Goal: Information Seeking & Learning: Find specific page/section

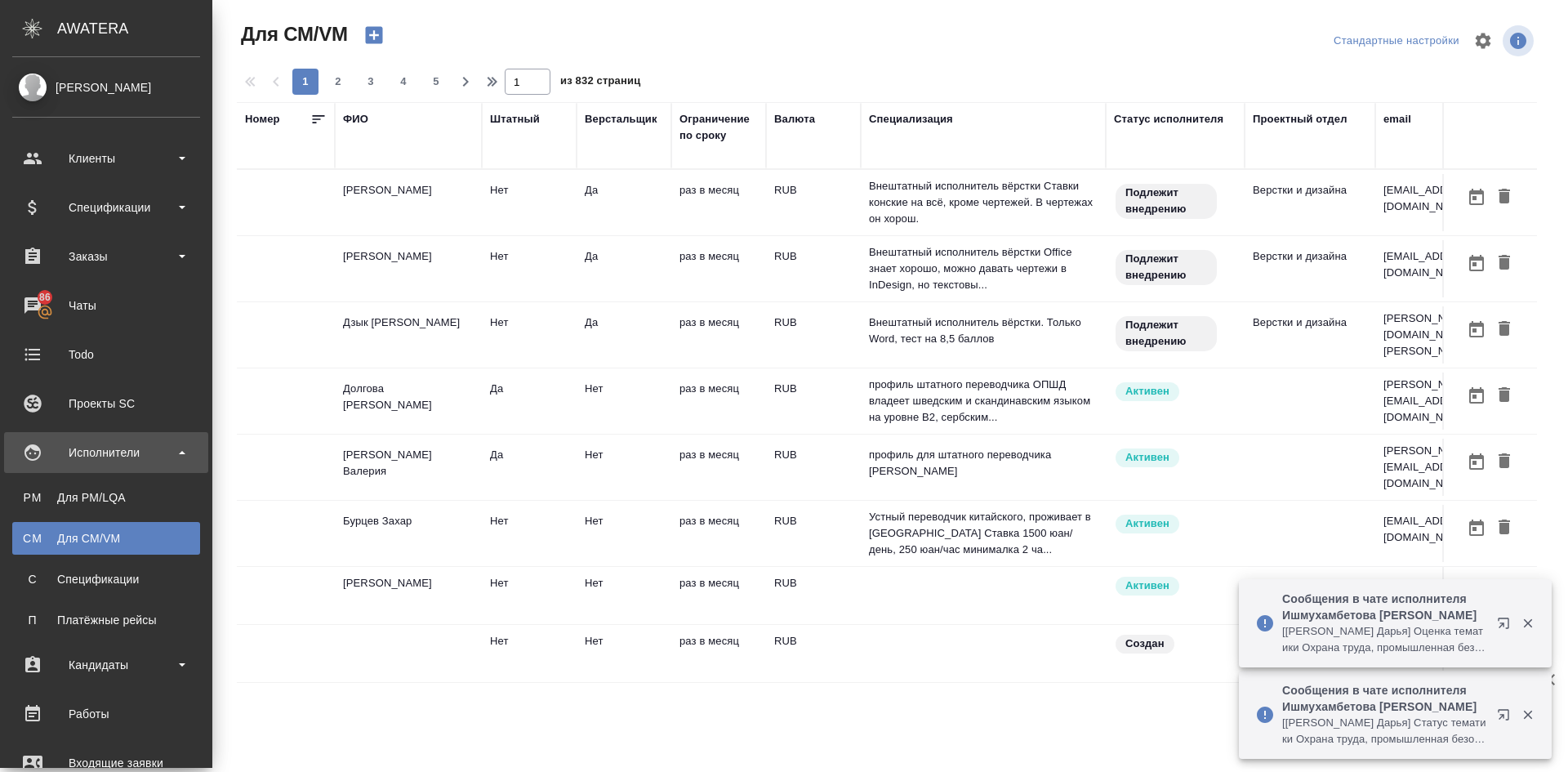
click at [42, 492] on div "Для PM/LQA" at bounding box center [106, 497] width 171 height 16
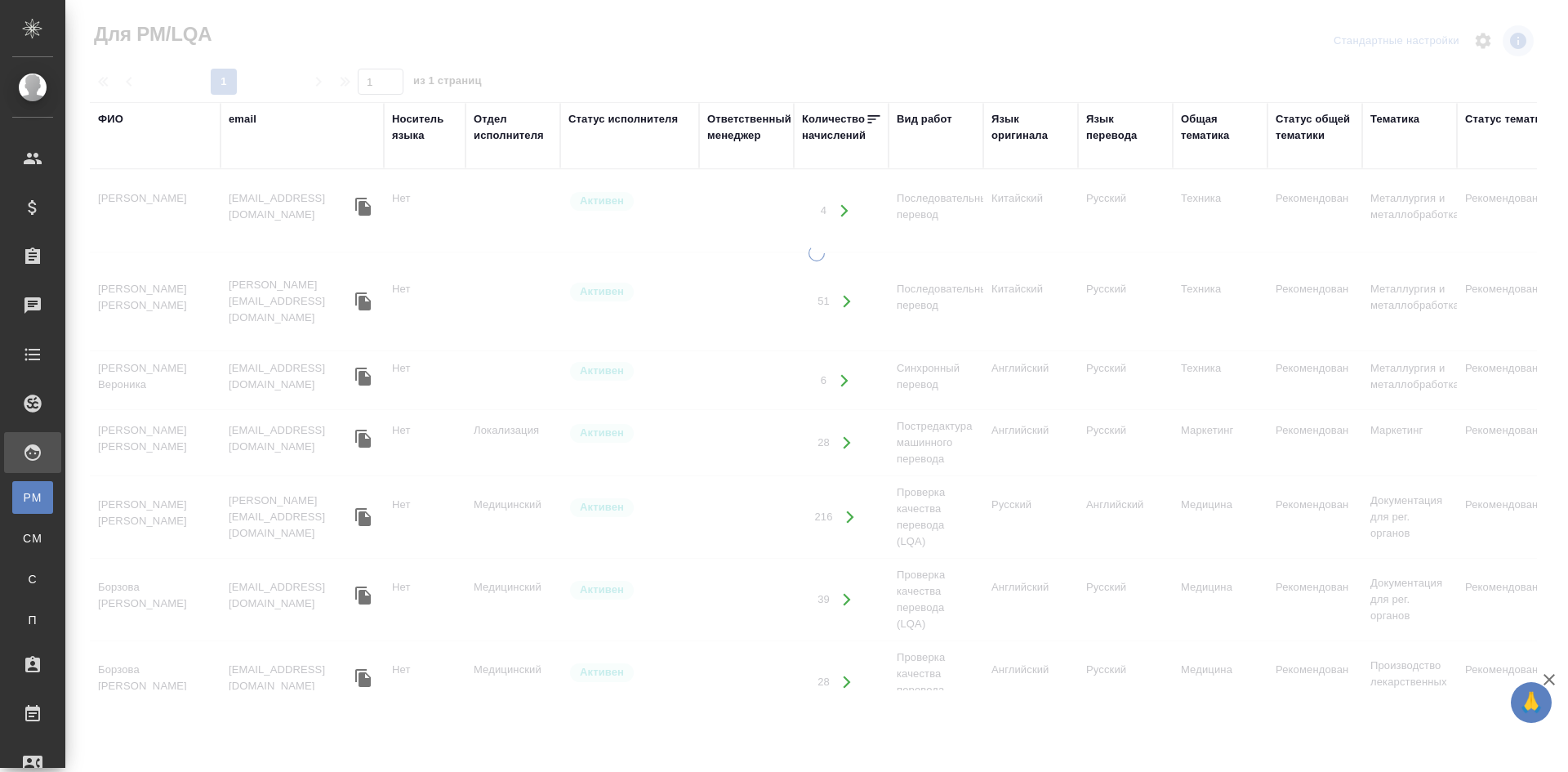
click at [416, 125] on div "Носитель языка" at bounding box center [425, 127] width 66 height 32
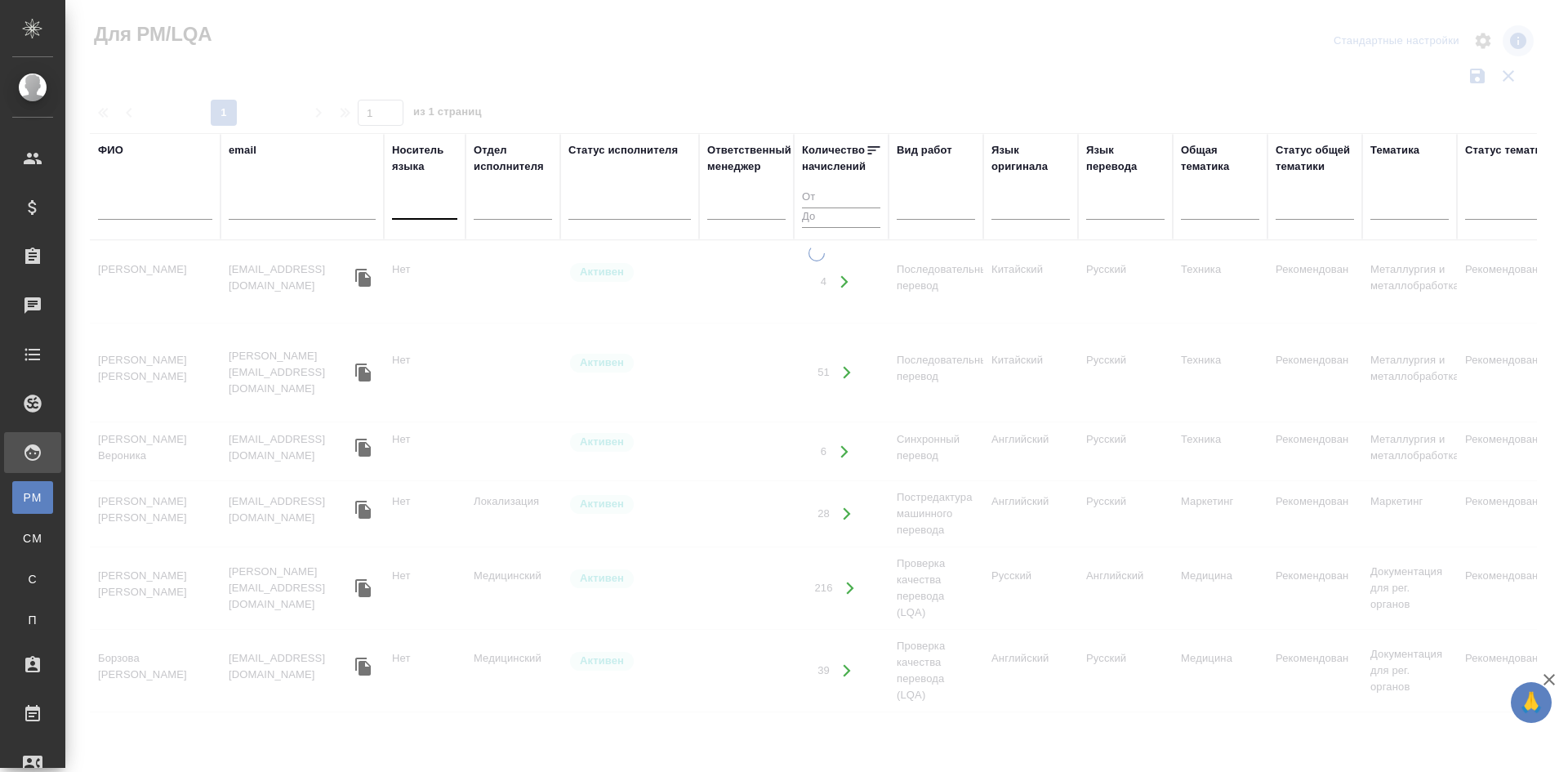
click at [413, 213] on div at bounding box center [425, 204] width 66 height 23
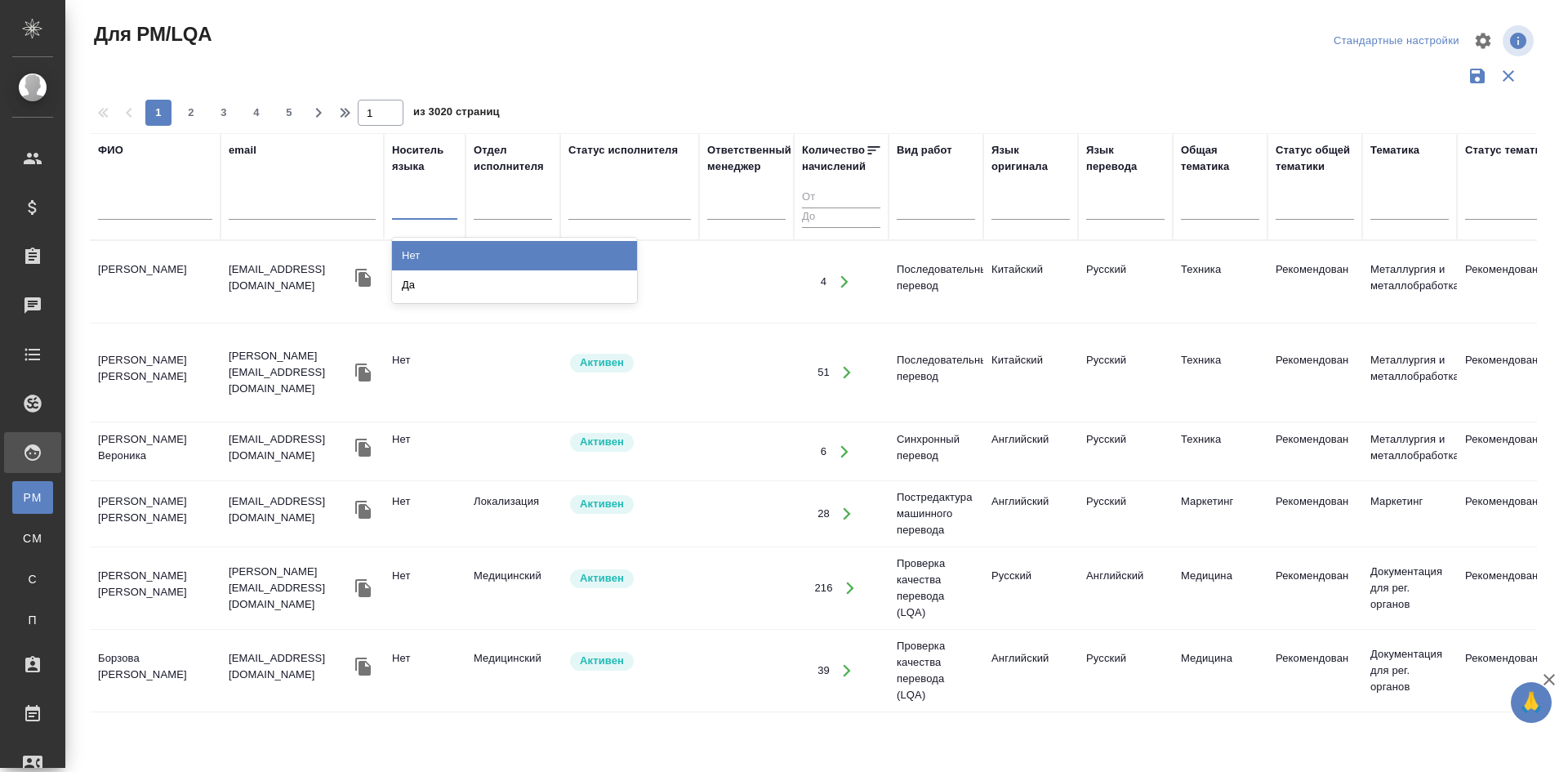
click at [419, 205] on div at bounding box center [425, 204] width 66 height 23
type input "да"
click at [435, 260] on div "Да" at bounding box center [514, 255] width 245 height 30
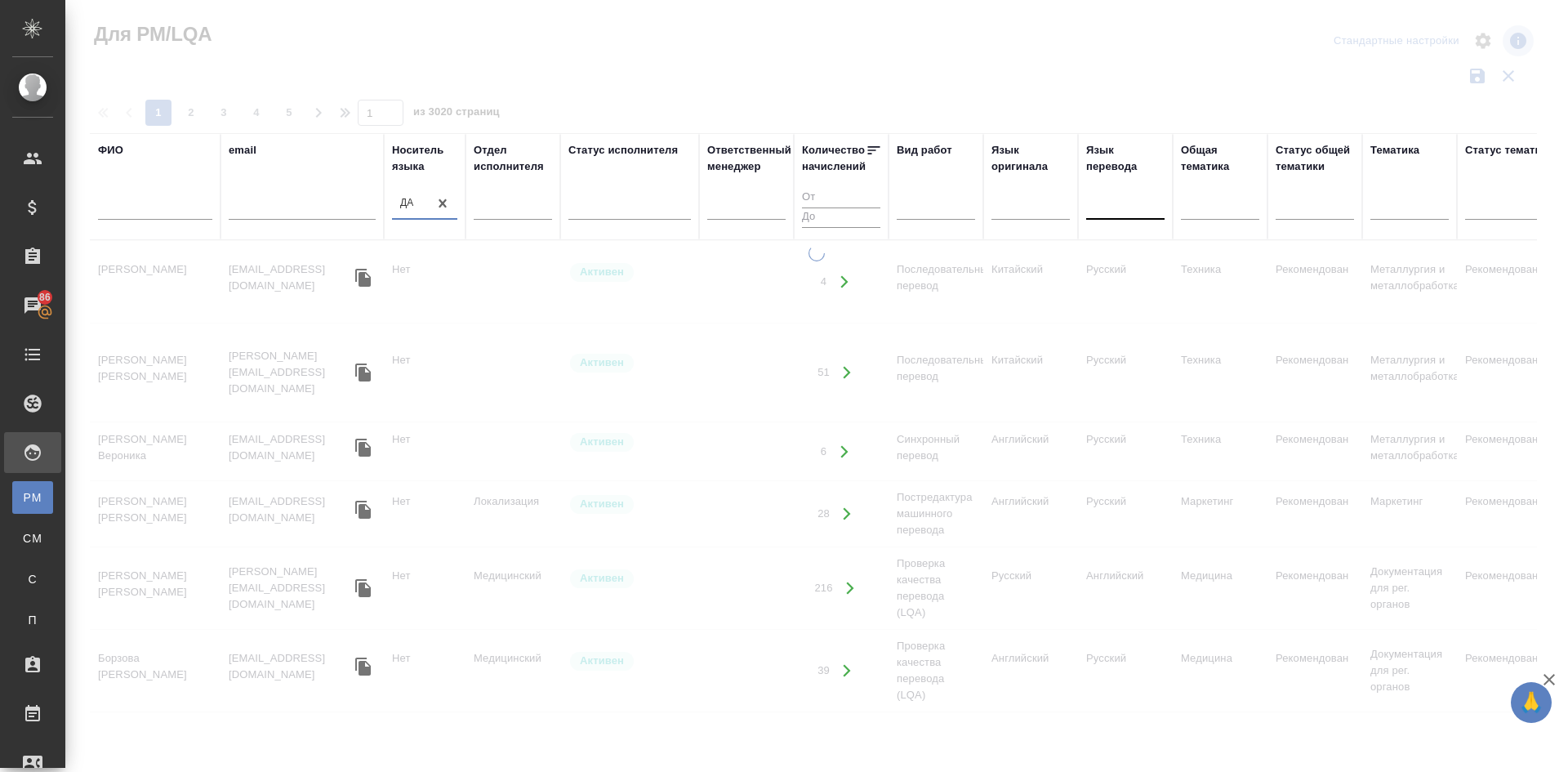
click at [1113, 192] on div at bounding box center [1125, 204] width 78 height 23
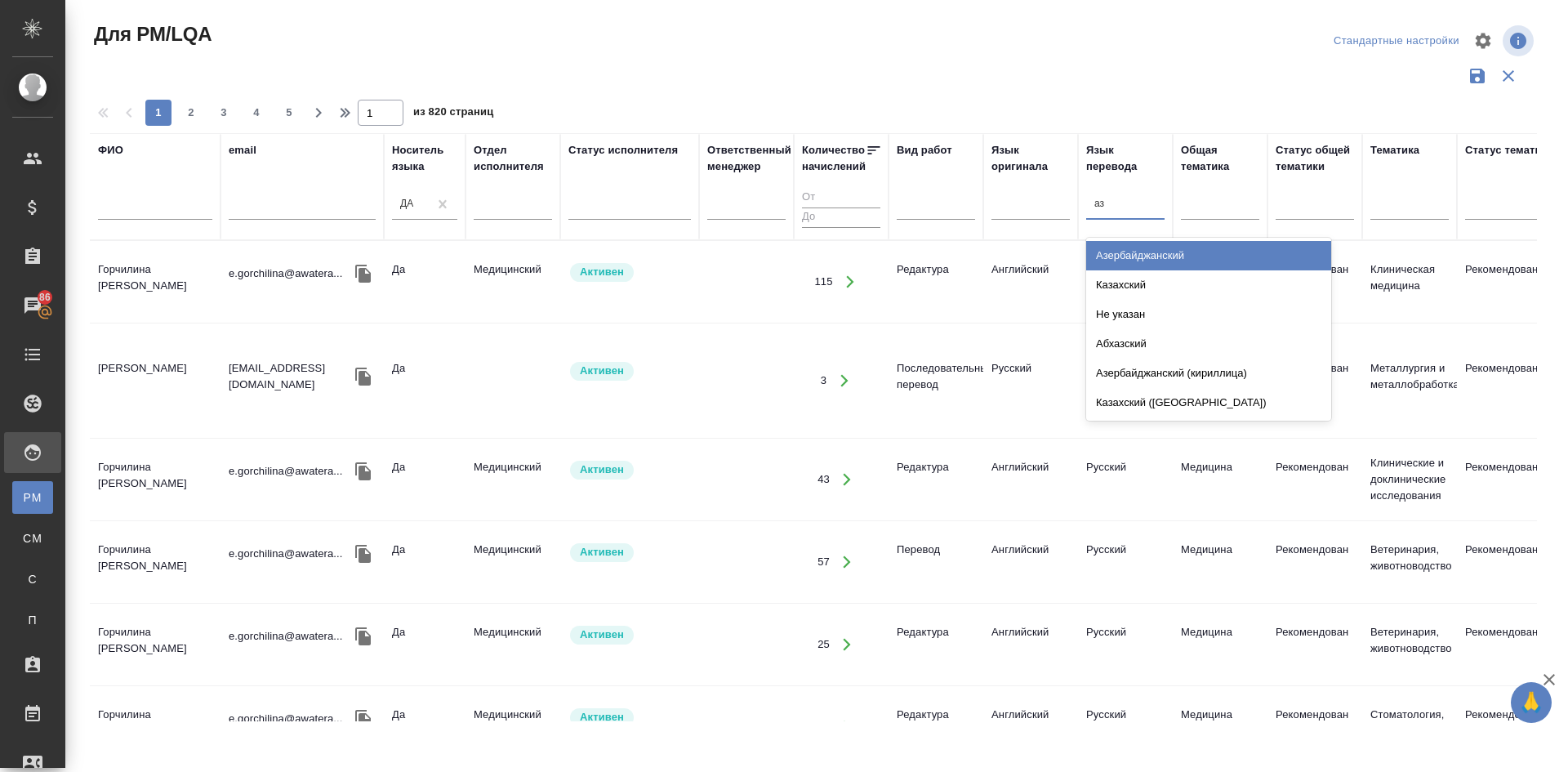
type input "а"
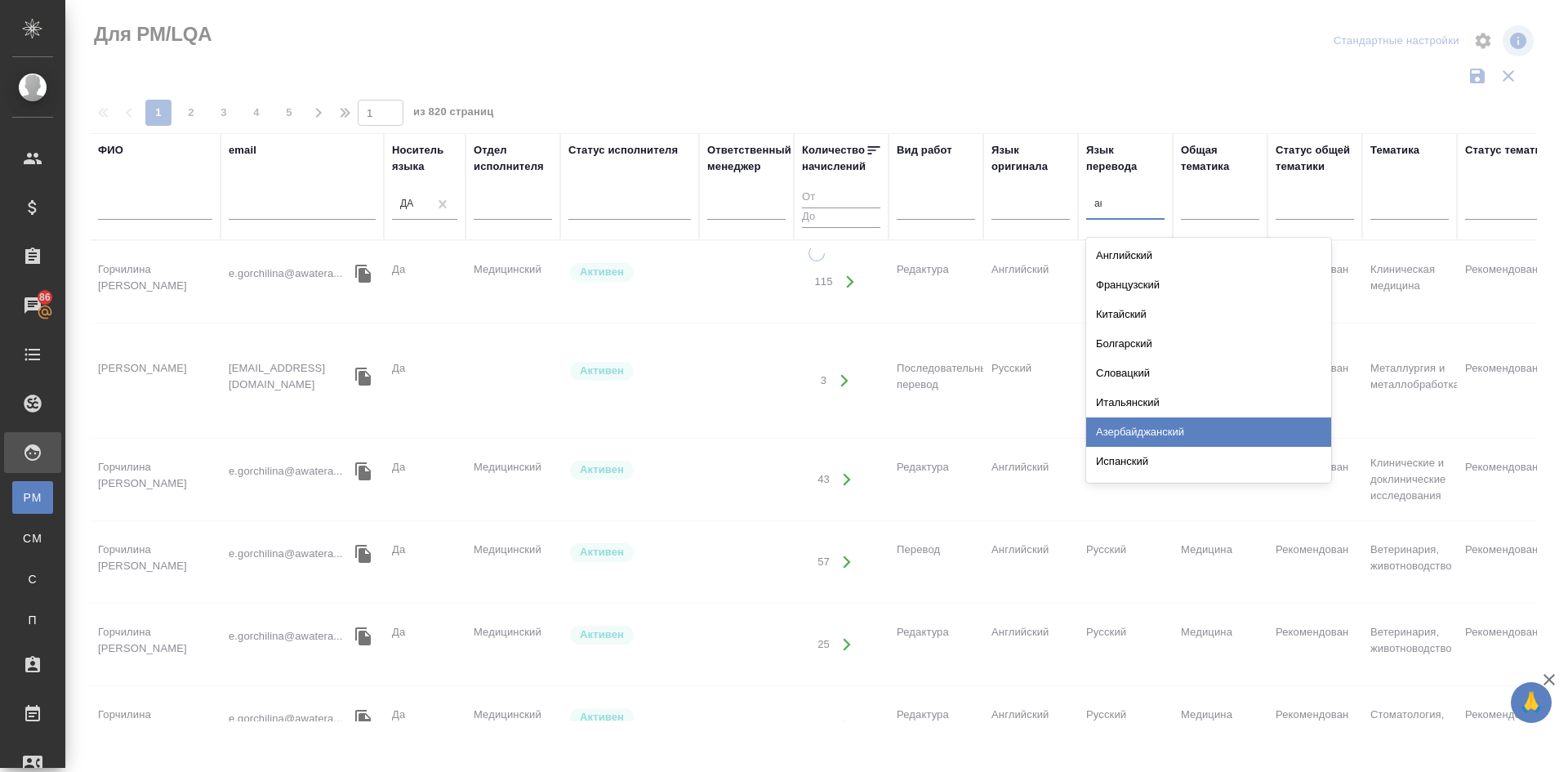
type input "анг"
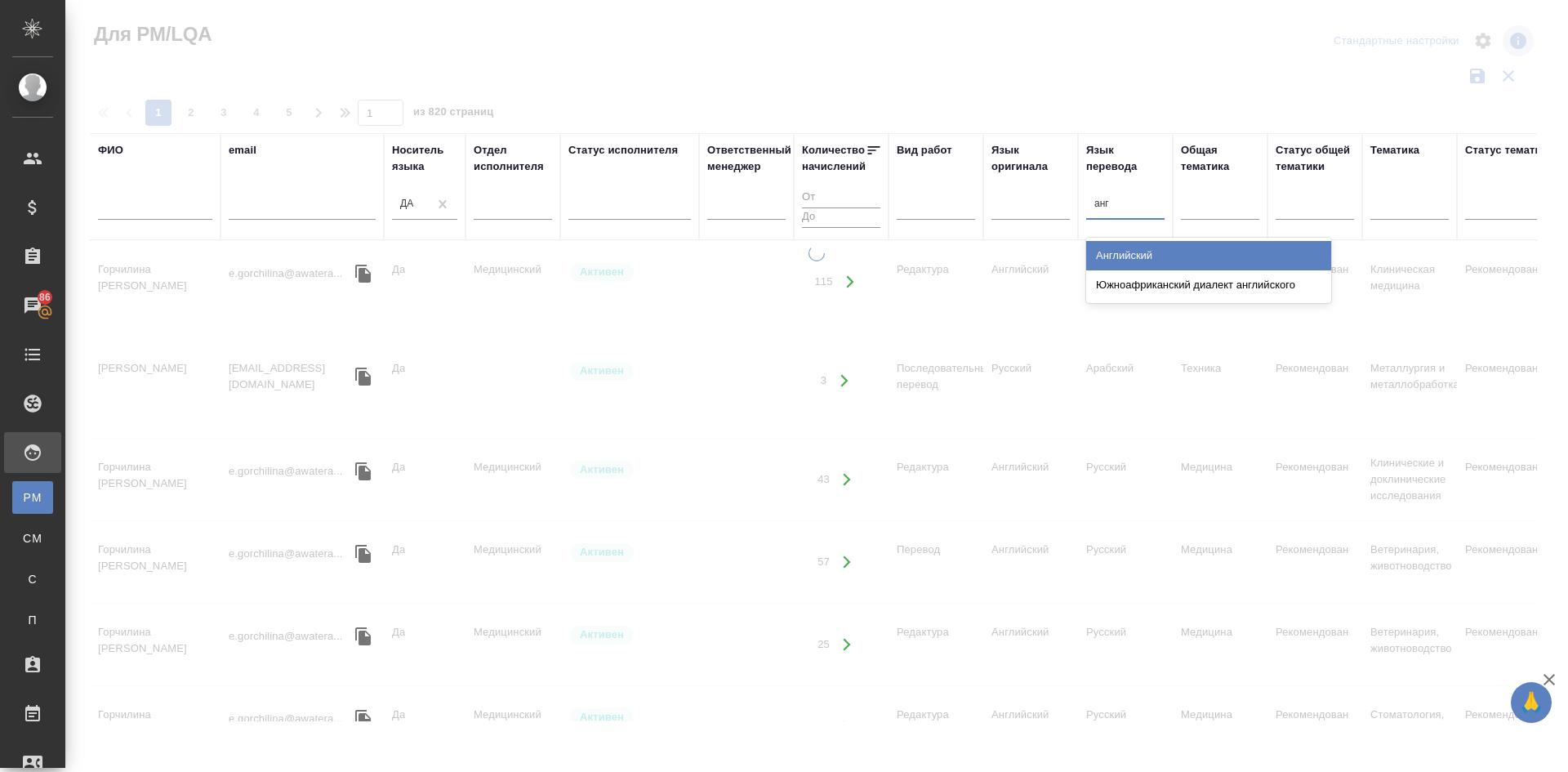
click at [1118, 258] on div "Английский" at bounding box center [1208, 255] width 245 height 30
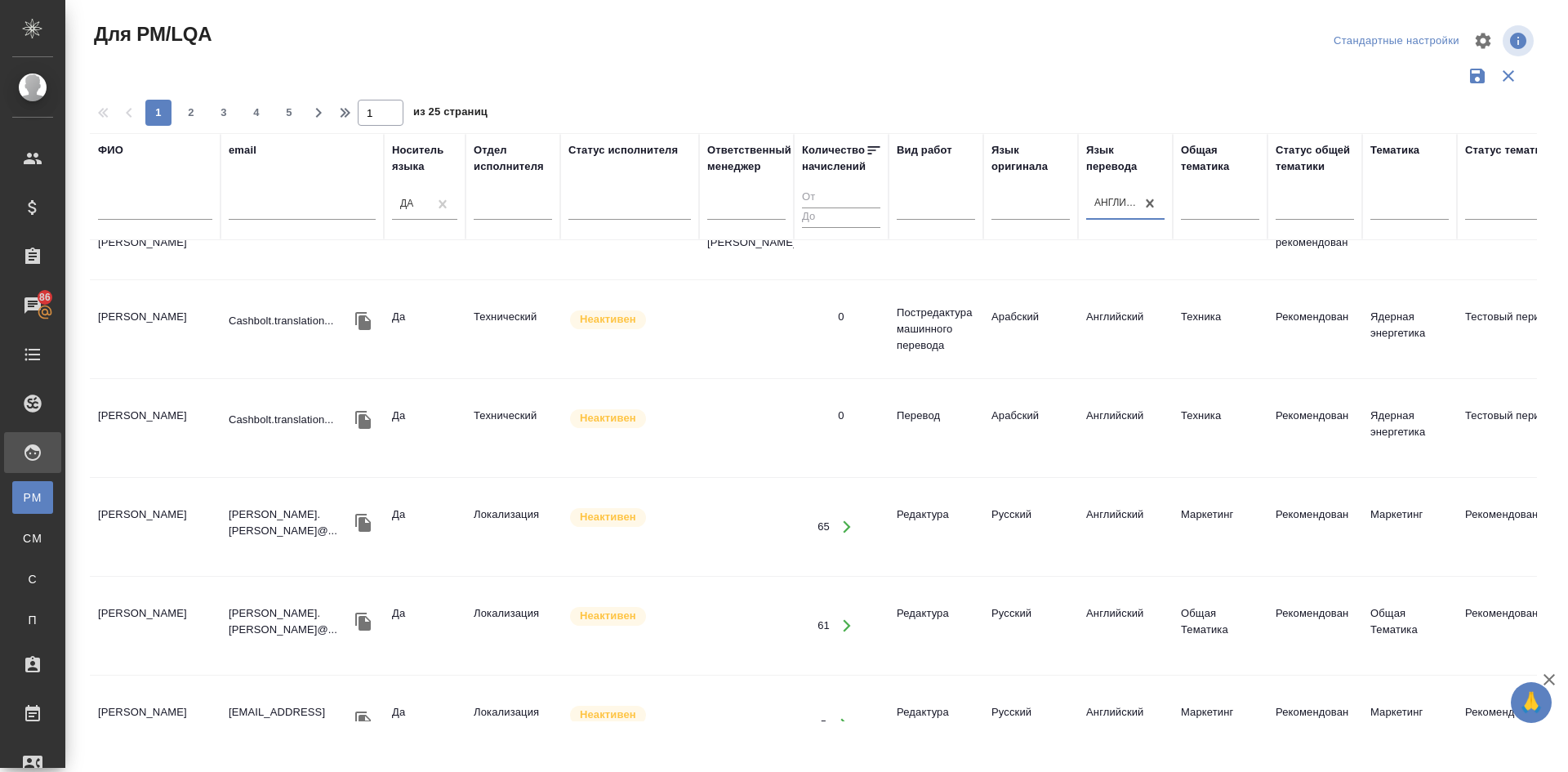
scroll to position [1643, 0]
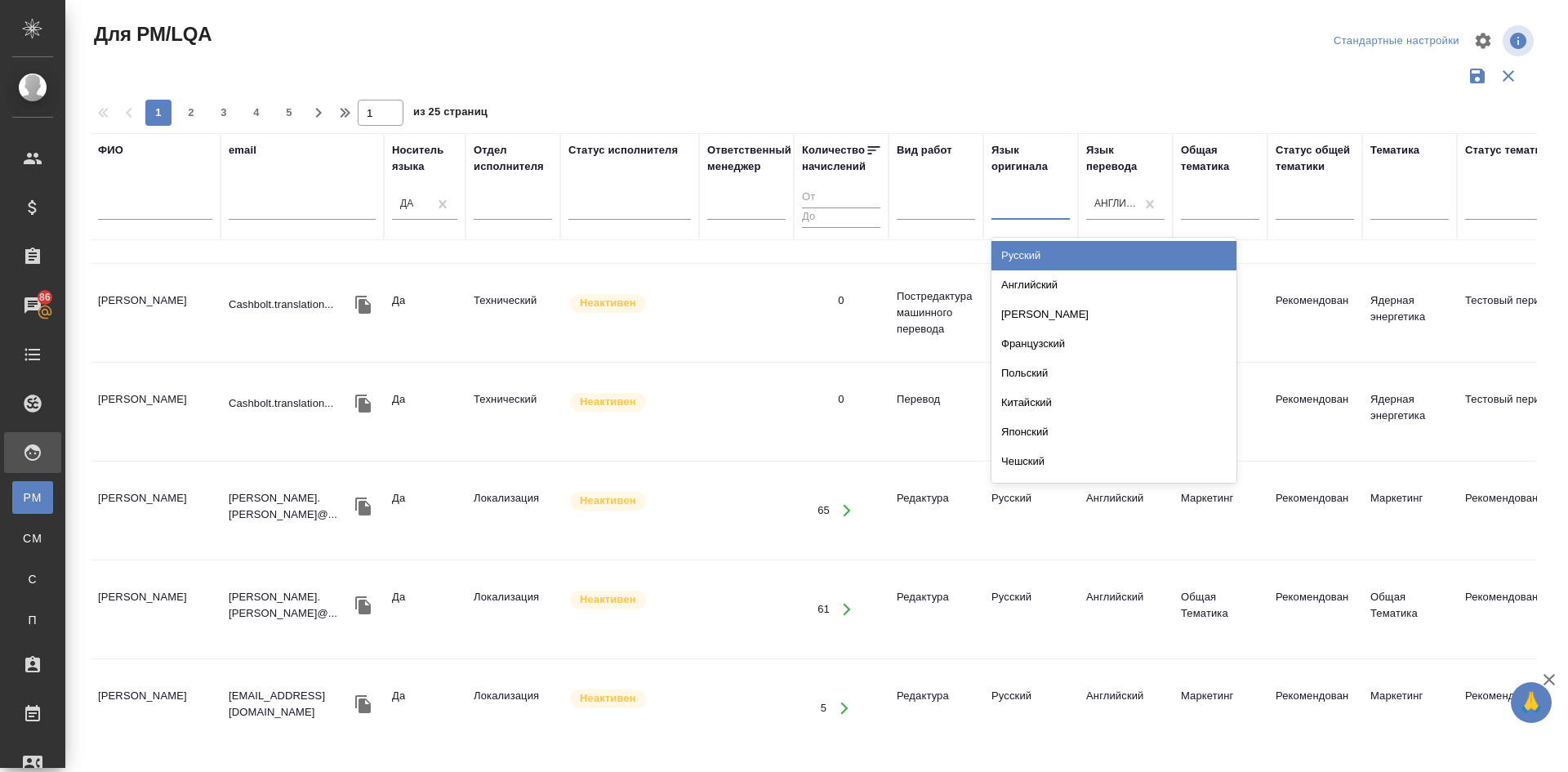
click at [1025, 195] on div at bounding box center [1029, 204] width 78 height 23
click at [1014, 252] on div "Русский" at bounding box center [1113, 255] width 245 height 30
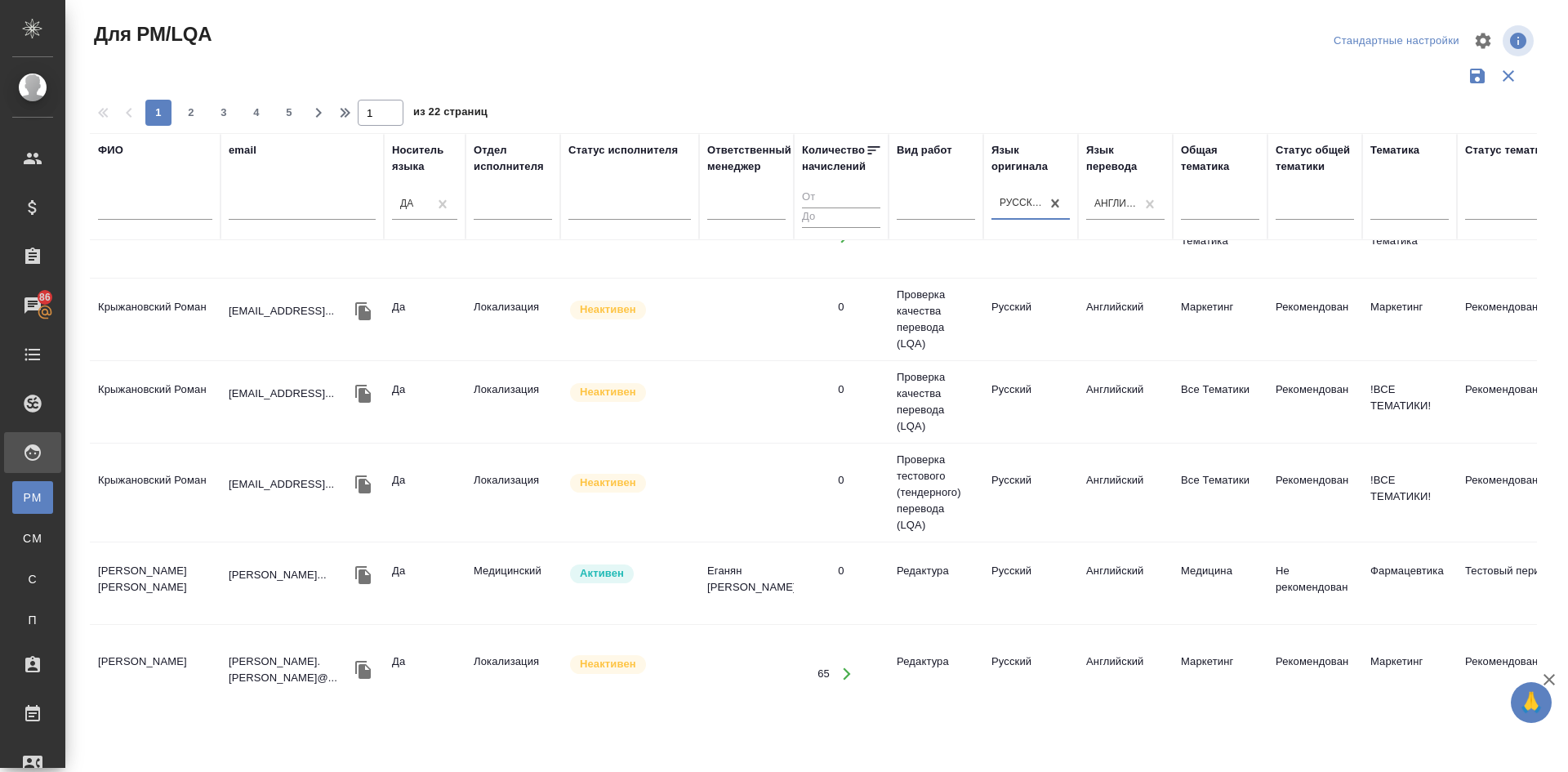
scroll to position [1594, 0]
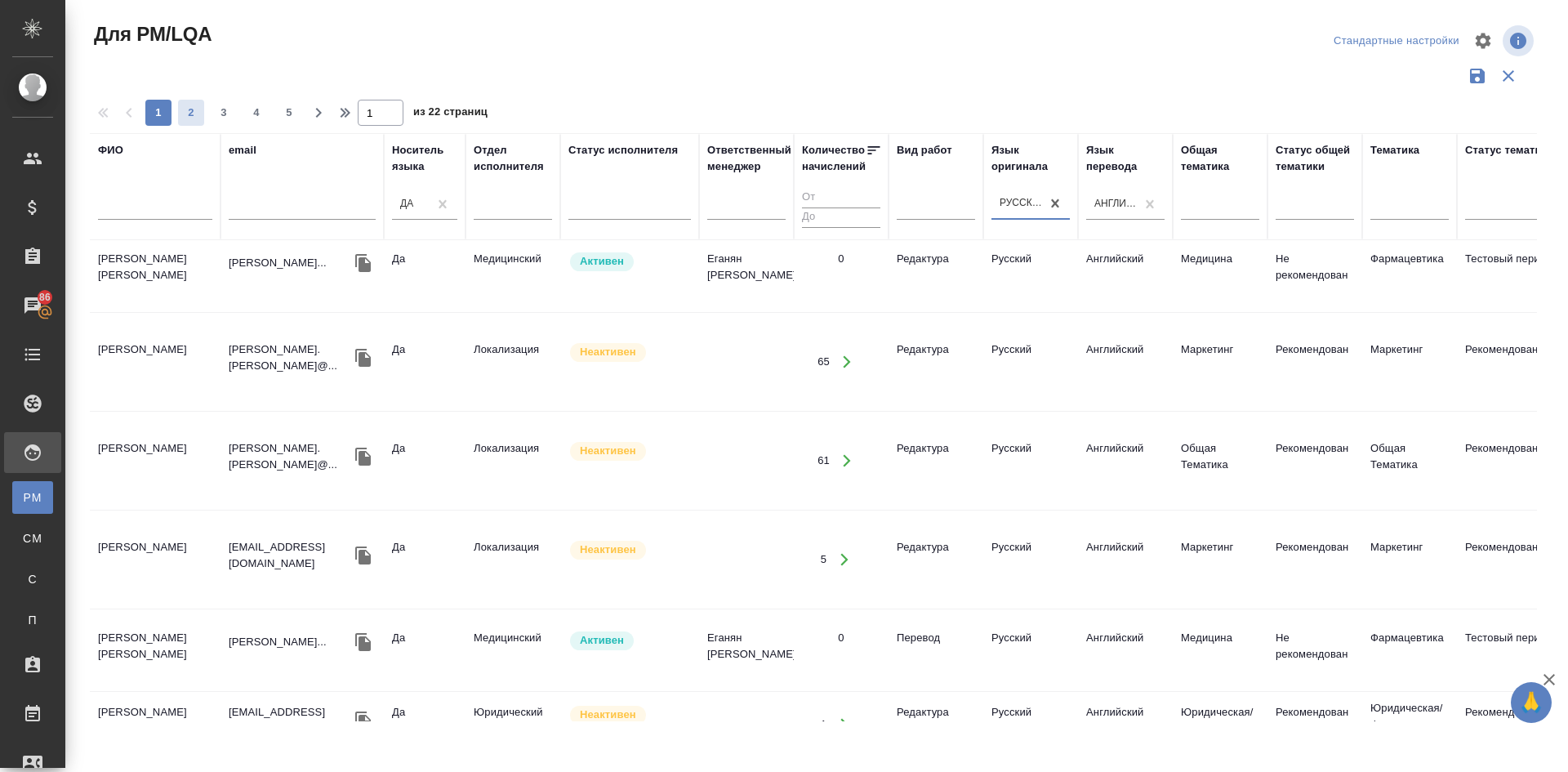
click at [195, 113] on span "2" at bounding box center [190, 112] width 26 height 16
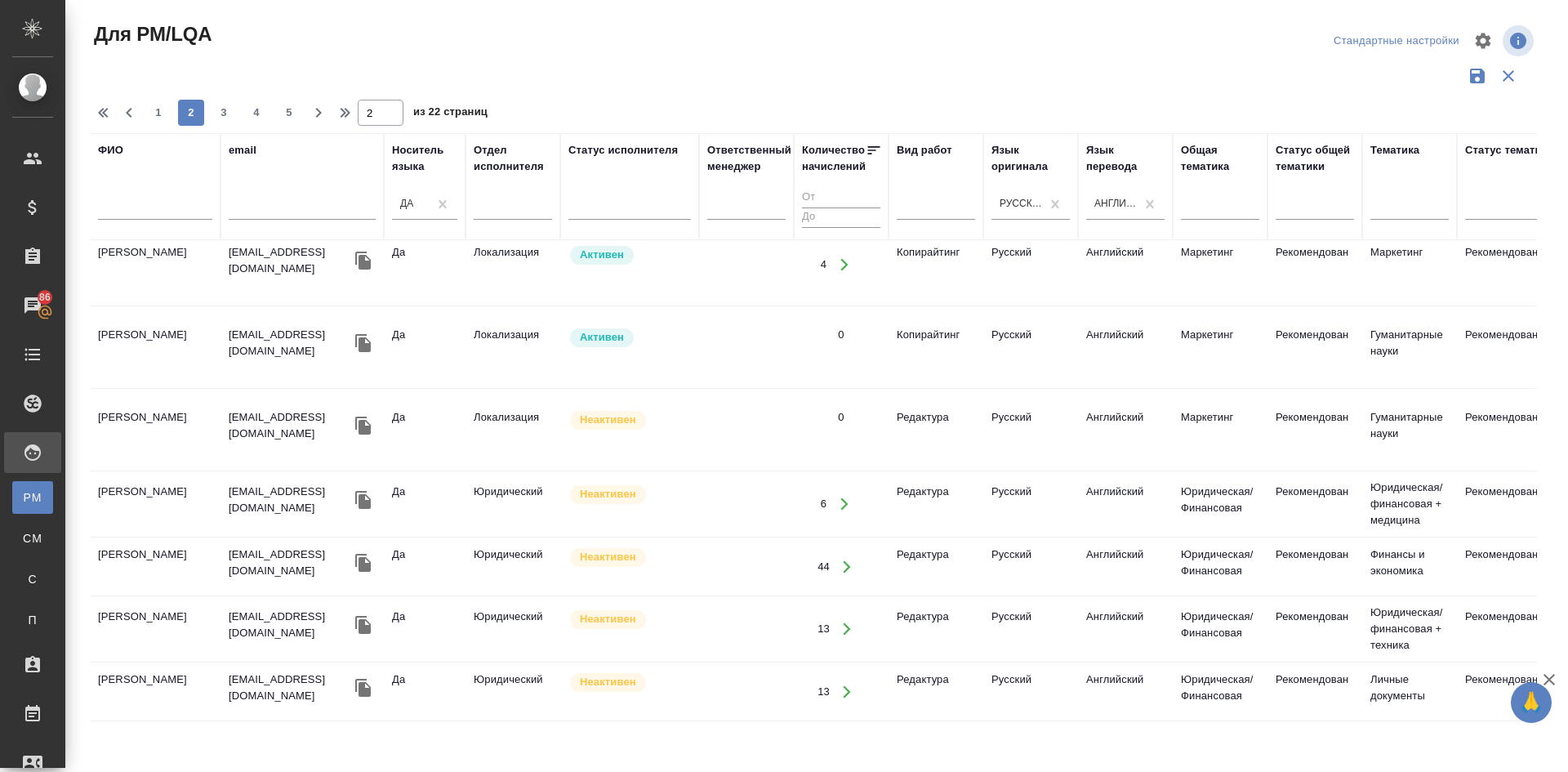
scroll to position [1451, 0]
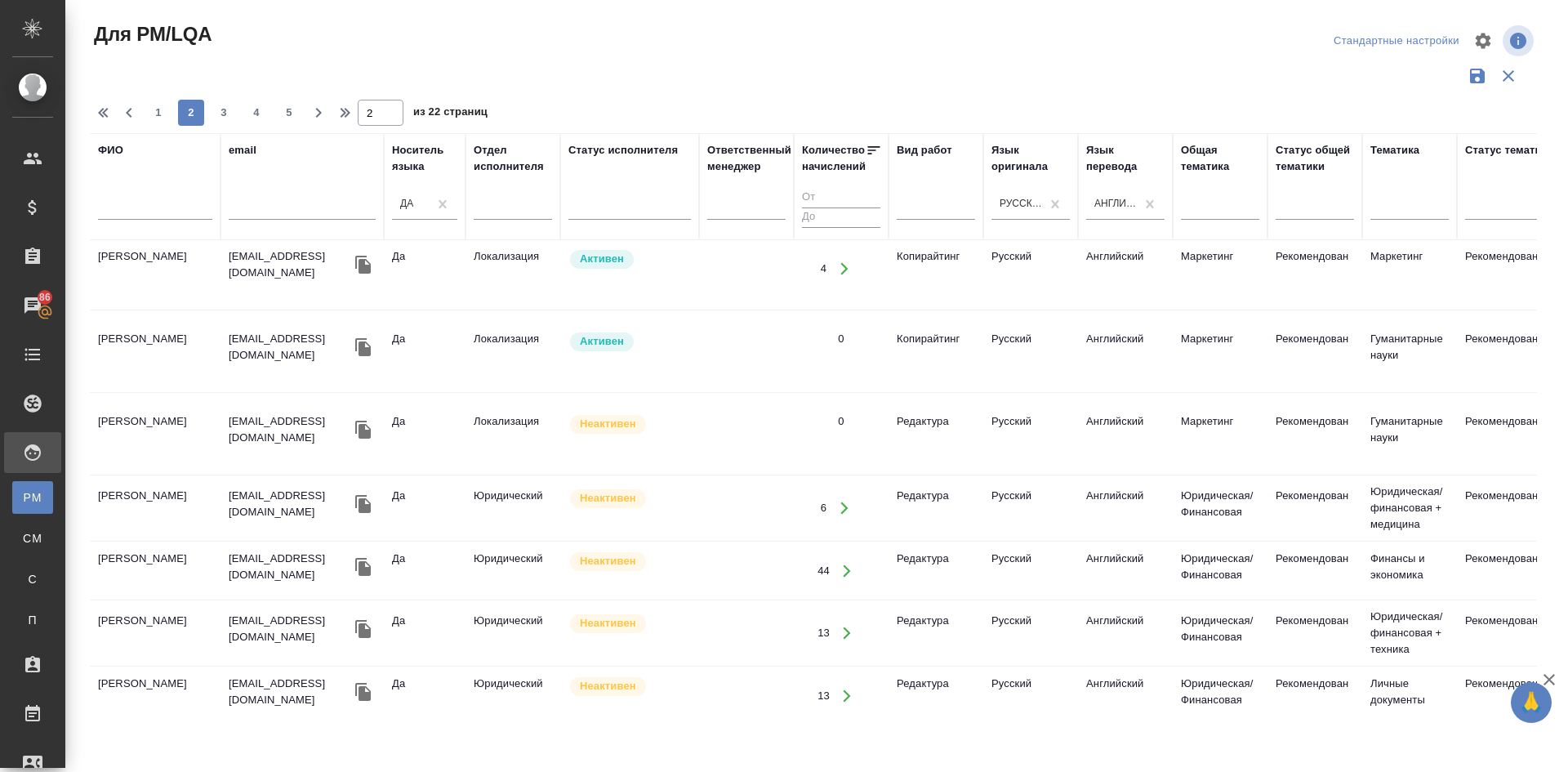
click at [125, 479] on td "Kolosova Deborah" at bounding box center [155, 508] width 131 height 57
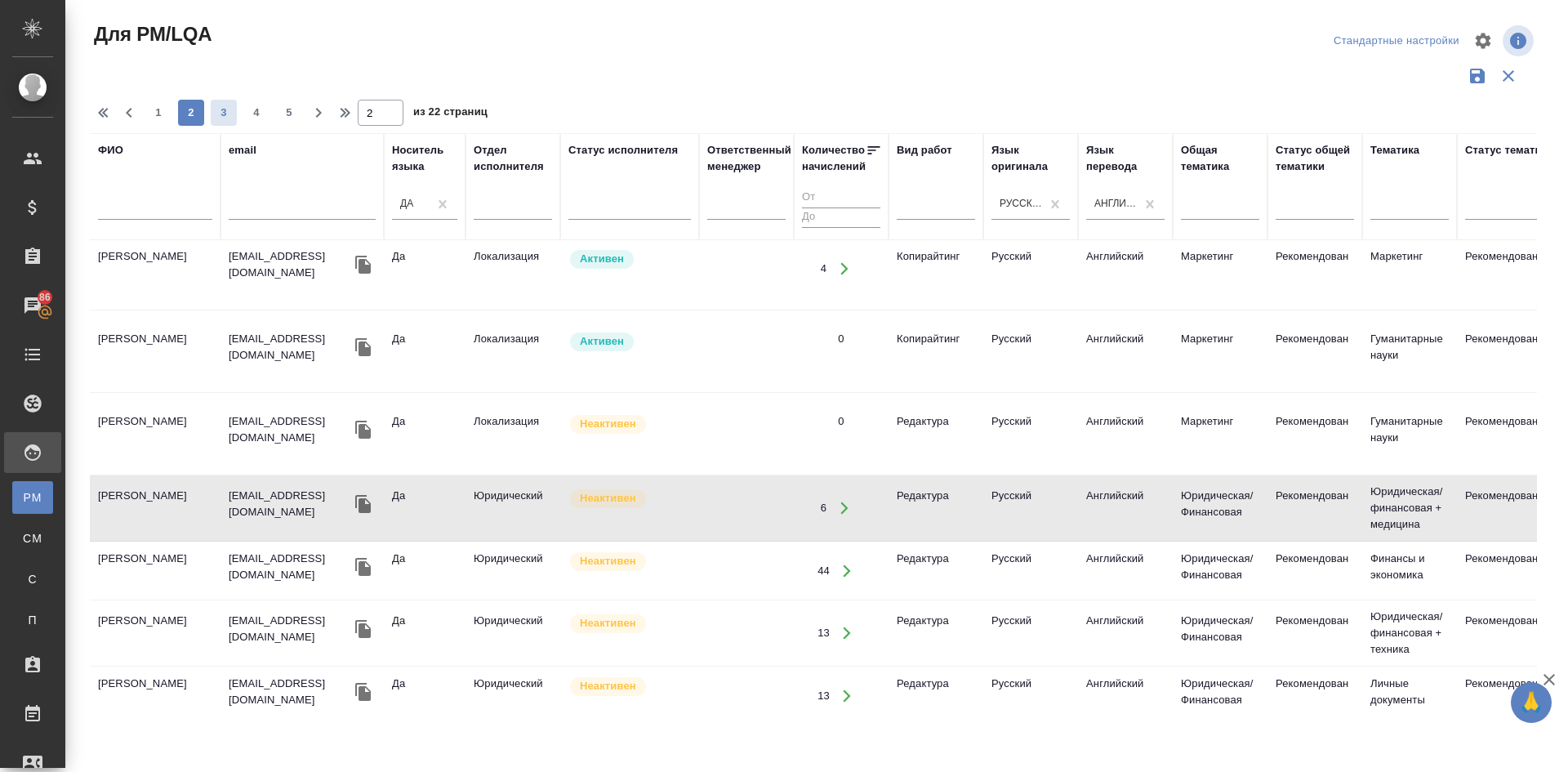
click at [225, 113] on span "3" at bounding box center [223, 112] width 26 height 16
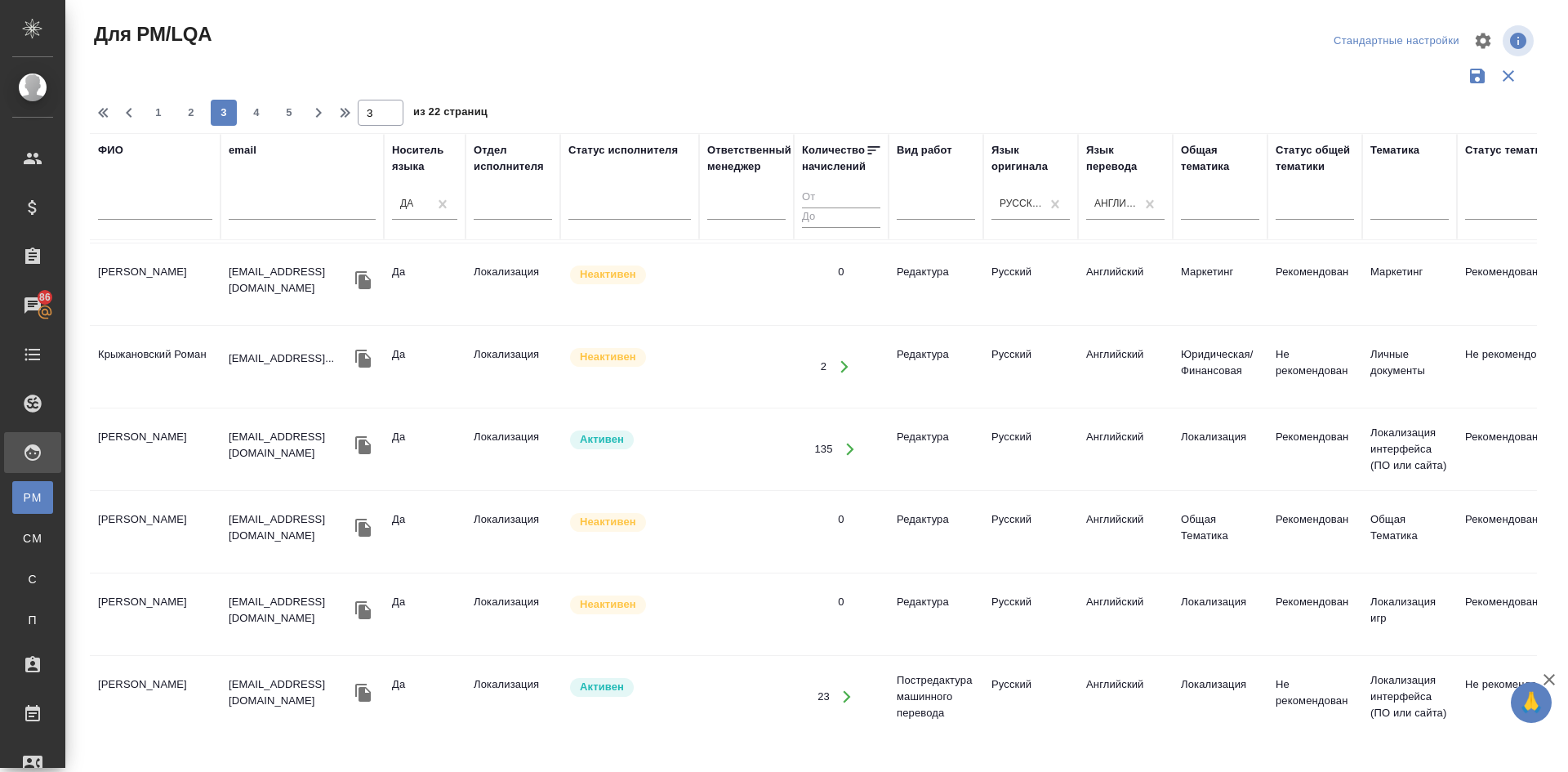
scroll to position [281, 0]
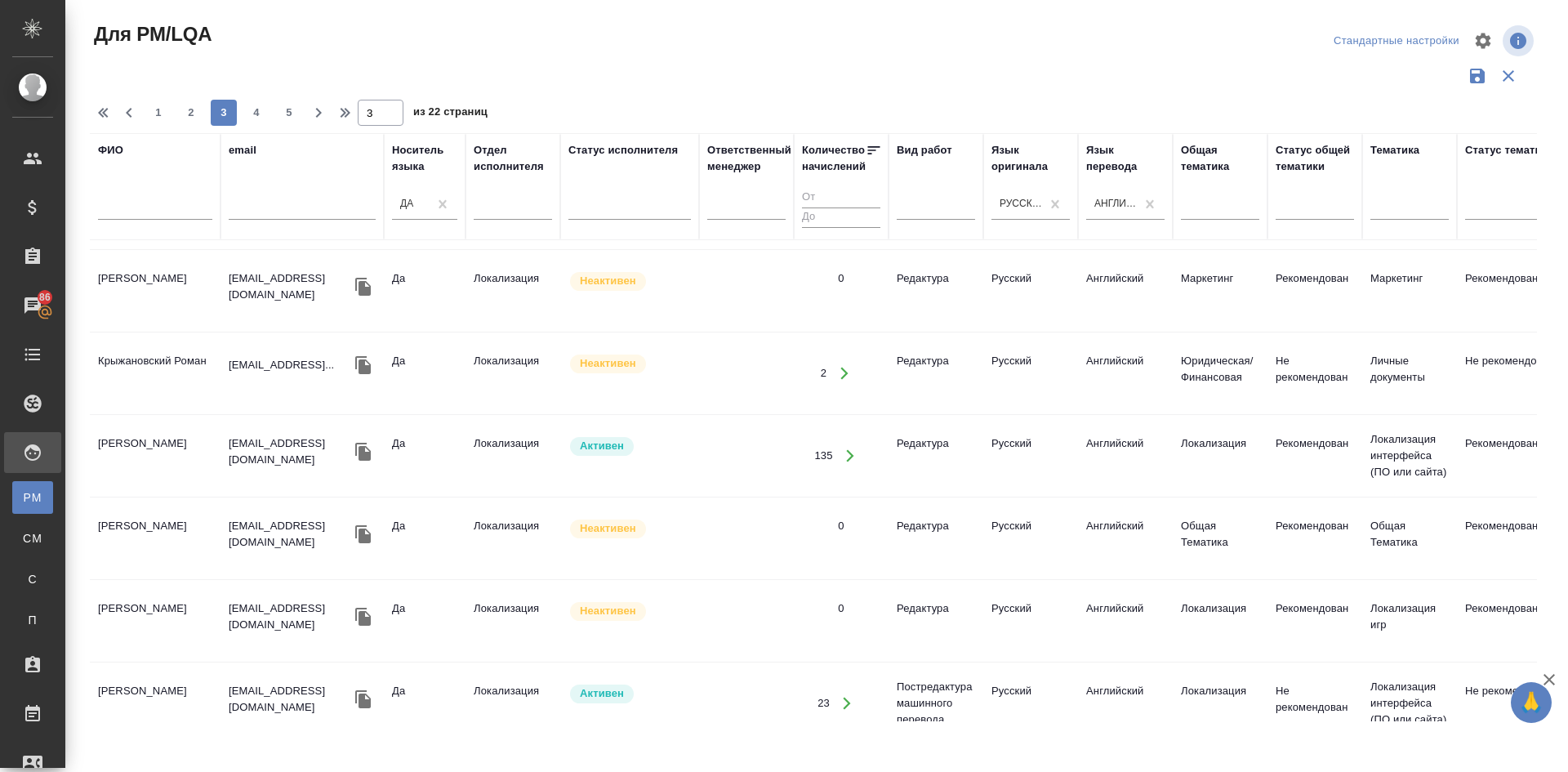
click at [149, 277] on td "Cole Michael" at bounding box center [155, 291] width 131 height 57
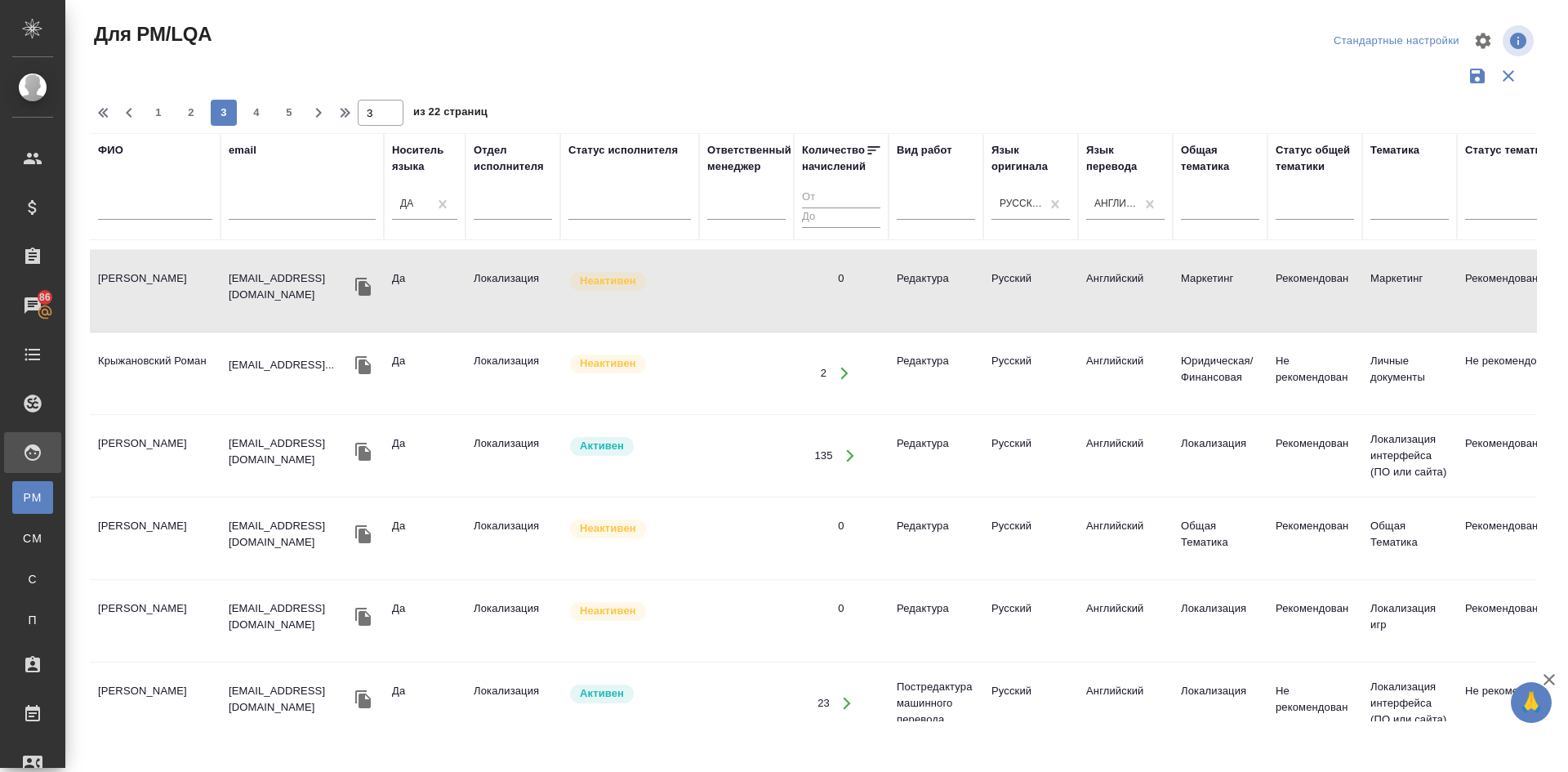
click at [149, 277] on td "Cole Michael" at bounding box center [155, 291] width 131 height 57
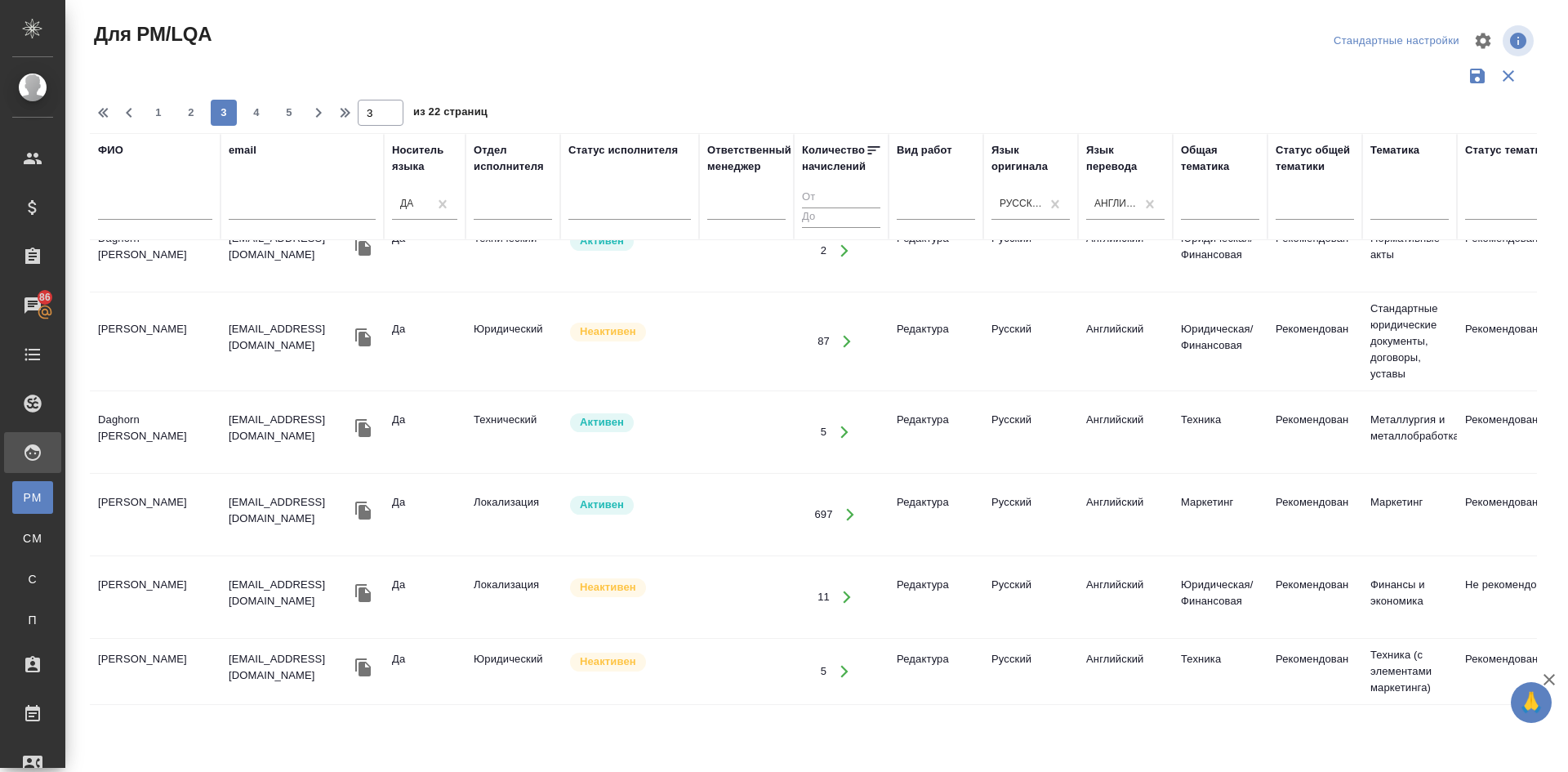
scroll to position [1586, 0]
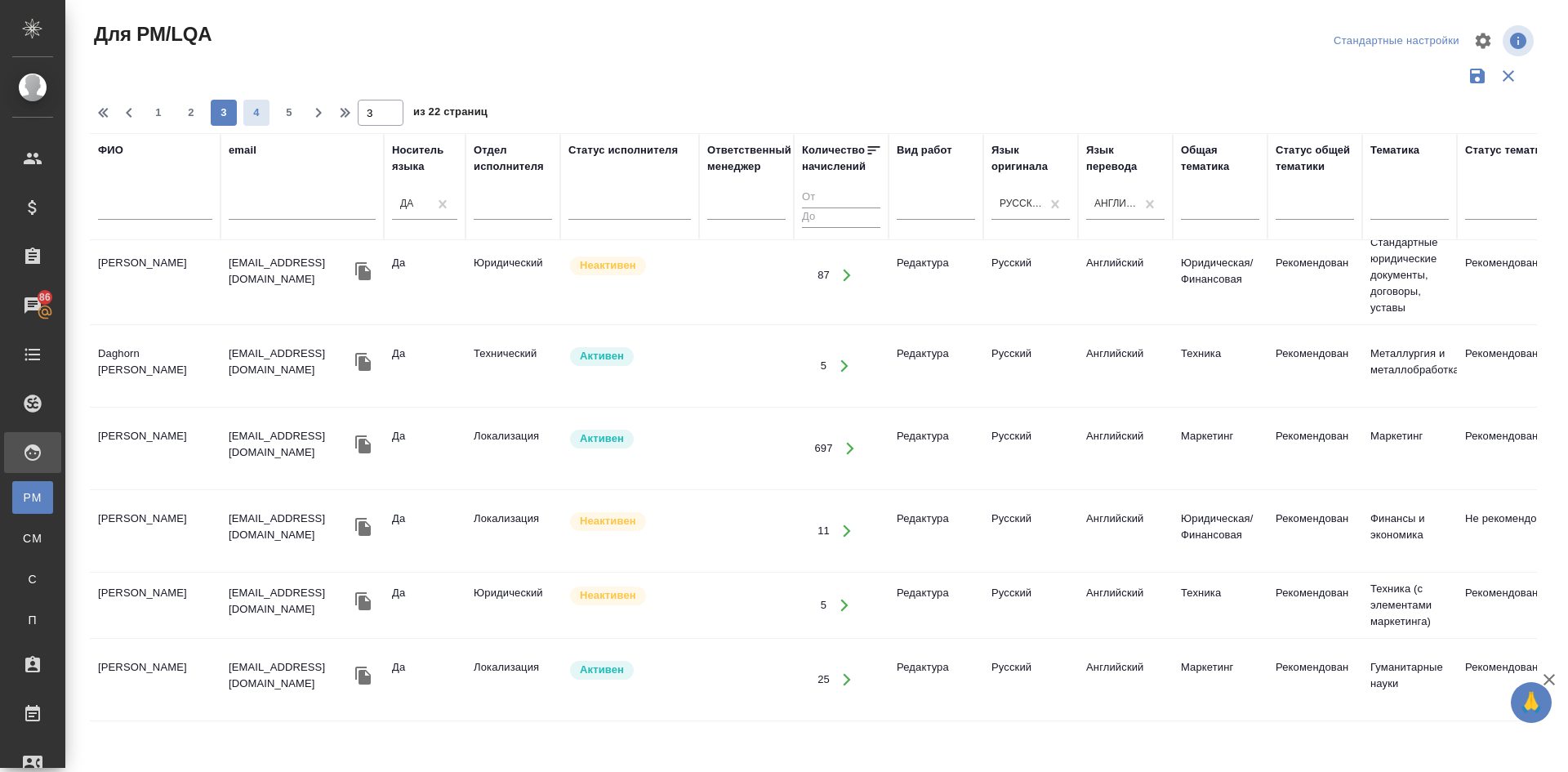
click at [252, 113] on span "4" at bounding box center [256, 112] width 26 height 16
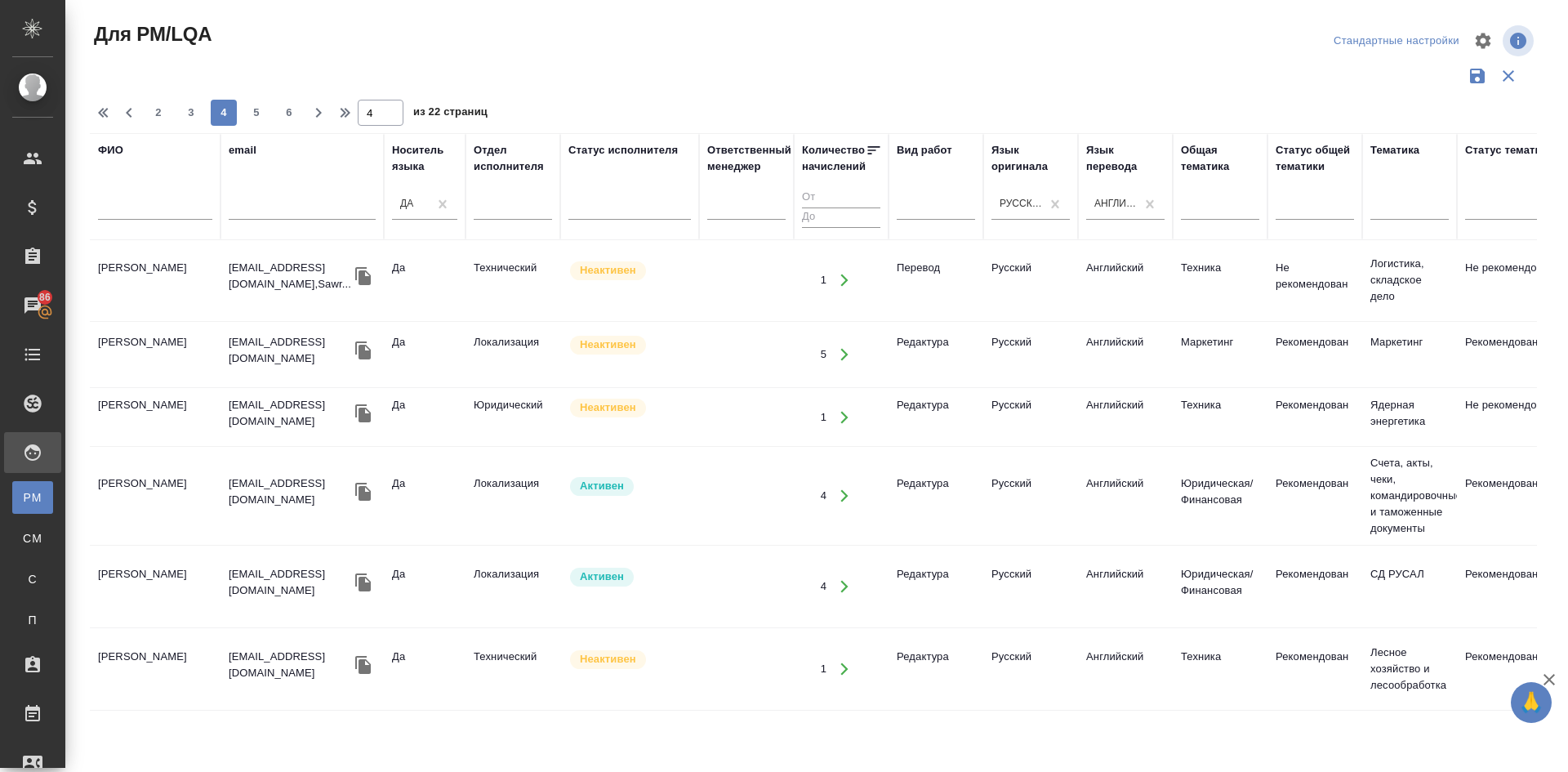
scroll to position [0, 0]
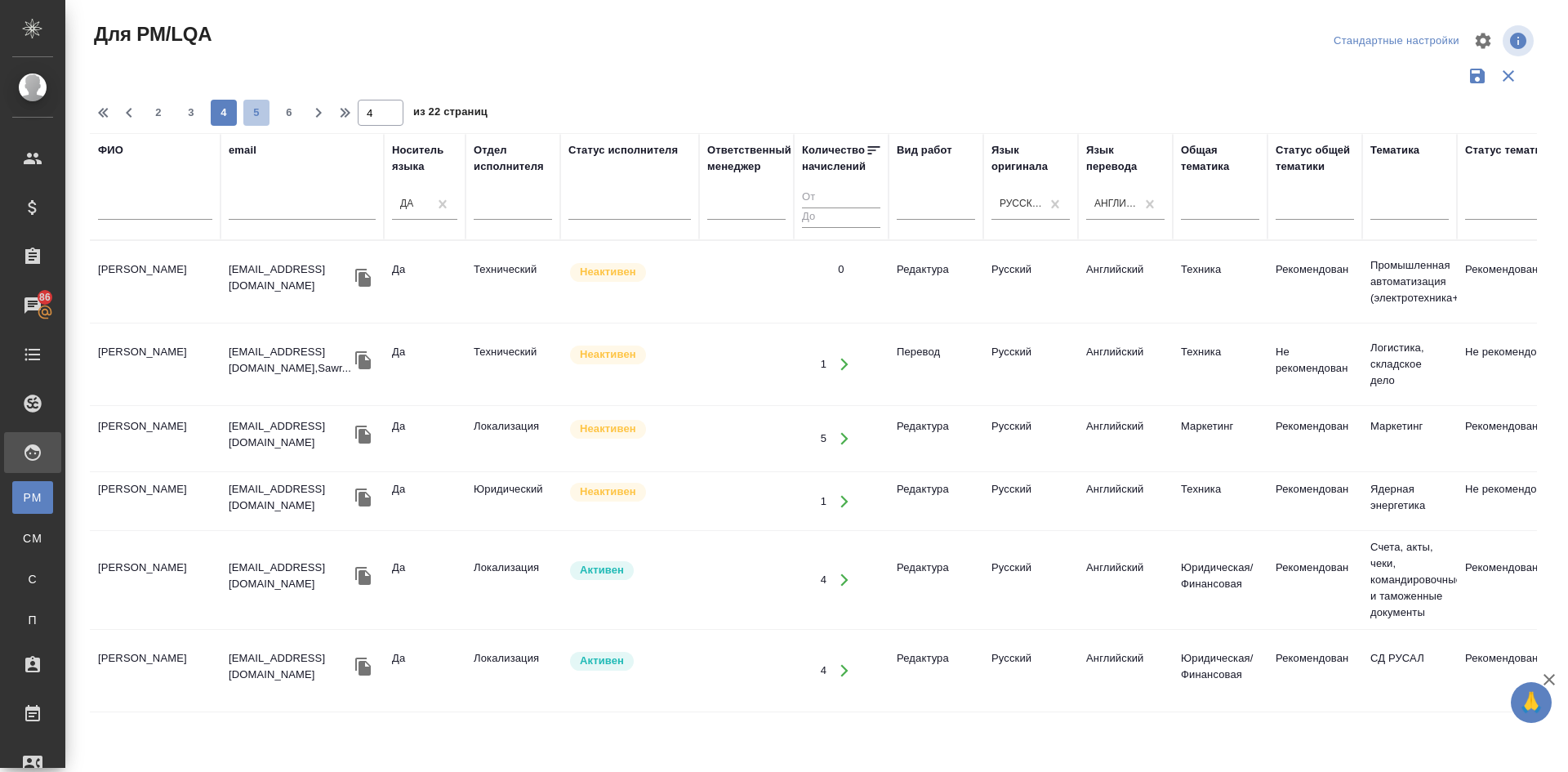
click at [252, 108] on span "5" at bounding box center [256, 112] width 26 height 16
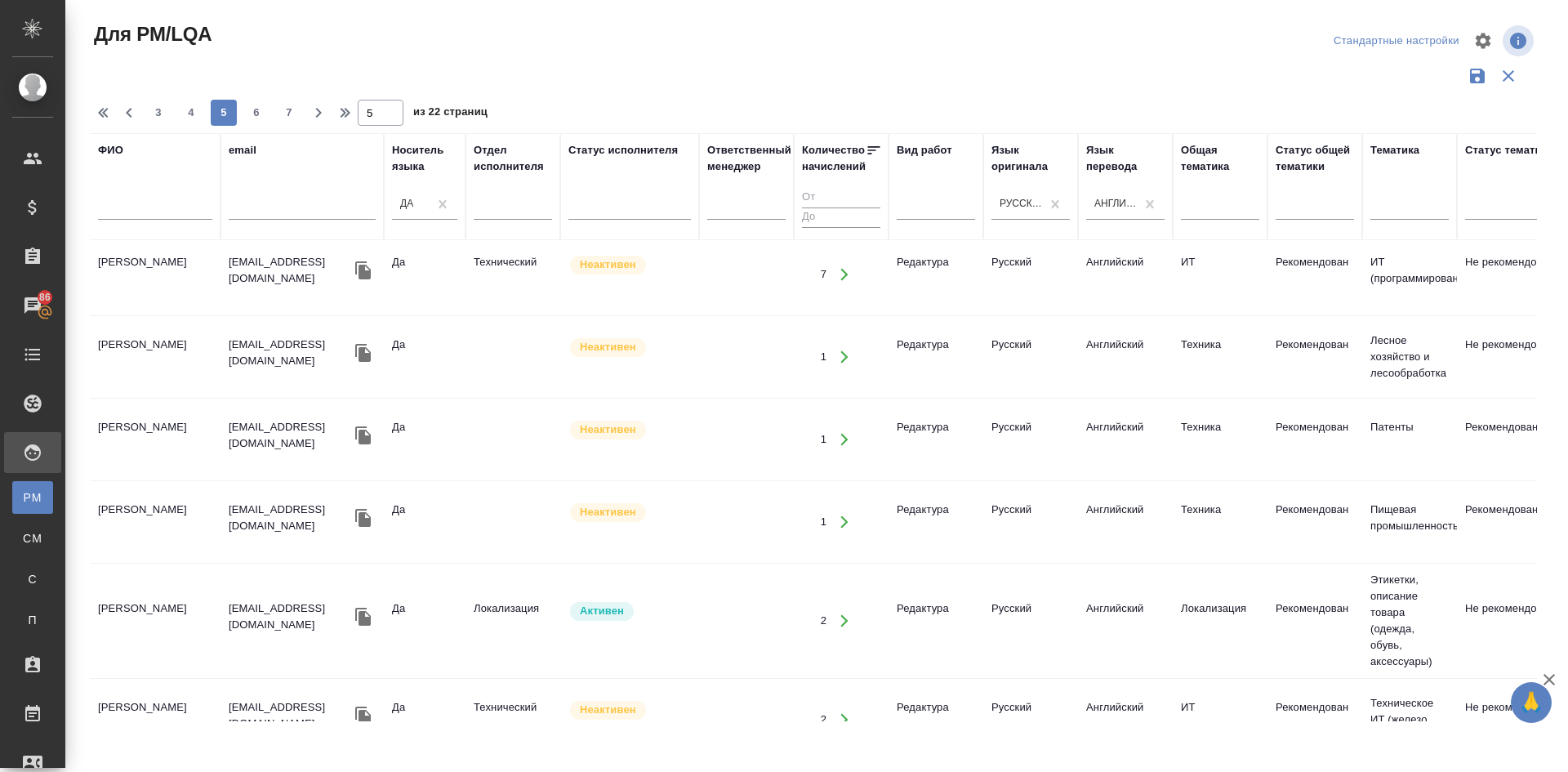
scroll to position [1692, 0]
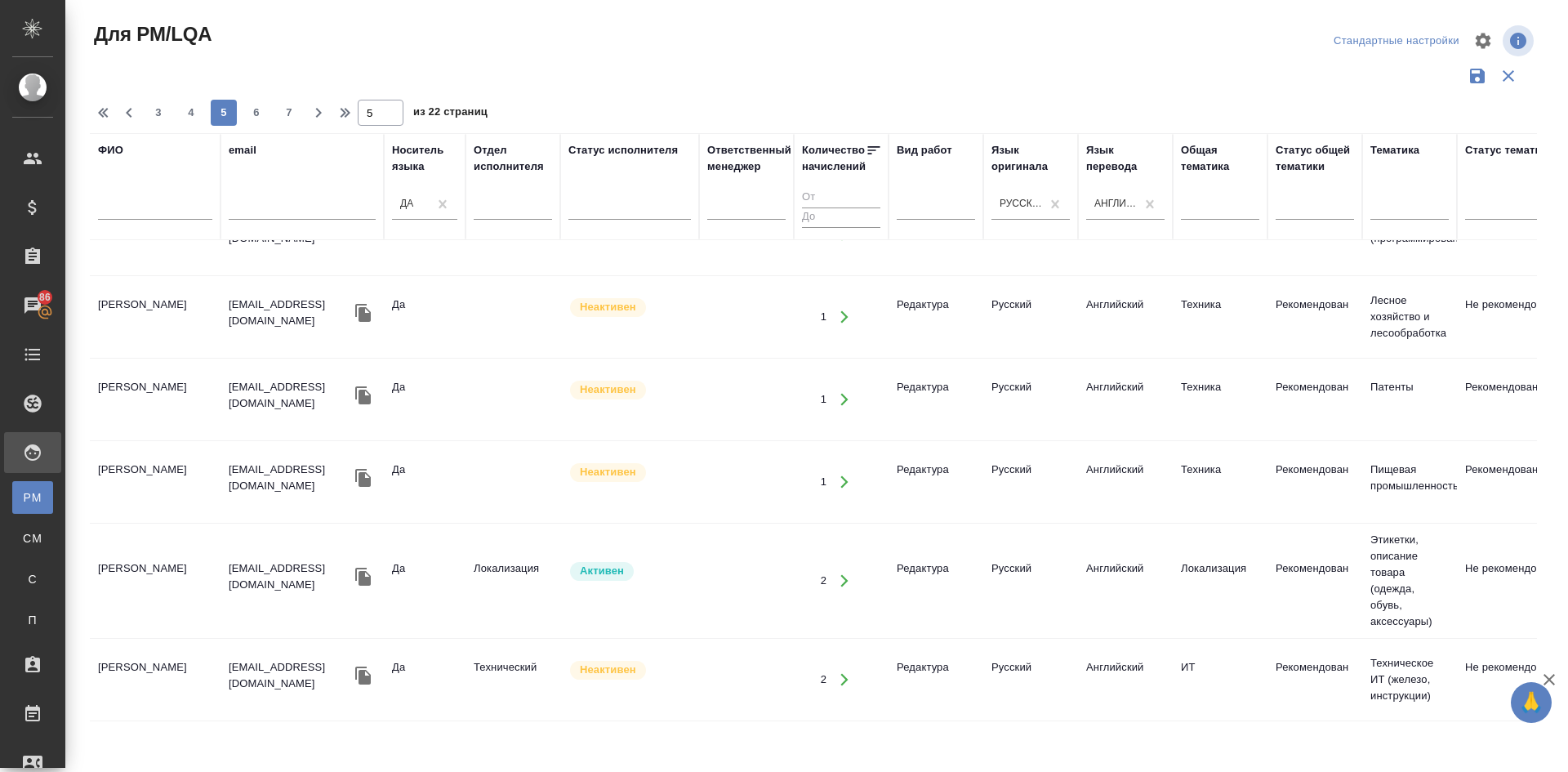
click at [132, 652] on td "Smith Alex" at bounding box center [155, 680] width 131 height 57
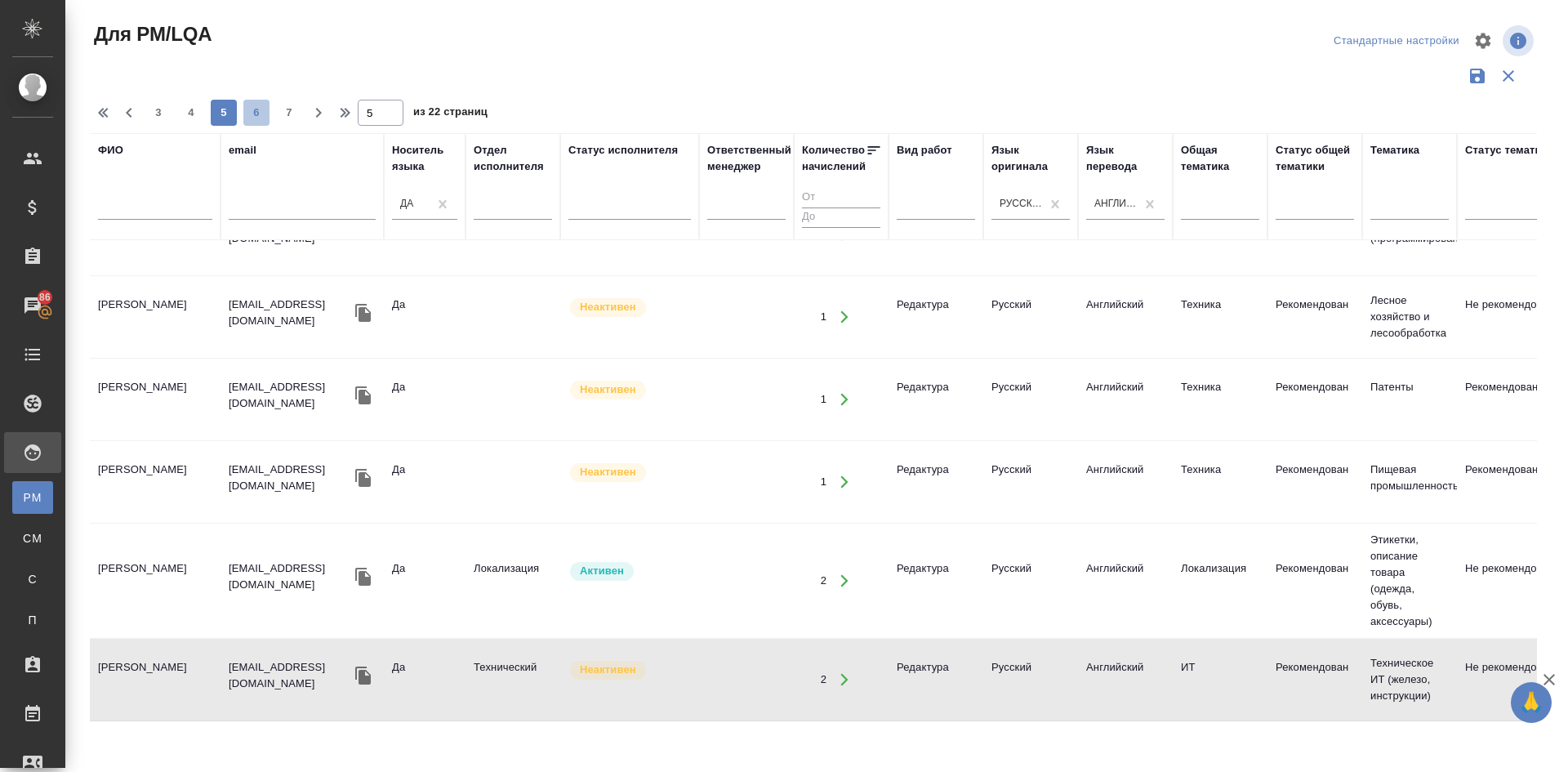
click at [250, 108] on span "6" at bounding box center [256, 112] width 26 height 16
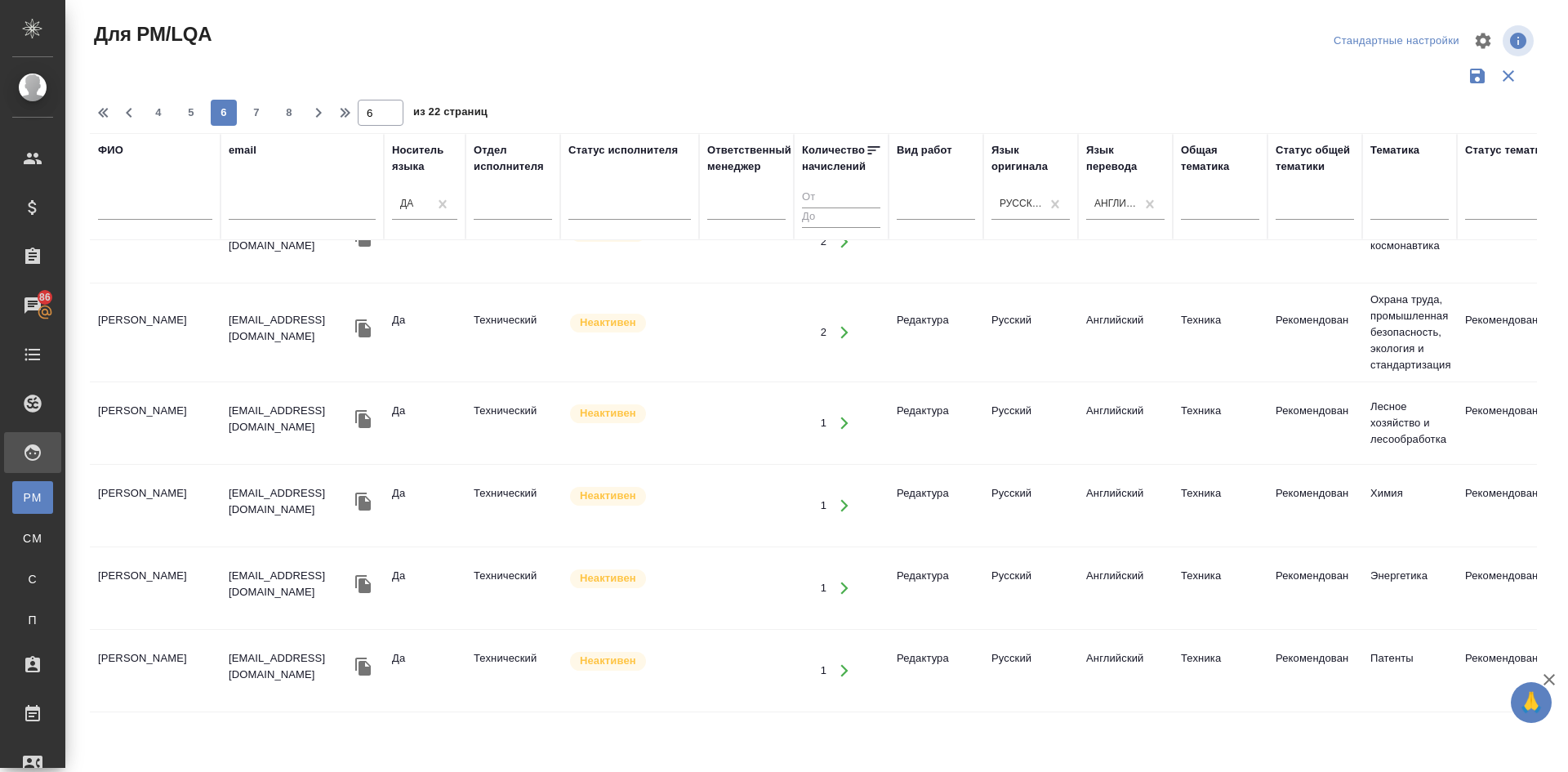
scroll to position [509, 0]
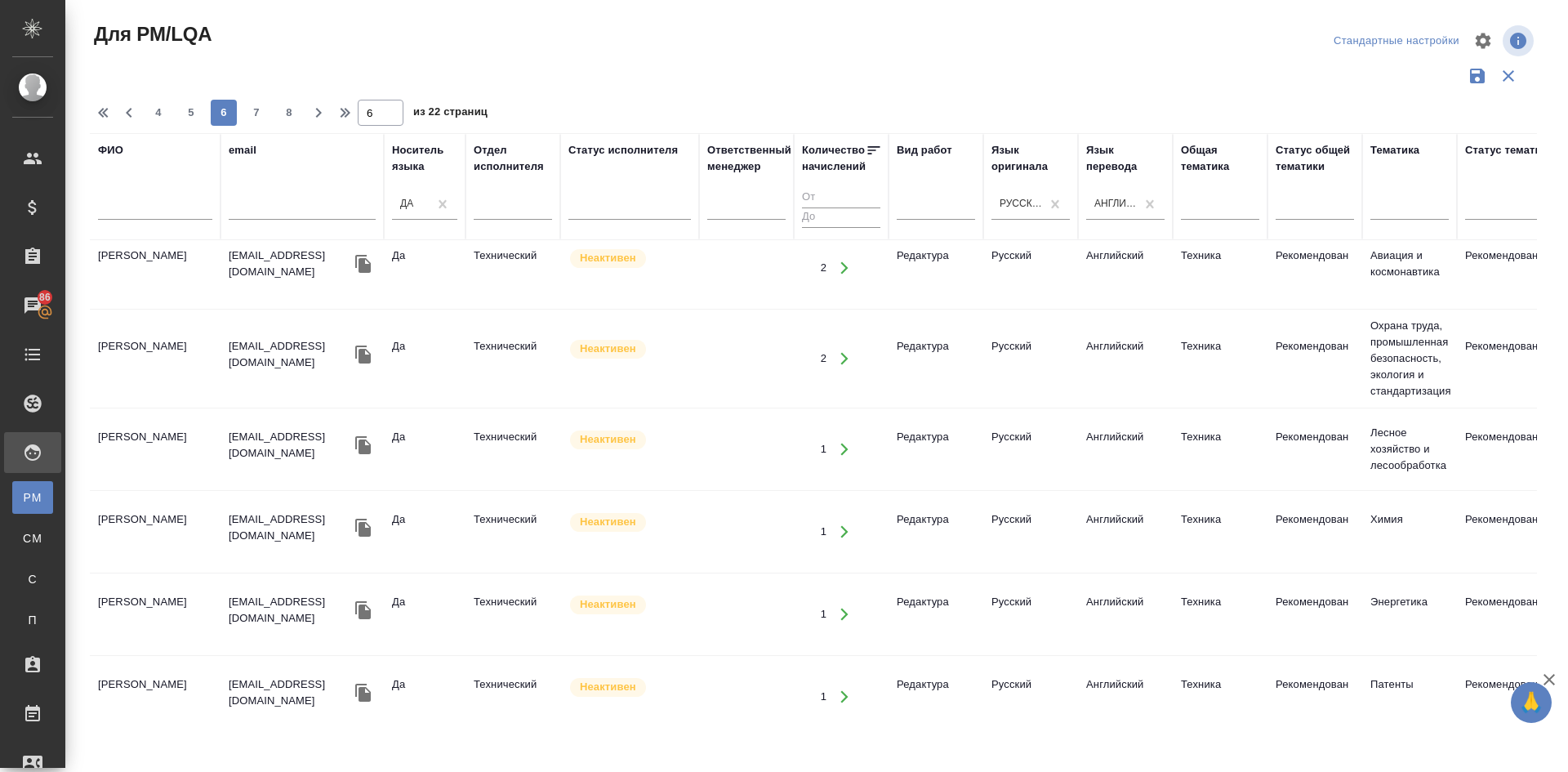
click at [156, 277] on td "Hannaham Dawn" at bounding box center [155, 268] width 131 height 57
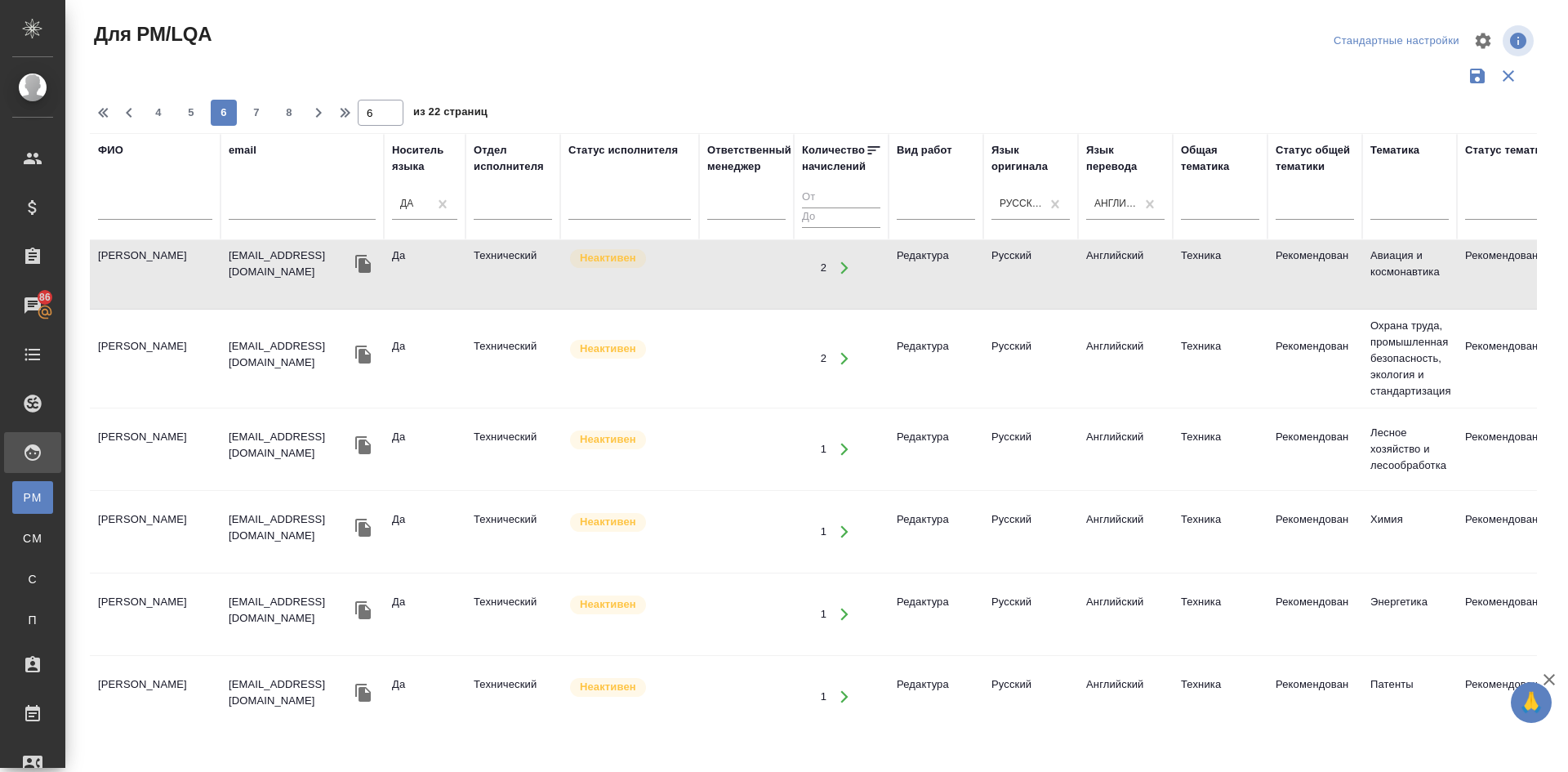
click at [156, 277] on td "Hannaham Dawn" at bounding box center [155, 268] width 131 height 57
click at [285, 113] on span "8" at bounding box center [288, 112] width 26 height 16
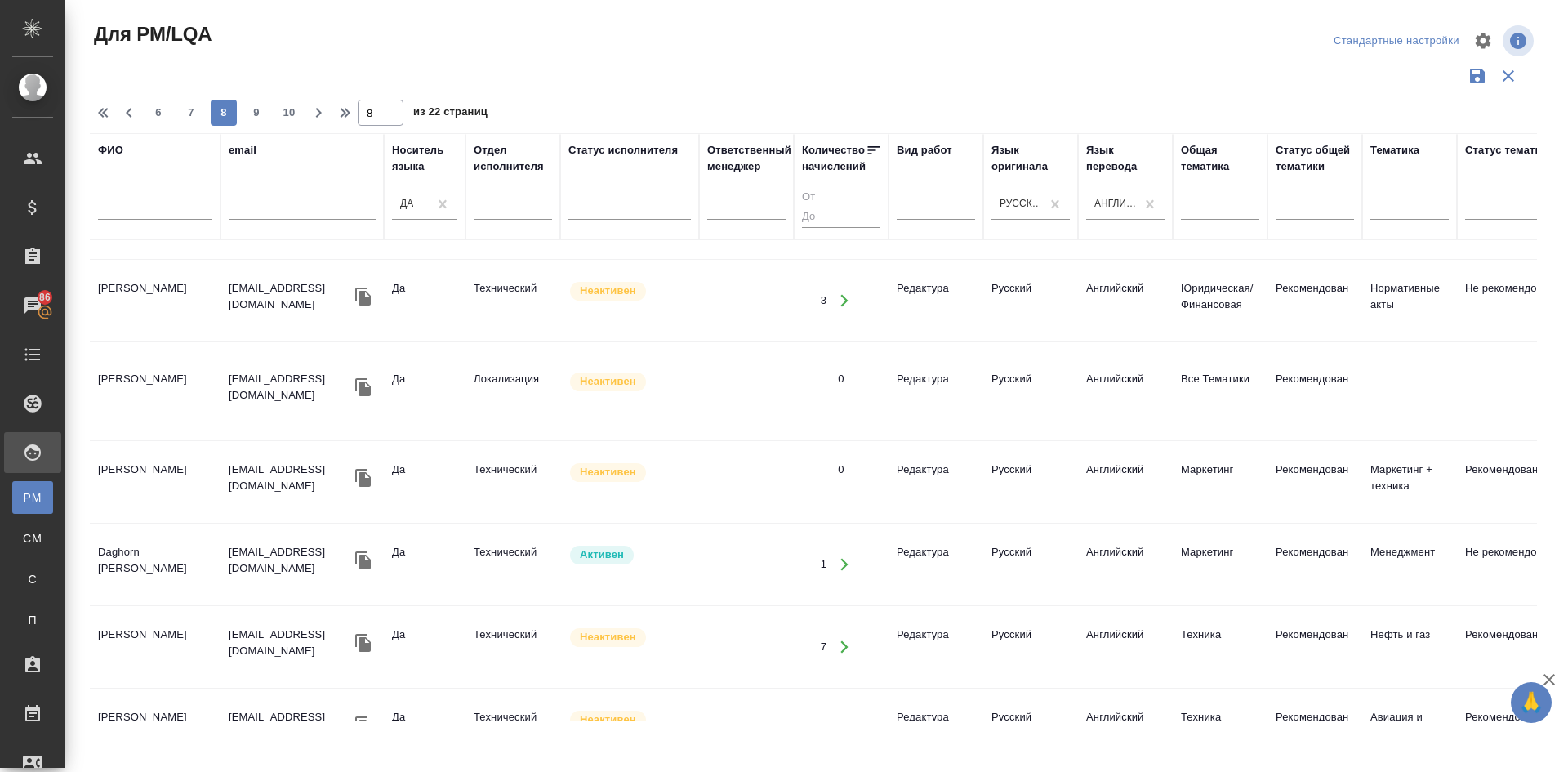
scroll to position [1556, 0]
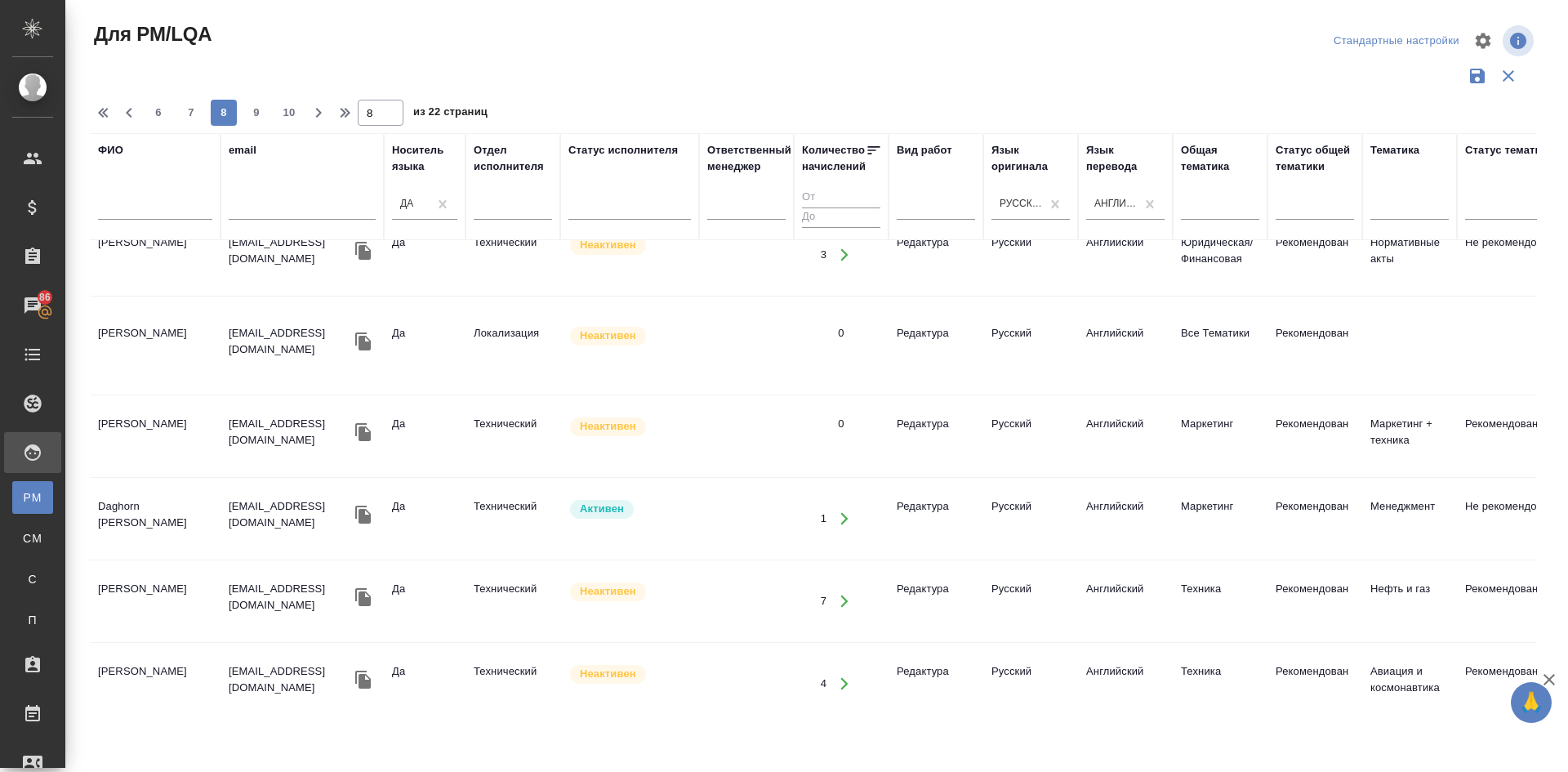
click at [162, 578] on td "Beerbaum Mira" at bounding box center [155, 601] width 131 height 57
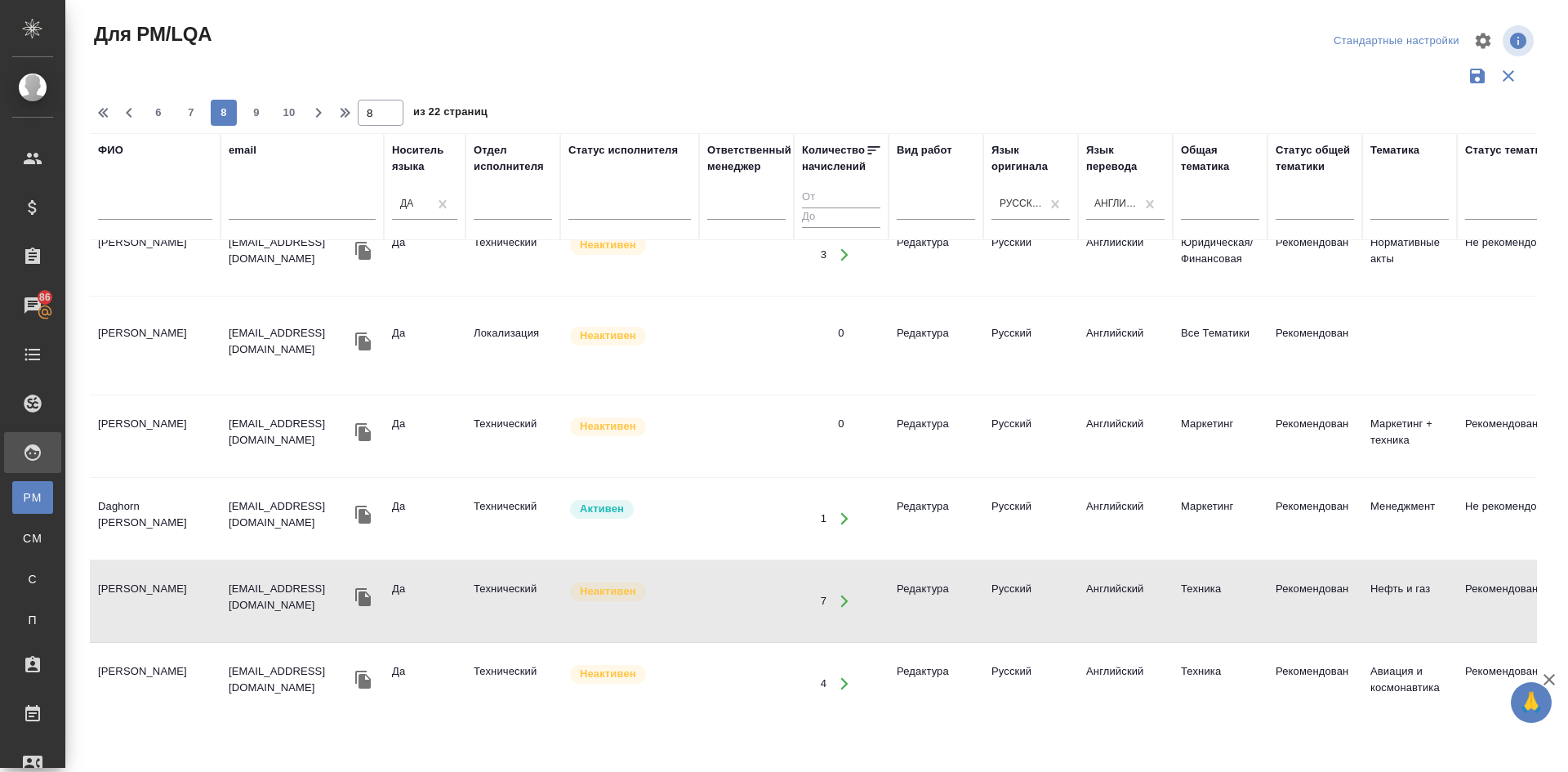
click at [162, 578] on td "Beerbaum Mira" at bounding box center [155, 601] width 131 height 57
drag, startPoint x: 293, startPoint y: 111, endPoint x: 331, endPoint y: 135, distance: 44.9
click at [293, 110] on span "10" at bounding box center [288, 112] width 26 height 16
type input "10"
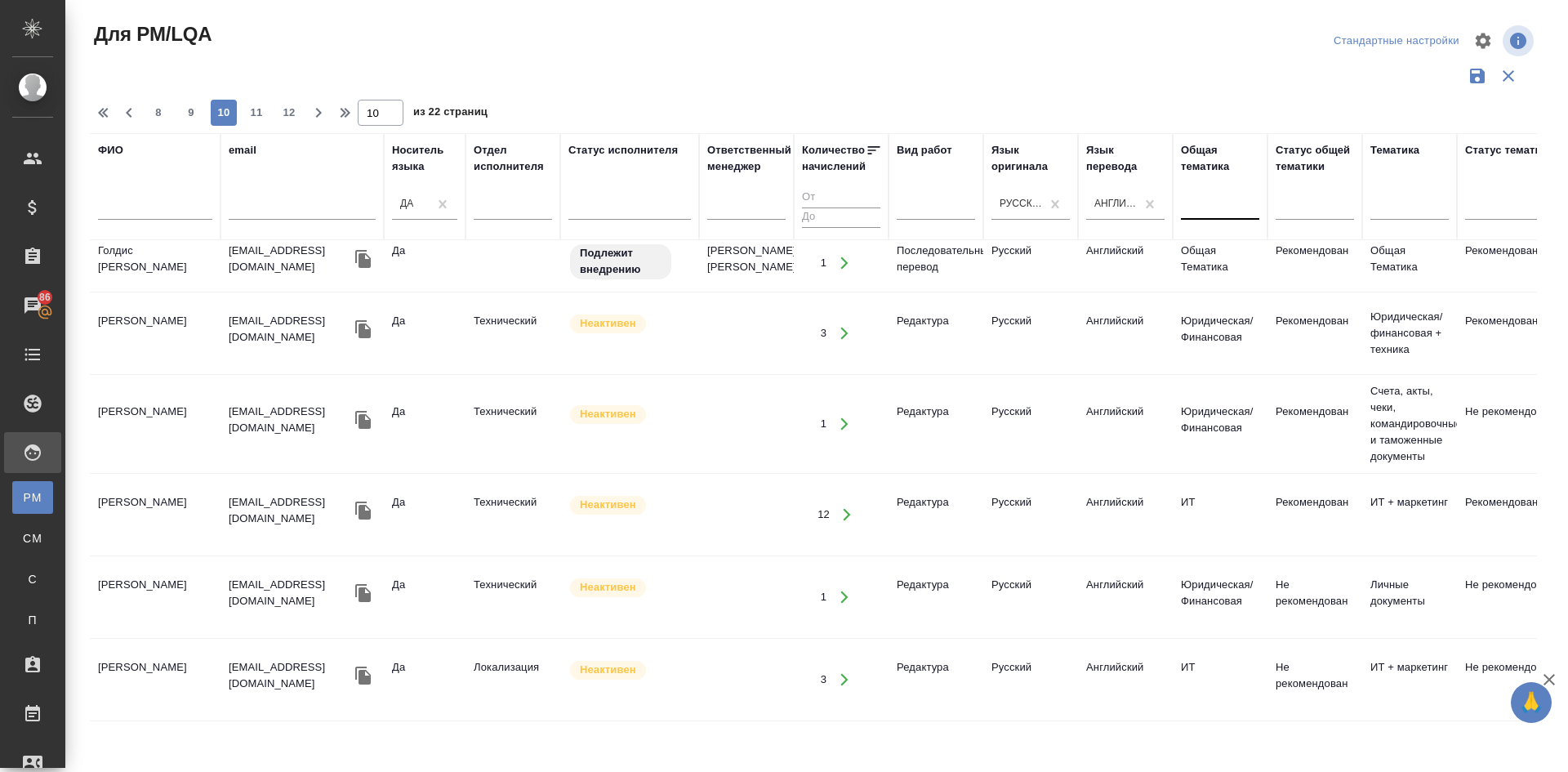
scroll to position [1513, 0]
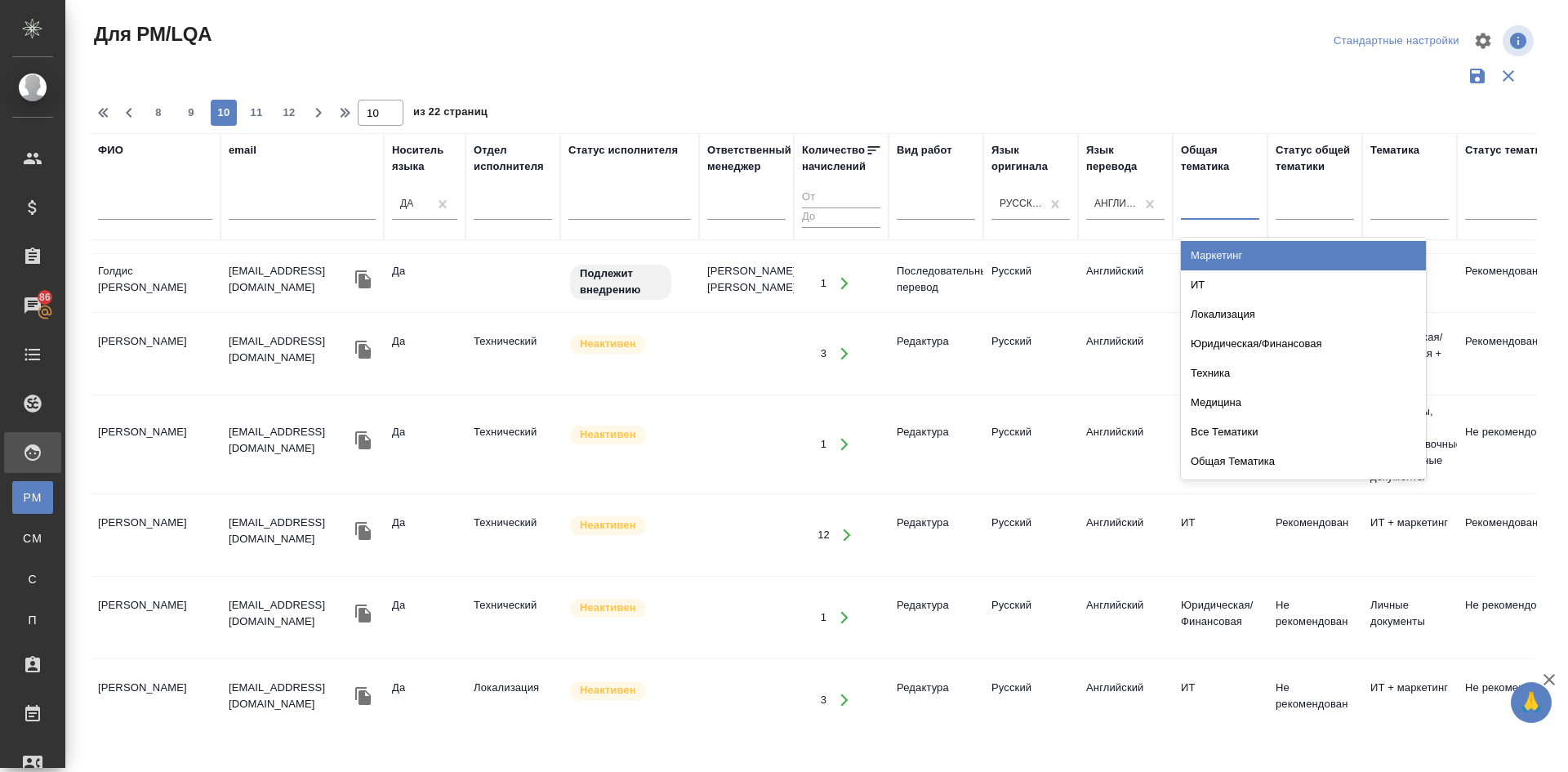
click at [1198, 197] on div at bounding box center [1219, 204] width 78 height 23
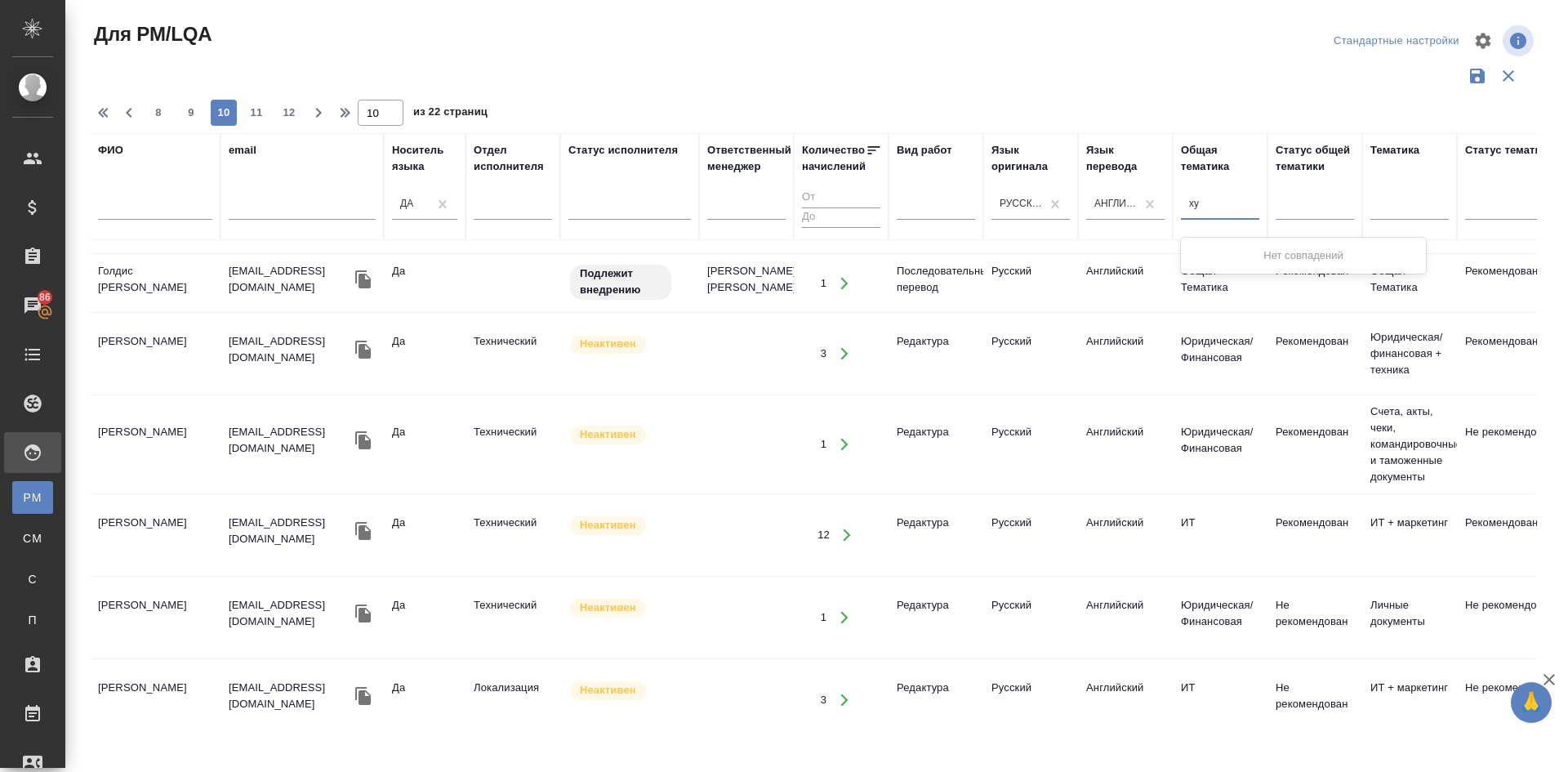
type input "х"
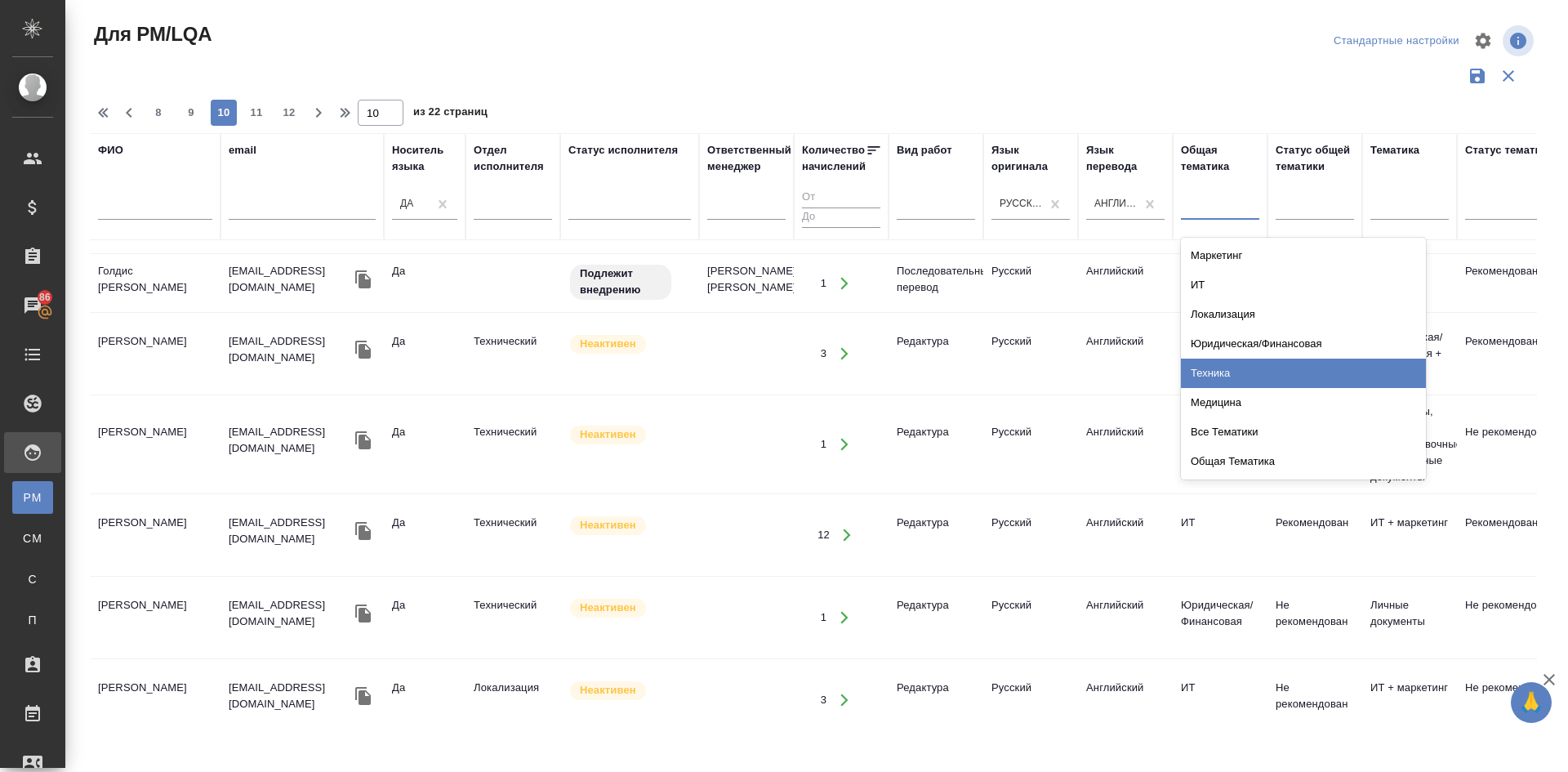
type input "ш"
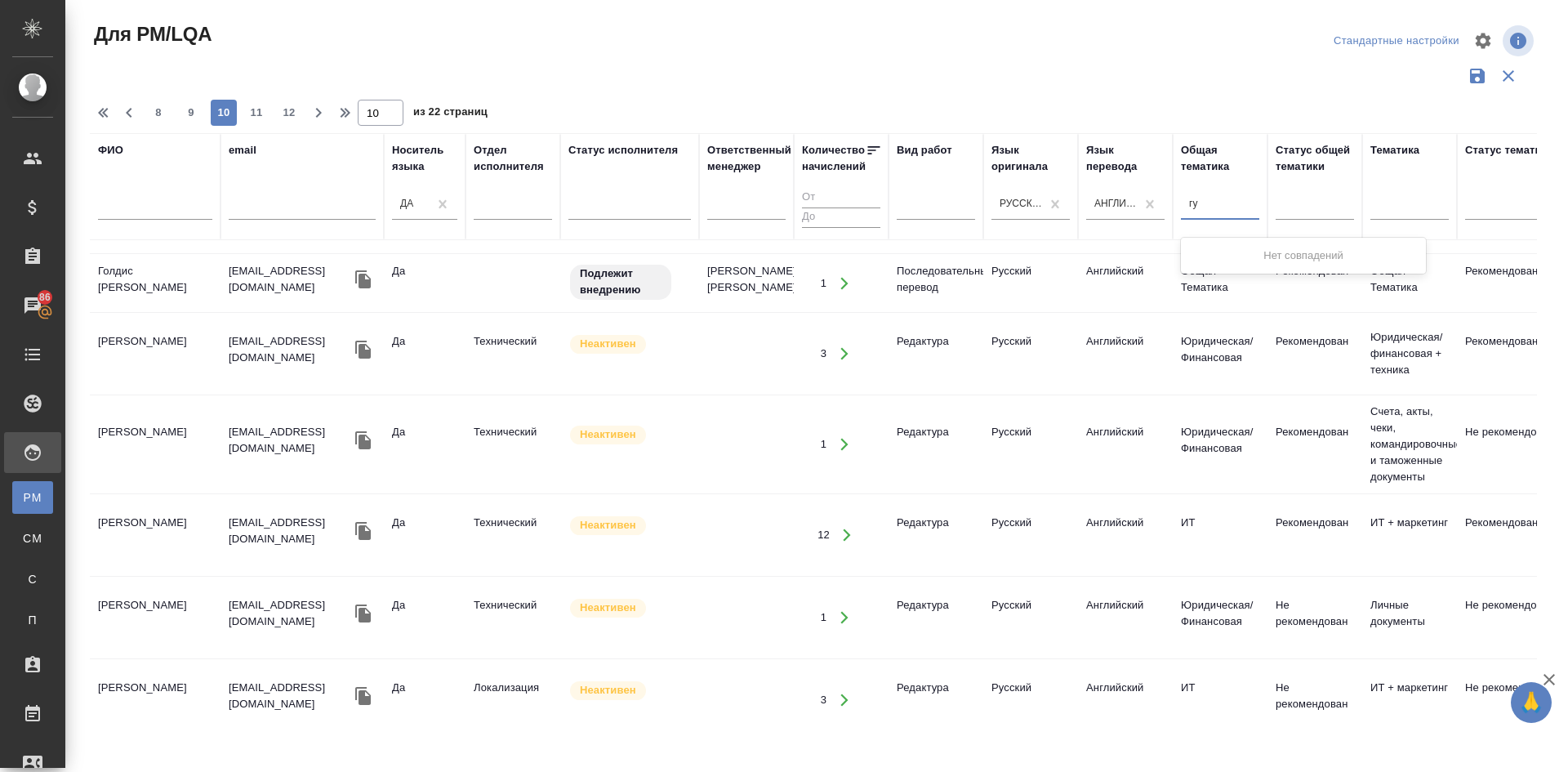
type input "г"
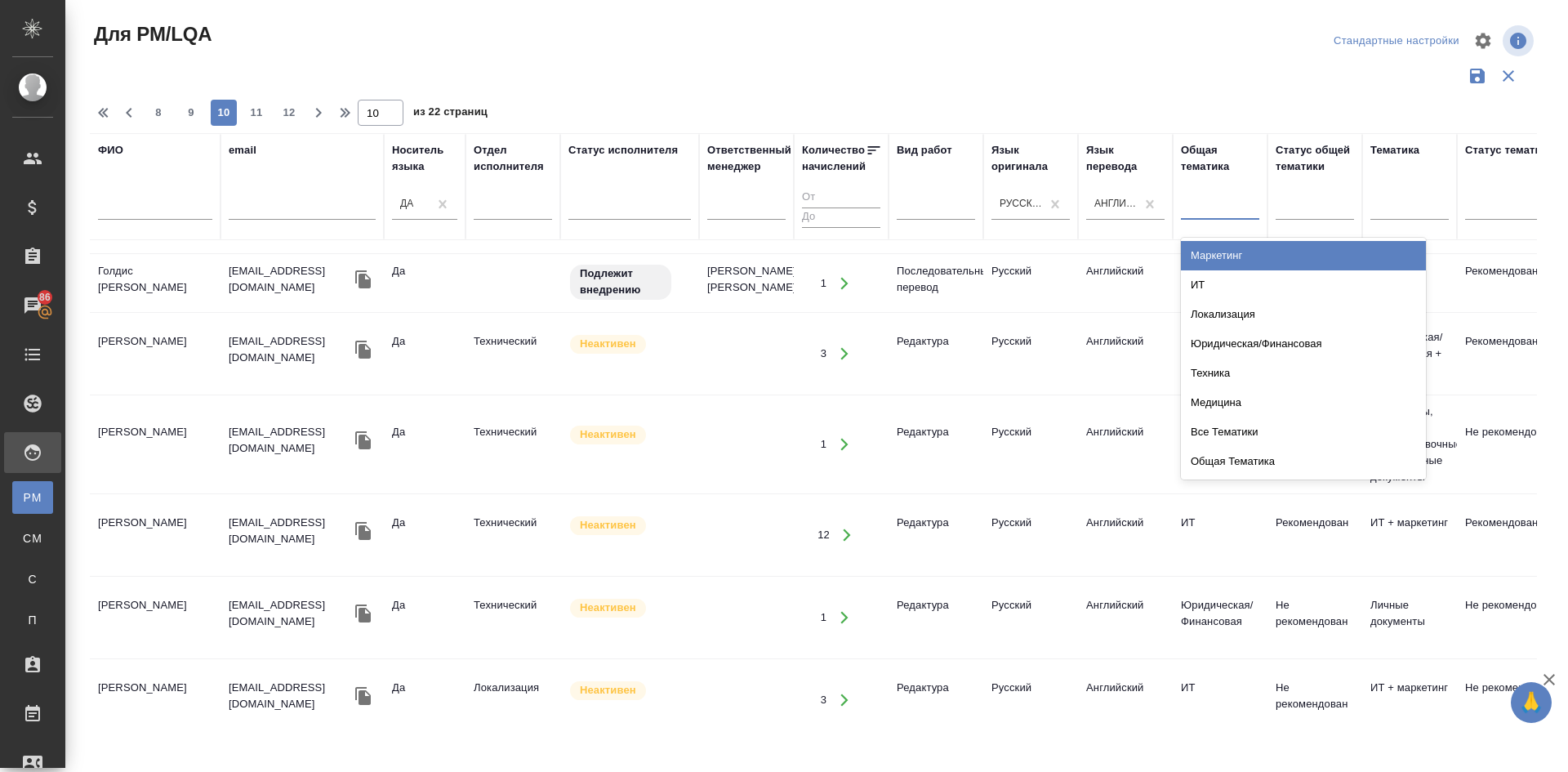
click at [1218, 258] on div "Маркетинг" at bounding box center [1302, 255] width 245 height 30
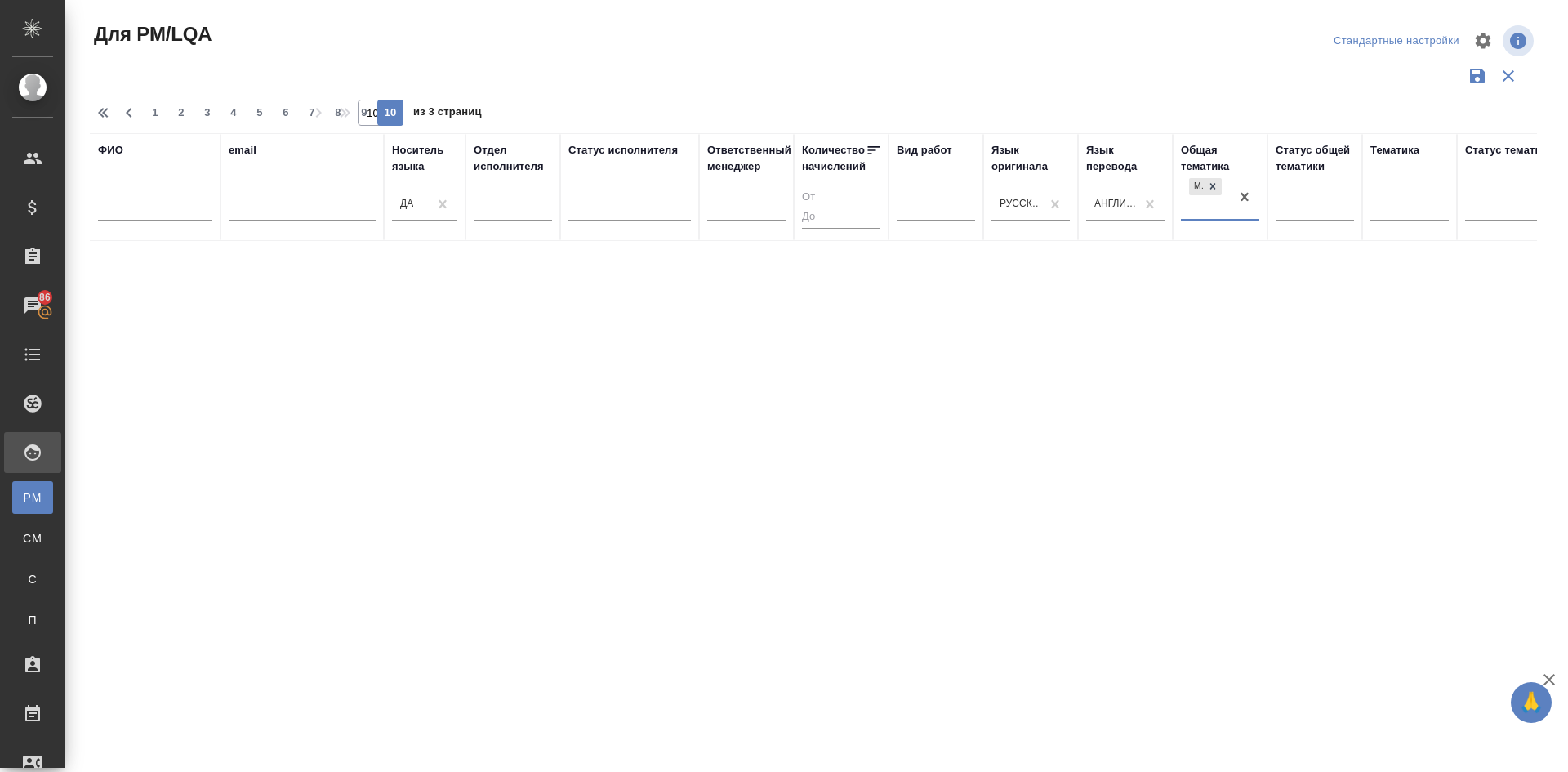
scroll to position [0, 0]
click at [1220, 187] on div at bounding box center [1213, 186] width 18 height 17
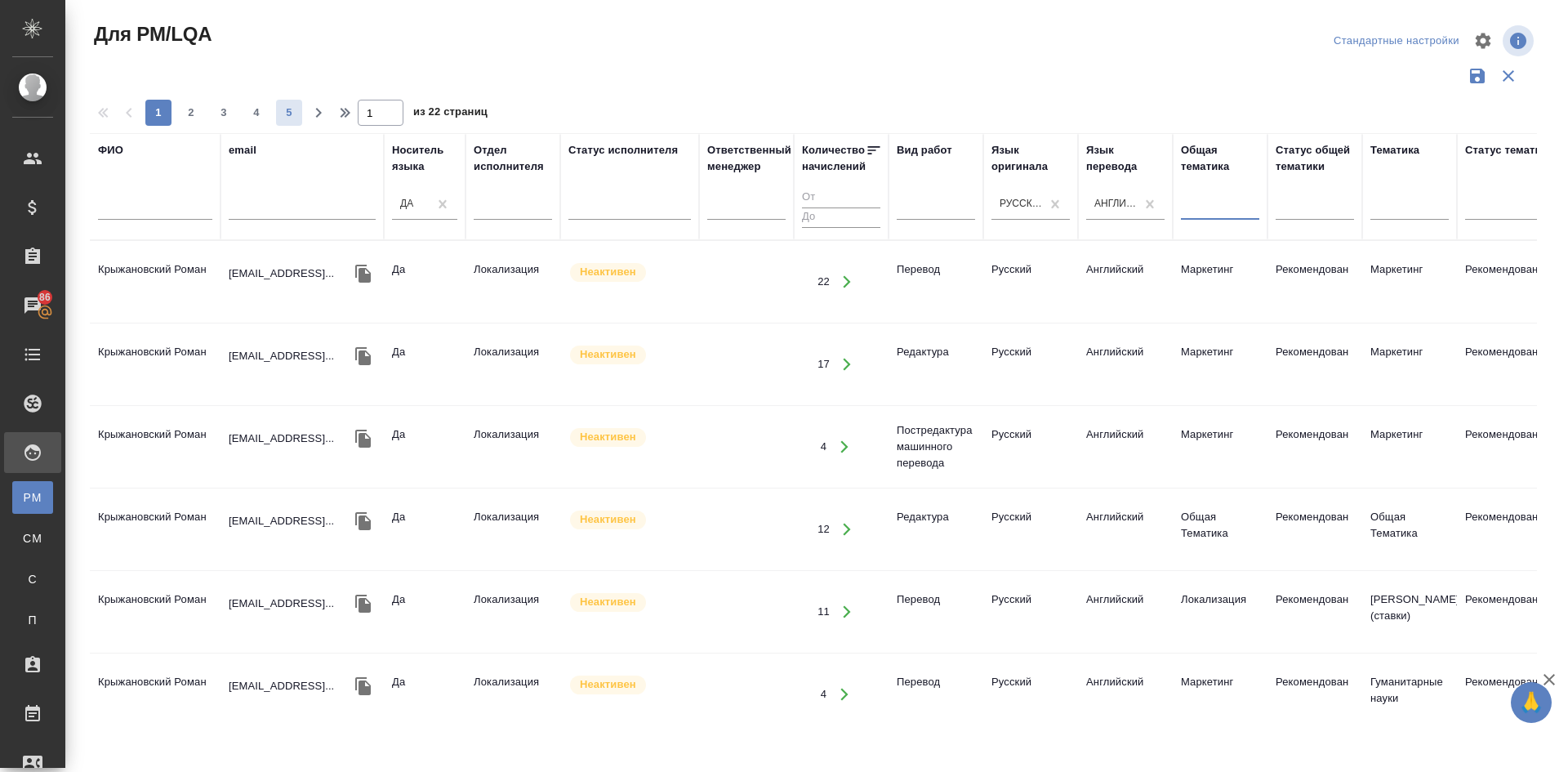
click at [293, 116] on span "5" at bounding box center [288, 112] width 26 height 16
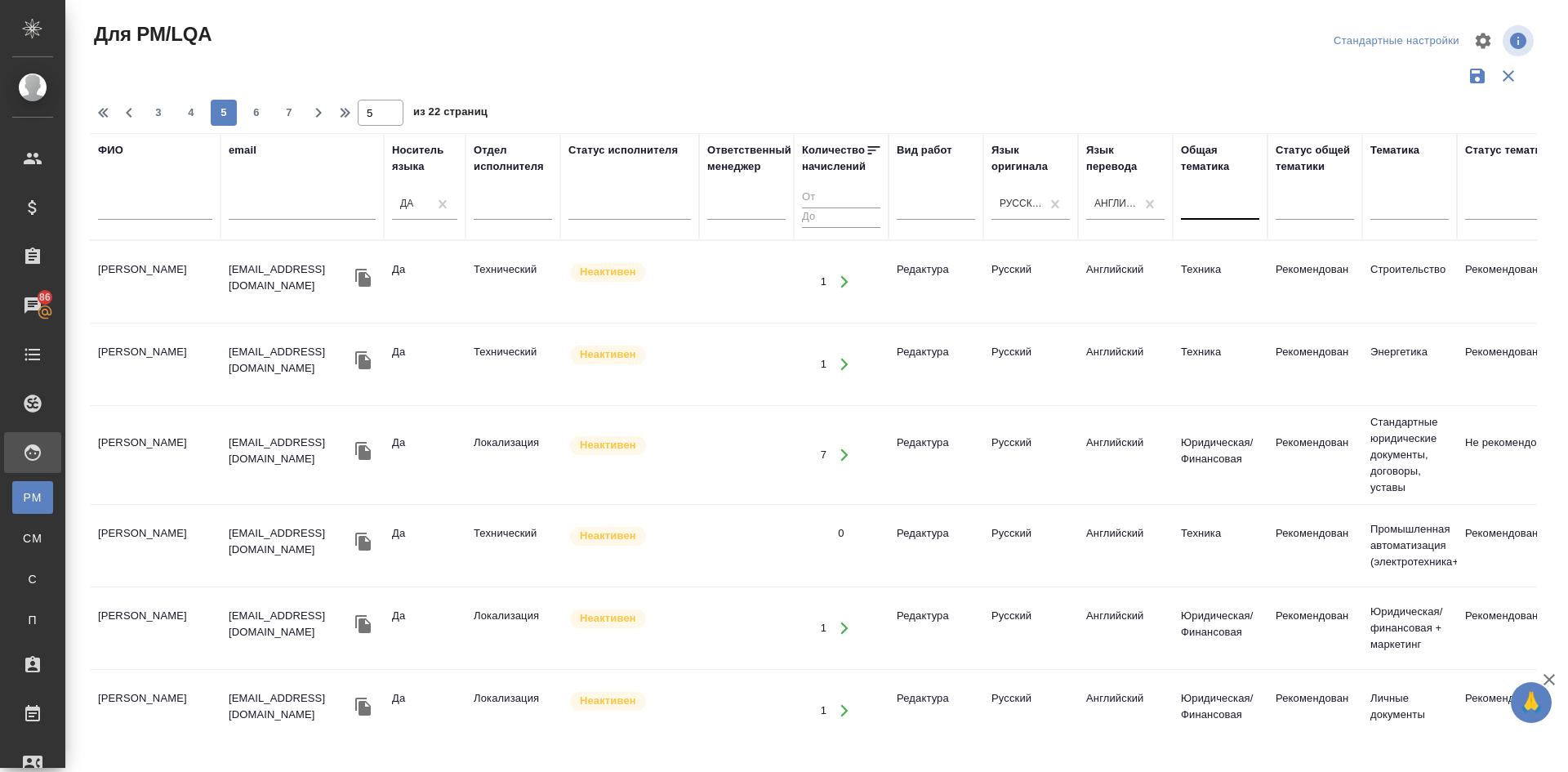
click at [134, 443] on td "Baldauf Grace" at bounding box center [155, 455] width 131 height 57
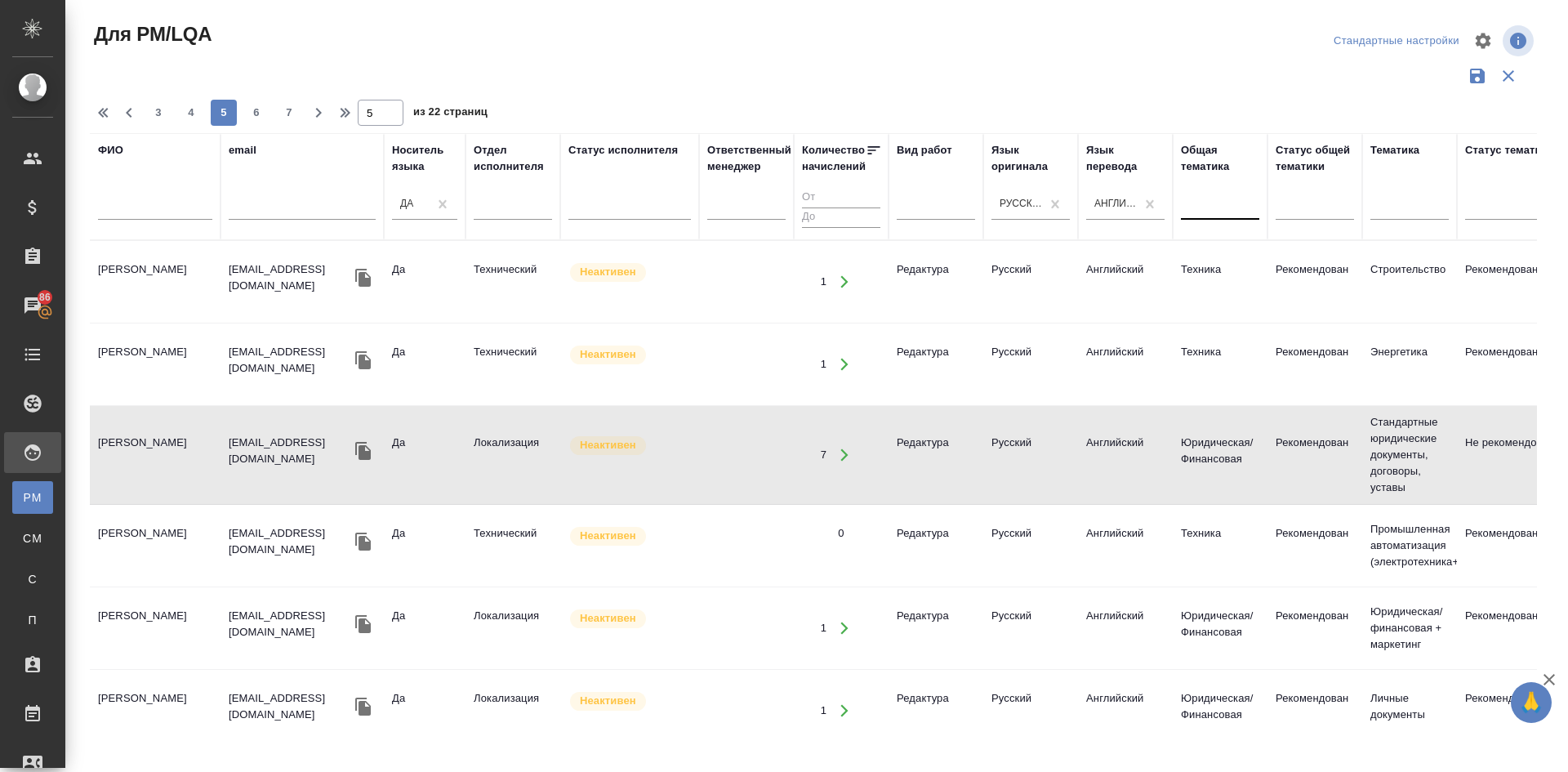
click at [134, 443] on td "Baldauf Grace" at bounding box center [155, 455] width 131 height 57
click at [314, 112] on icon "button" at bounding box center [319, 113] width 20 height 20
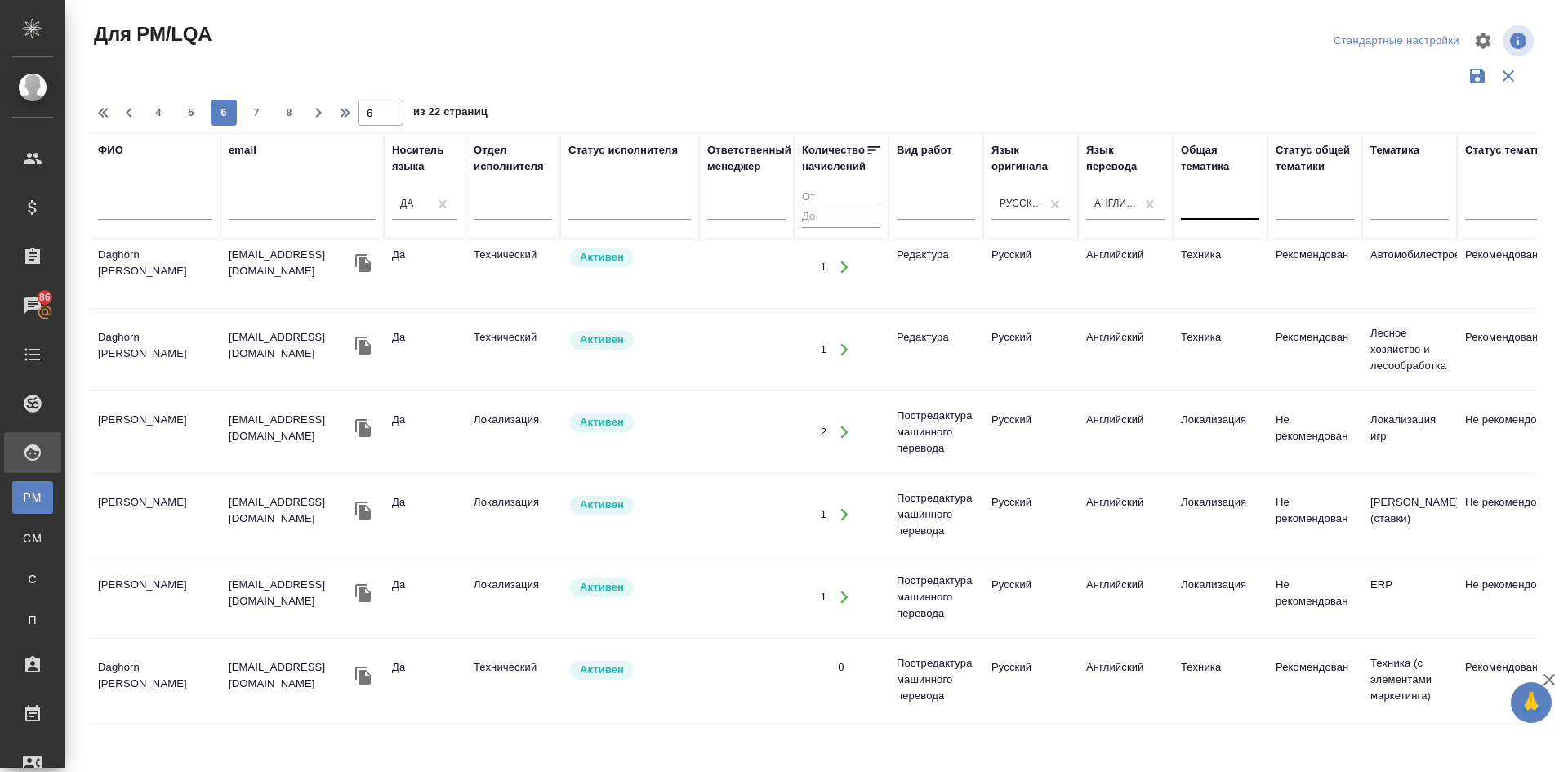
scroll to position [1577, 0]
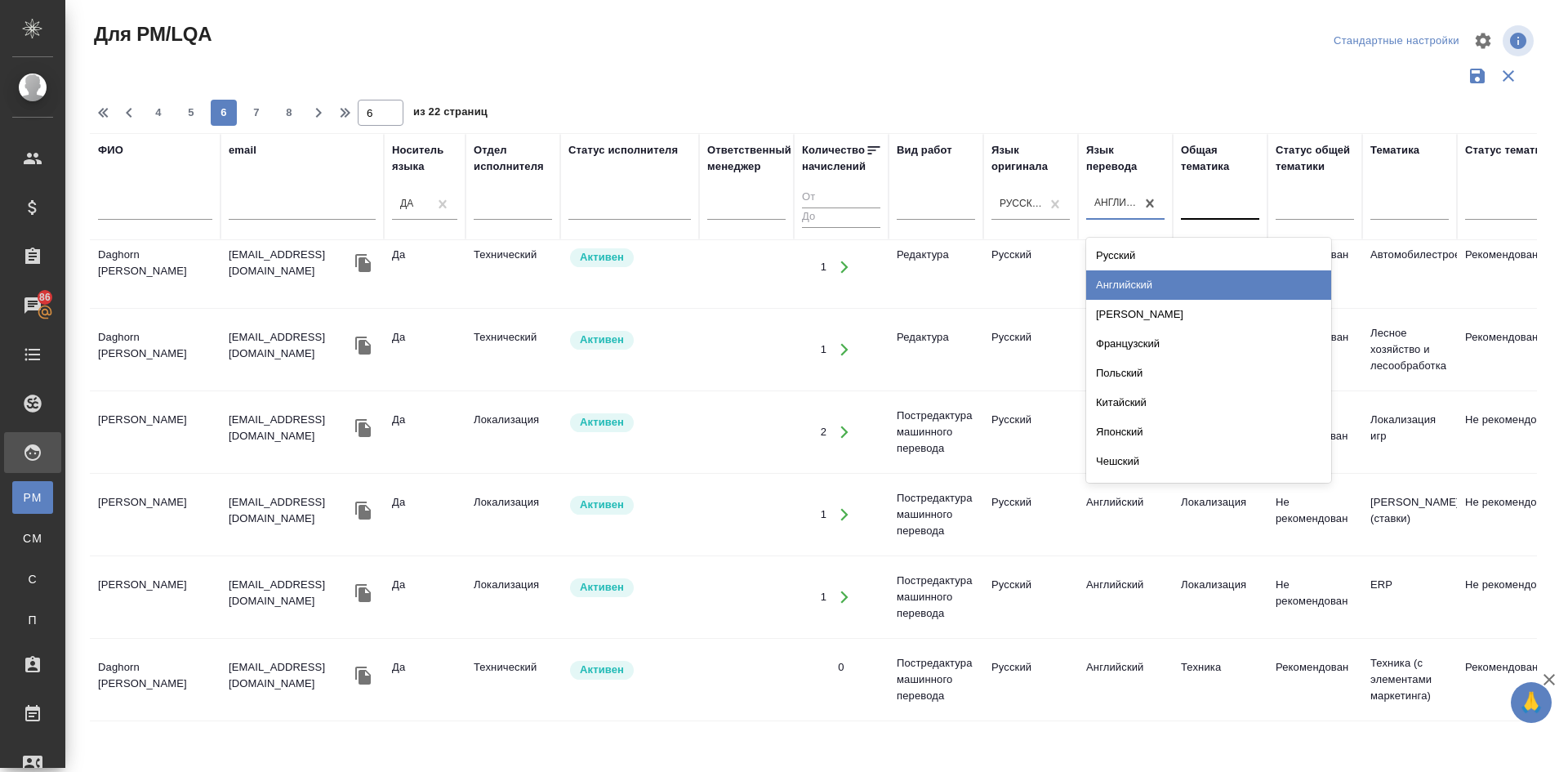
click at [1108, 205] on div "Английский" at bounding box center [1115, 203] width 42 height 13
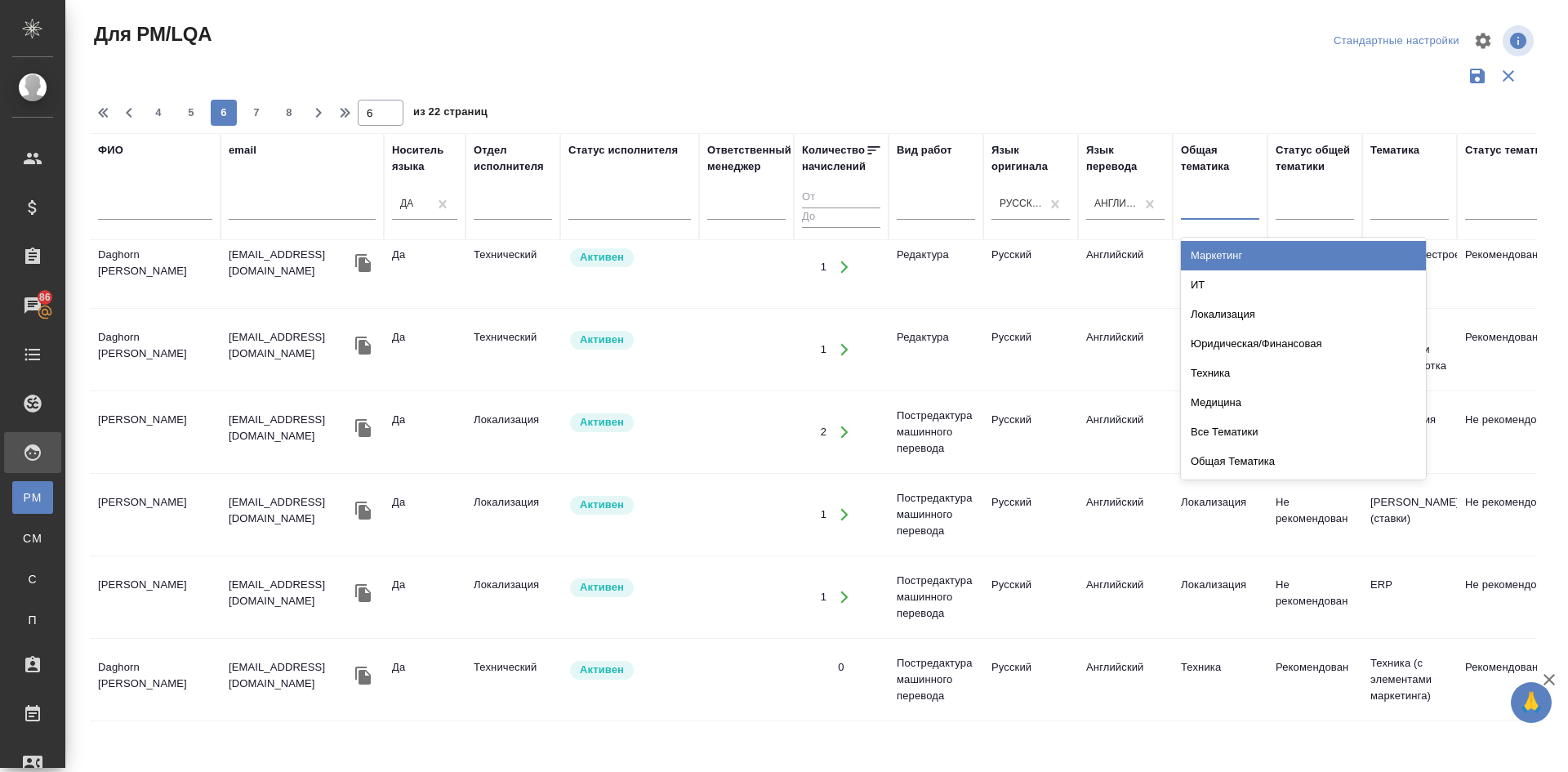
click at [1202, 201] on div at bounding box center [1219, 204] width 78 height 23
click at [291, 741] on div ".cls-1 fill:#fff; AWATERA Demidova Tatyana Клиенты Спецификации Заказы 86 Чаты …" at bounding box center [784, 386] width 1568 height 772
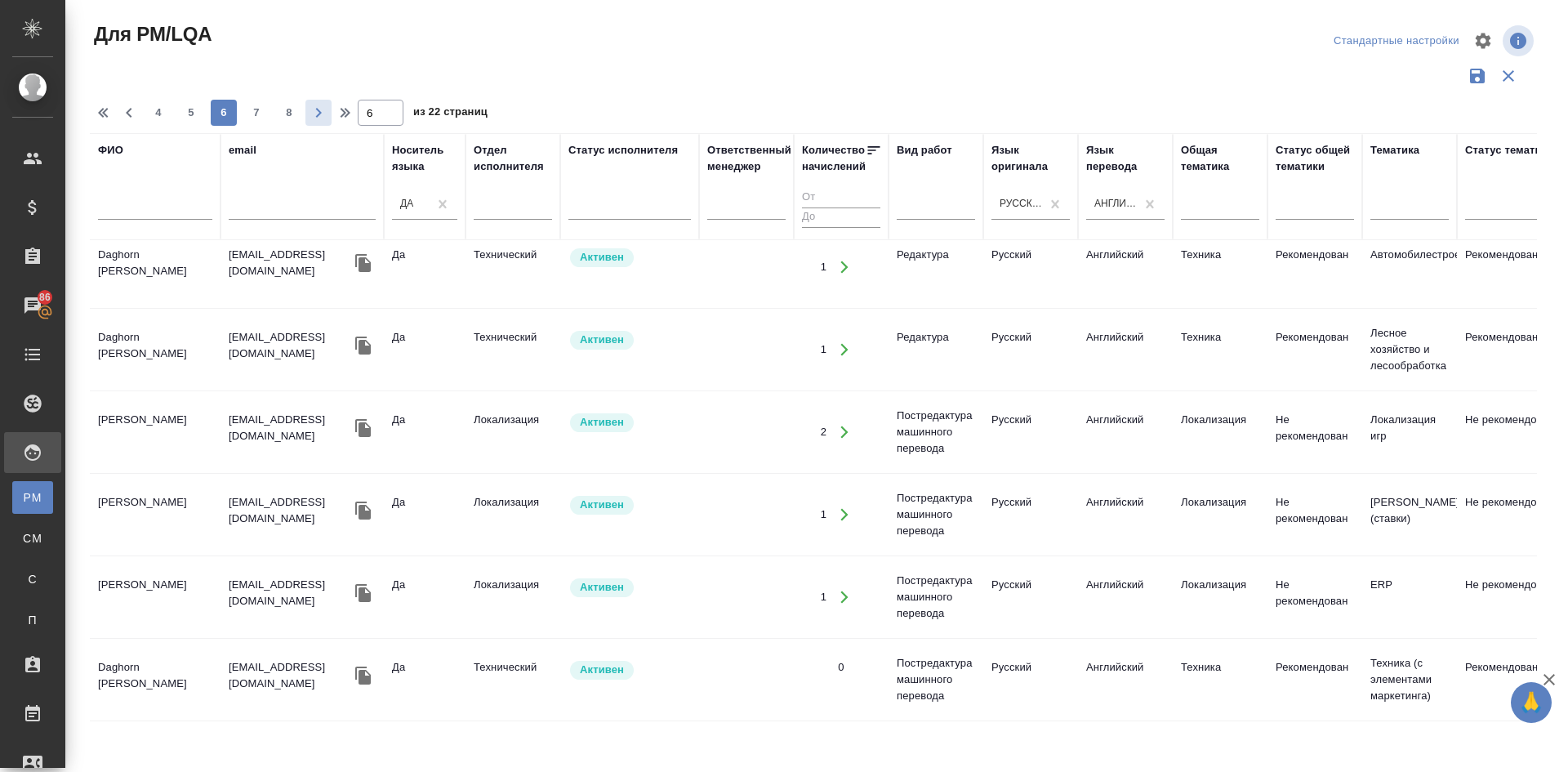
click at [319, 116] on icon "button" at bounding box center [319, 112] width 5 height 10
type input "7"
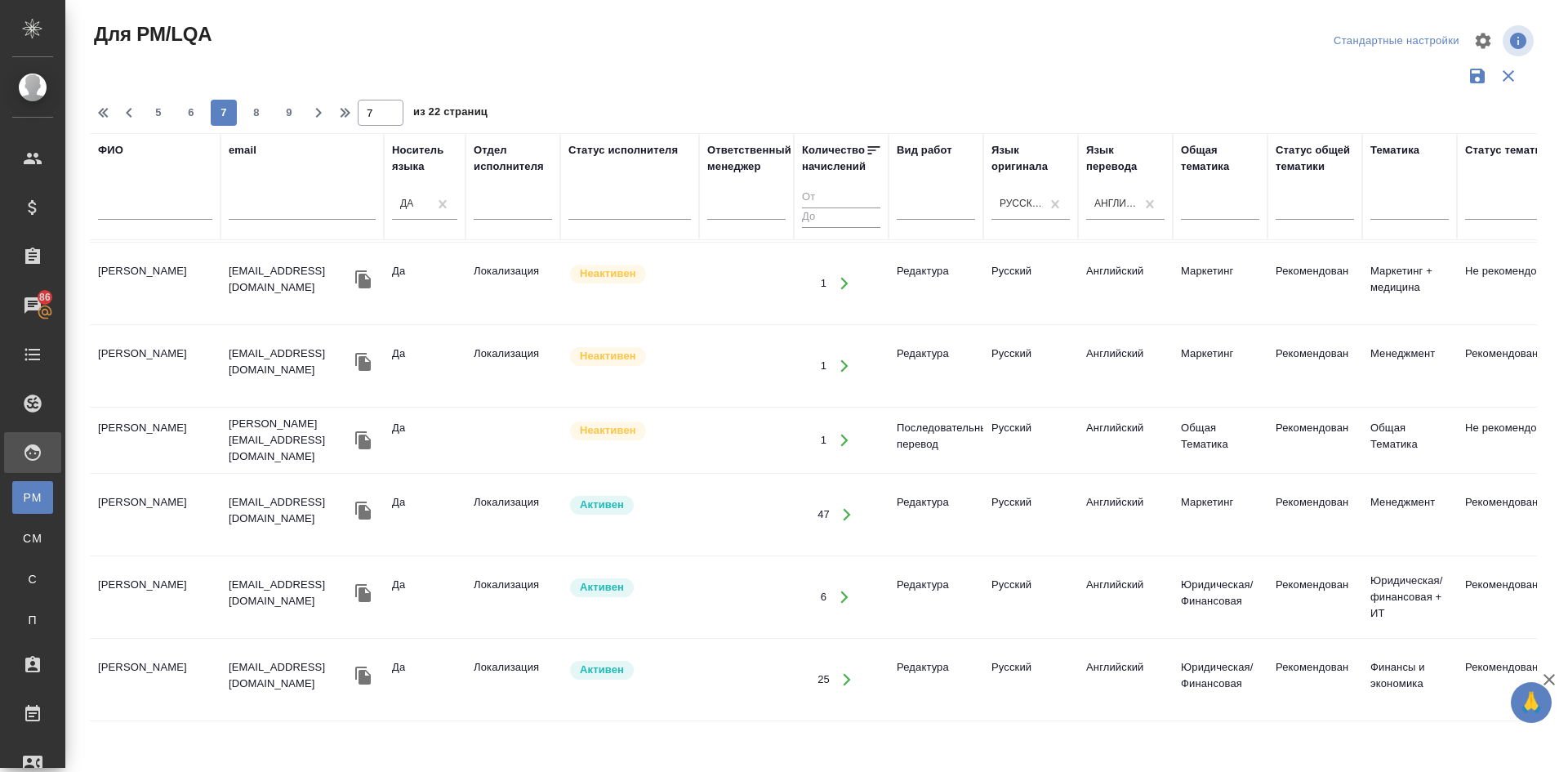
scroll to position [1881, 0]
click at [583, 191] on div at bounding box center [629, 204] width 122 height 31
type input "неактивен"
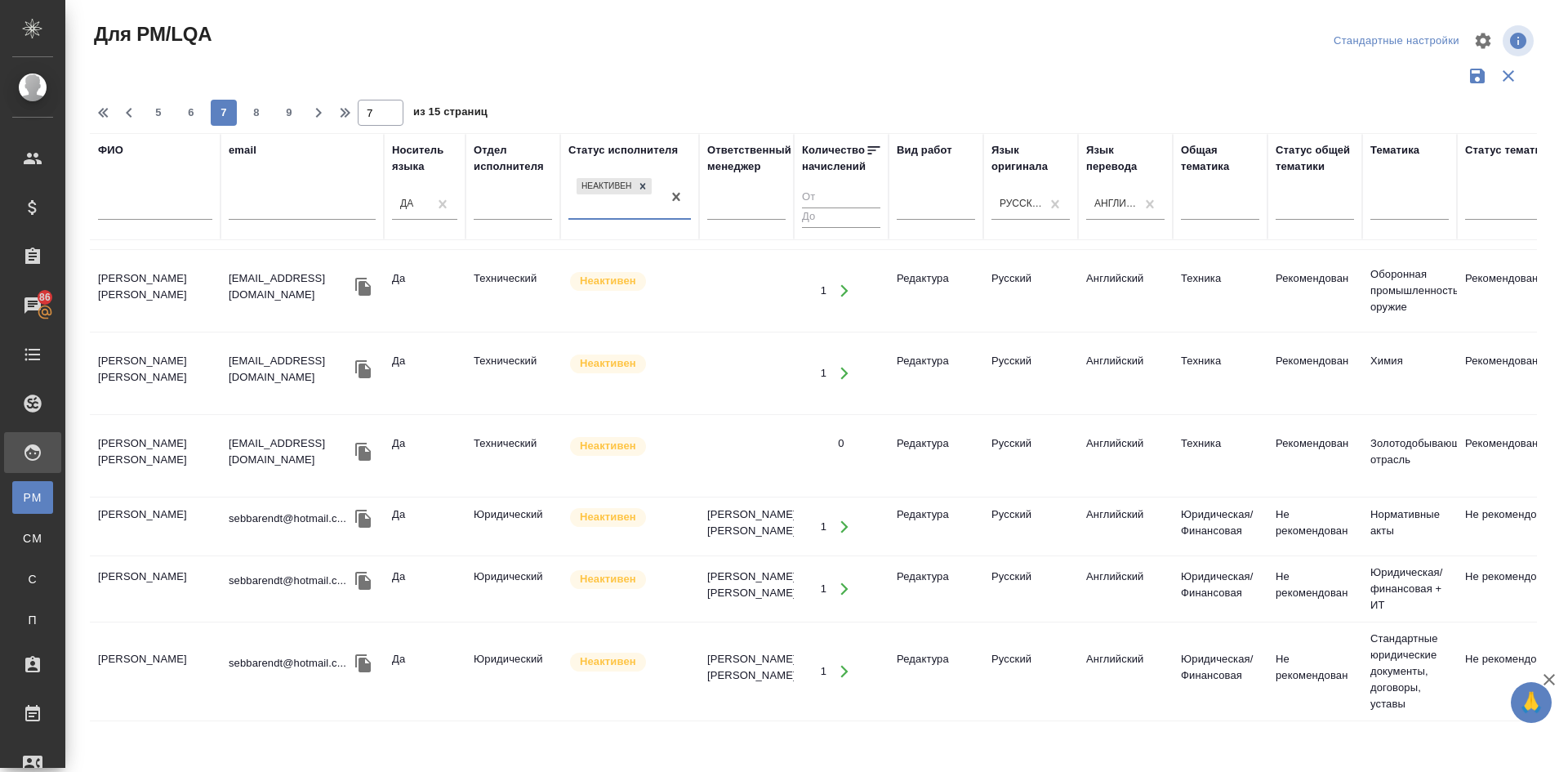
scroll to position [1539, 0]
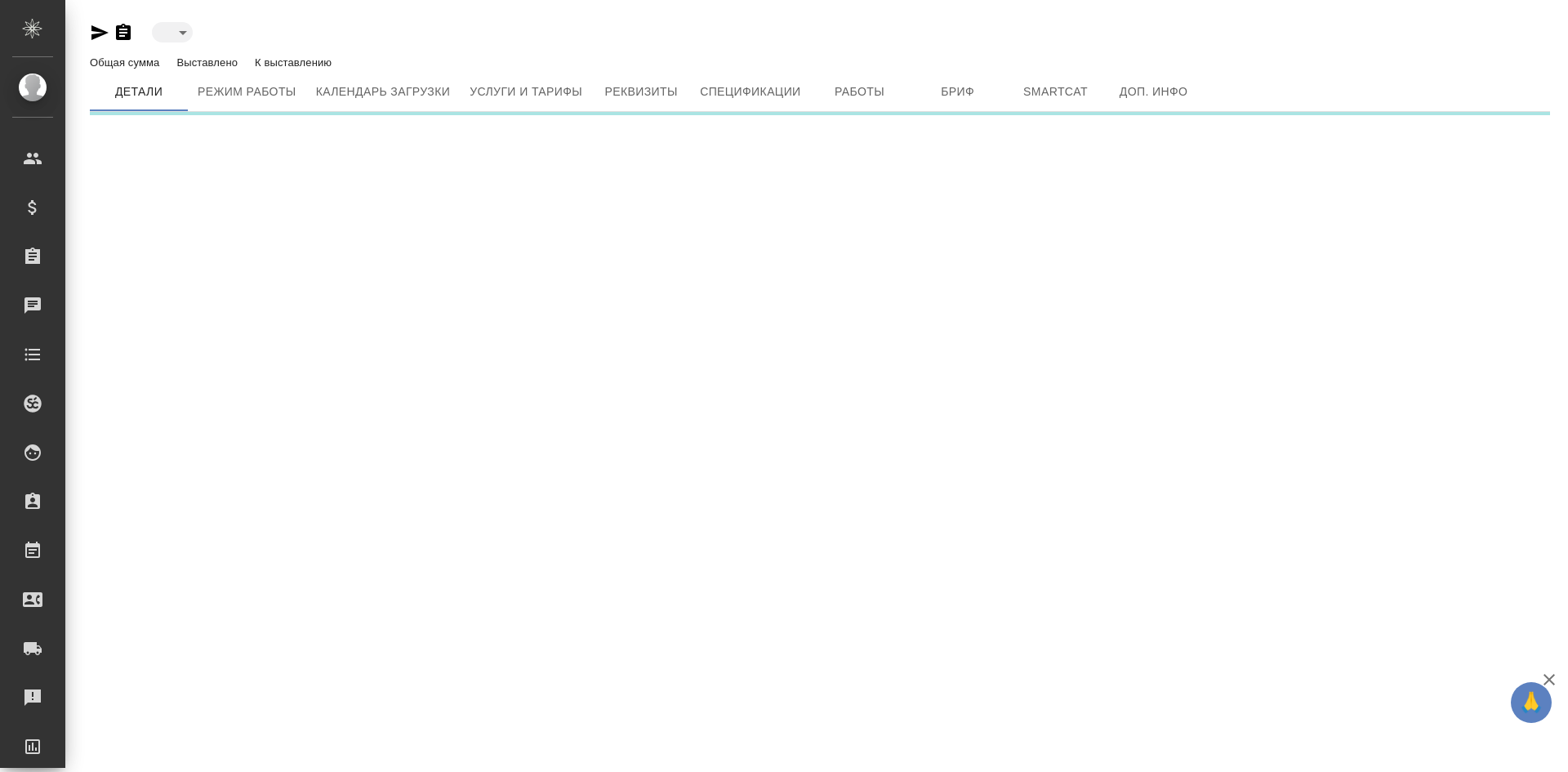
type input "inactive"
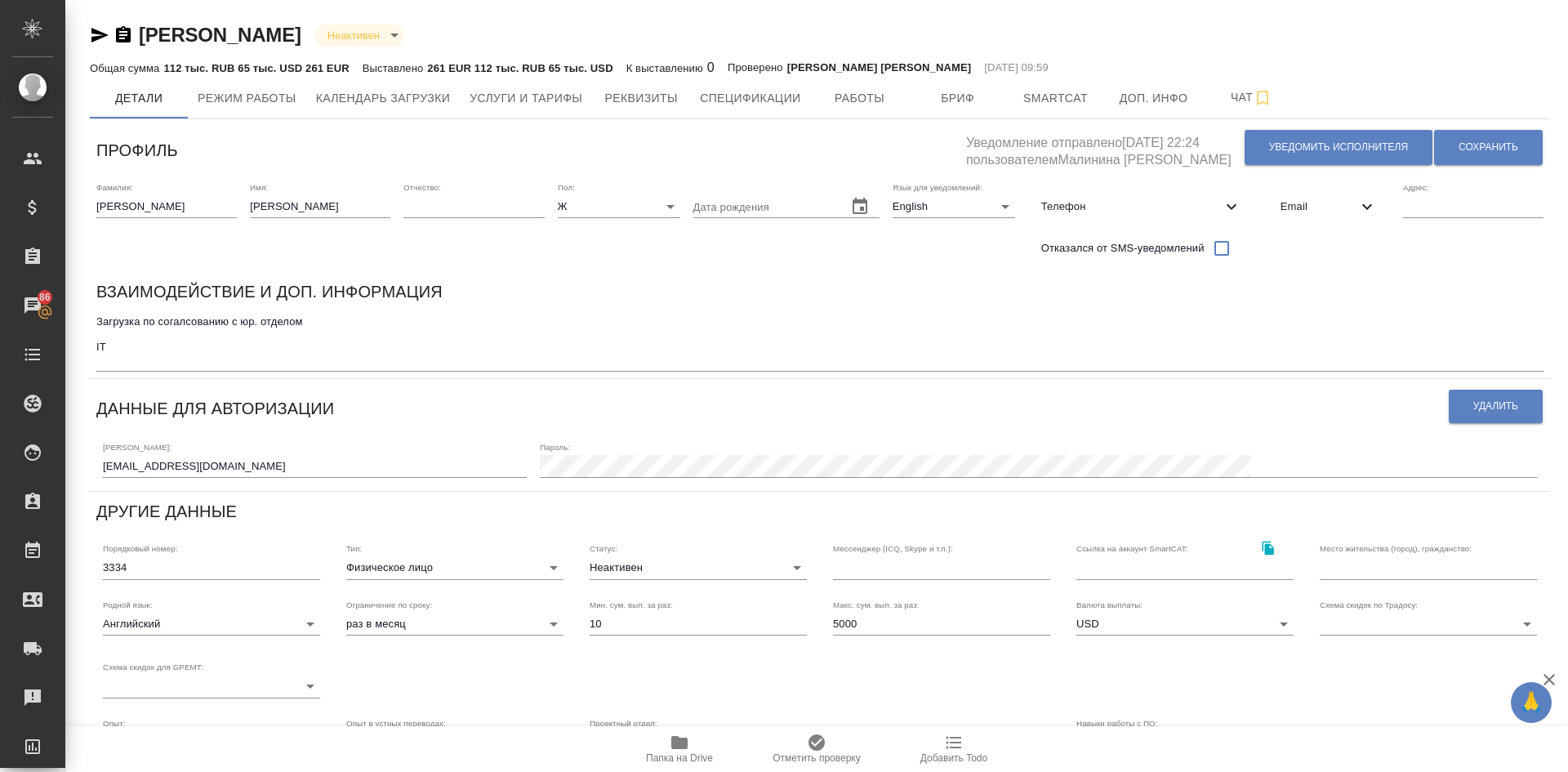
click at [684, 741] on icon "button" at bounding box center [679, 742] width 16 height 13
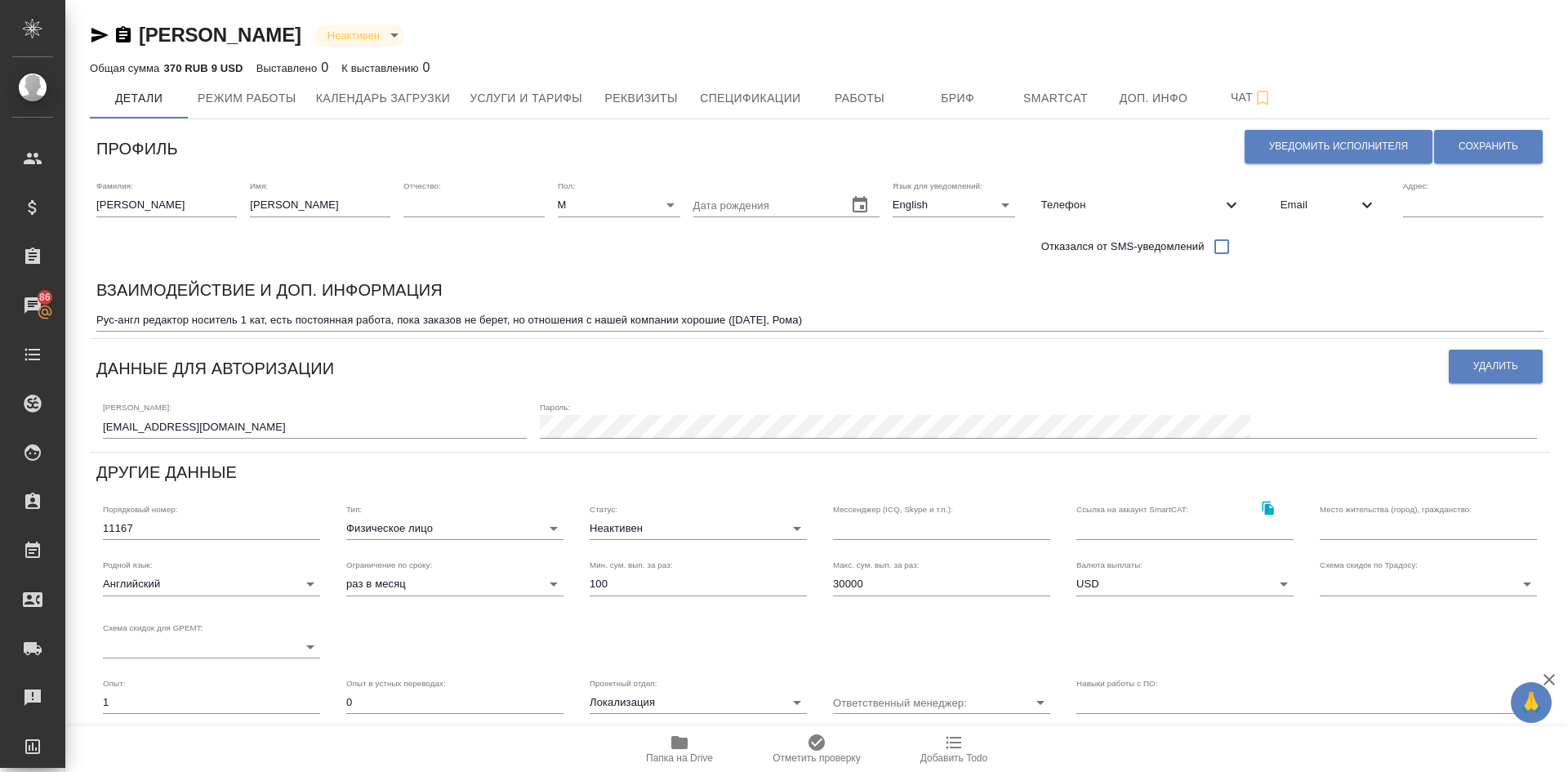
click at [670, 740] on icon "button" at bounding box center [679, 742] width 20 height 20
drag, startPoint x: 261, startPoint y: 33, endPoint x: 143, endPoint y: 40, distance: 118.2
click at [143, 40] on div "Cole Michael Неактивен inactive" at bounding box center [819, 35] width 1459 height 26
copy link "Cole Michael"
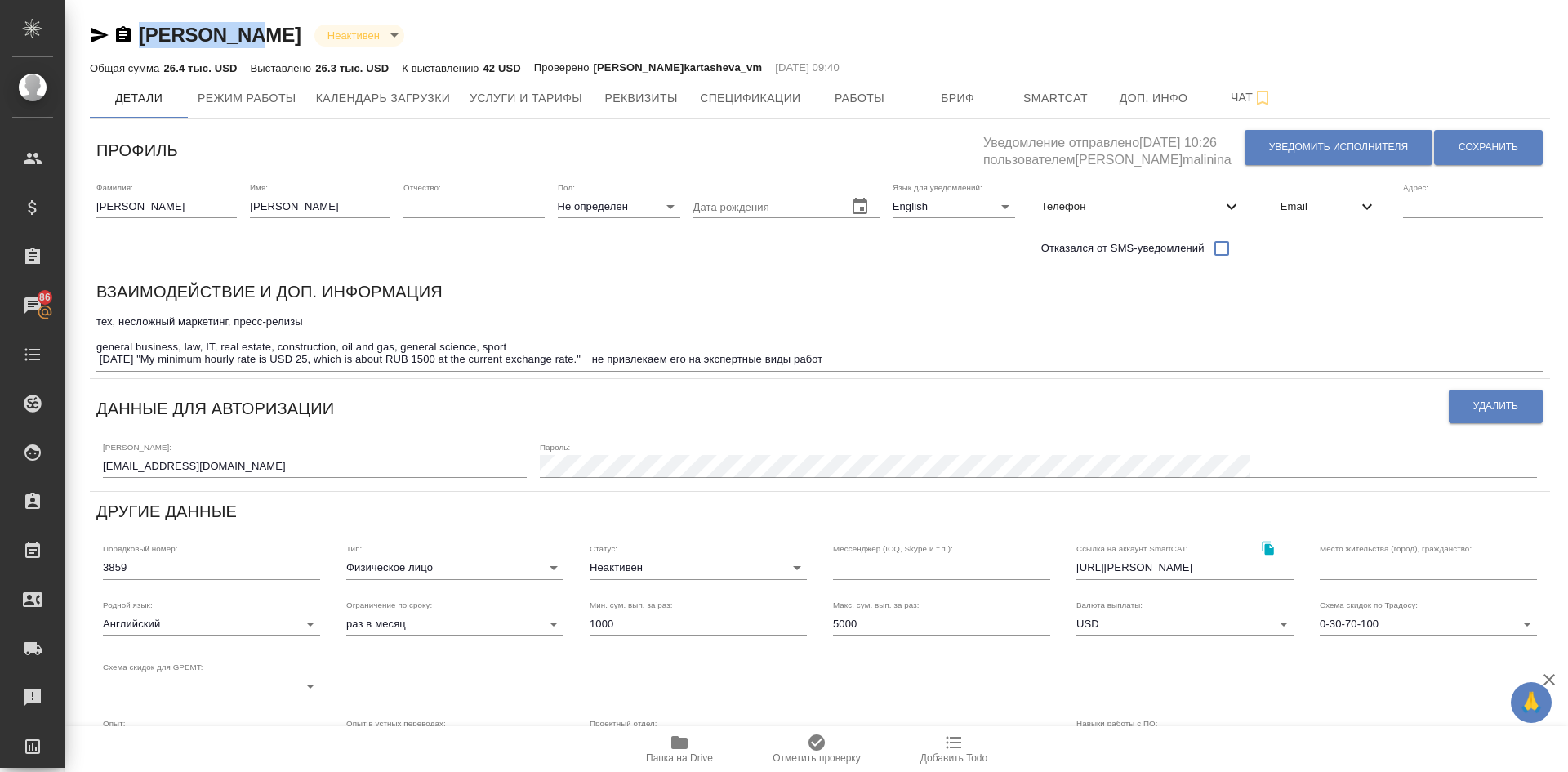
click at [670, 738] on icon "button" at bounding box center [679, 742] width 20 height 20
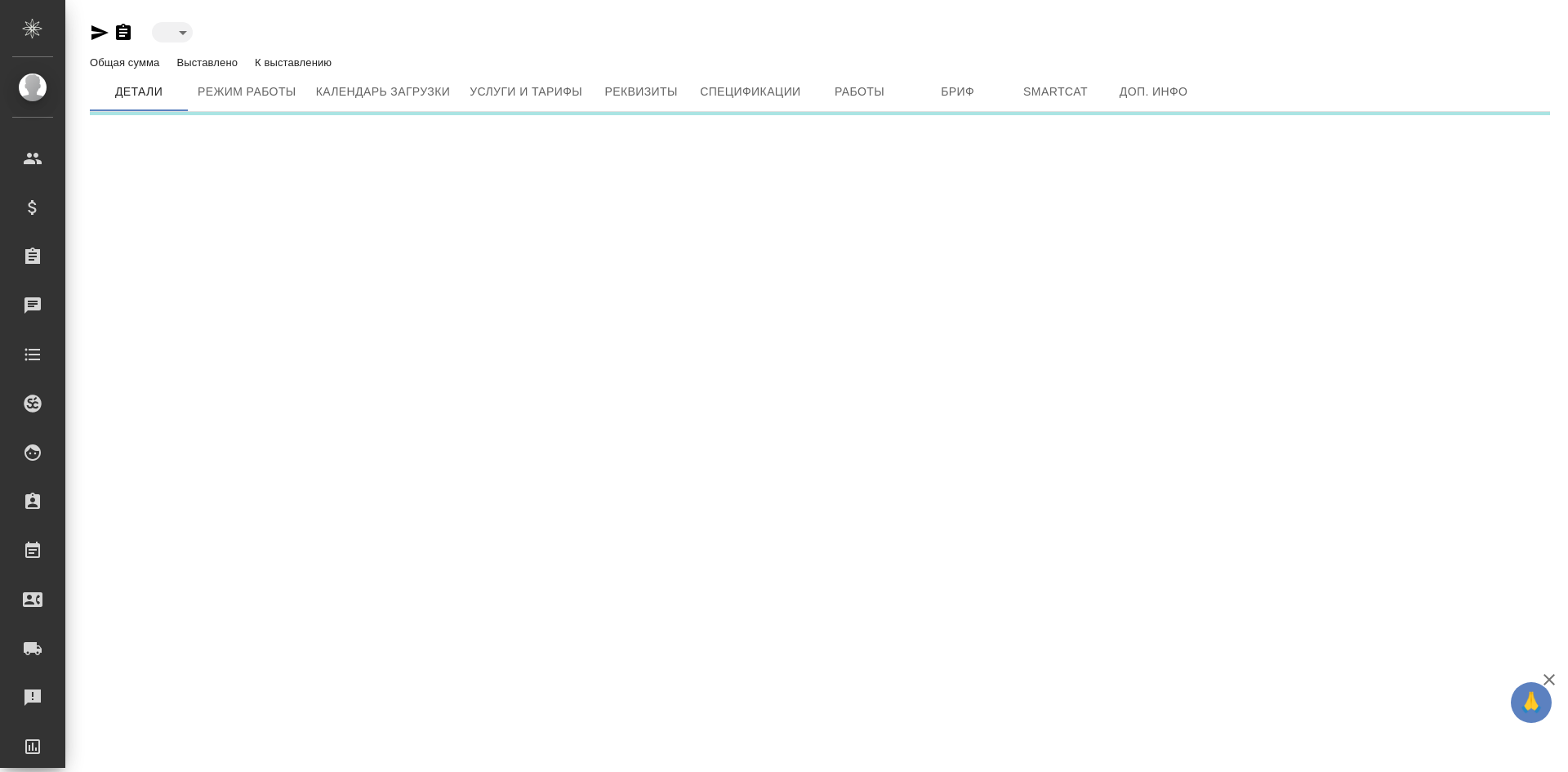
type input "inactive"
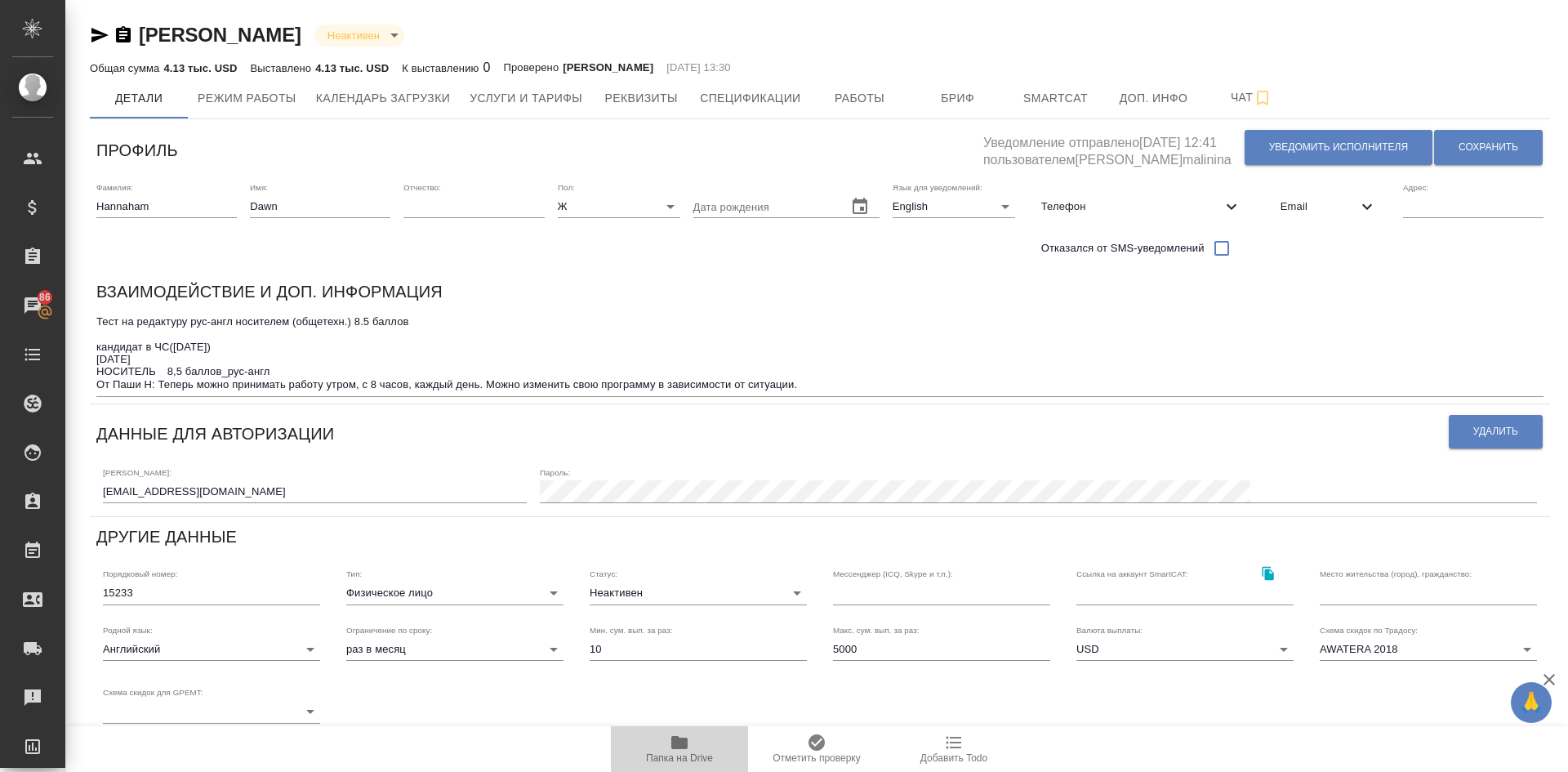
click at [686, 737] on icon "button" at bounding box center [679, 742] width 16 height 13
drag, startPoint x: 300, startPoint y: 38, endPoint x: 143, endPoint y: 36, distance: 157.0
click at [143, 36] on div "Hannaham Dawn Неактивен inactive" at bounding box center [819, 35] width 1459 height 26
copy link "Hannaham Dawn"
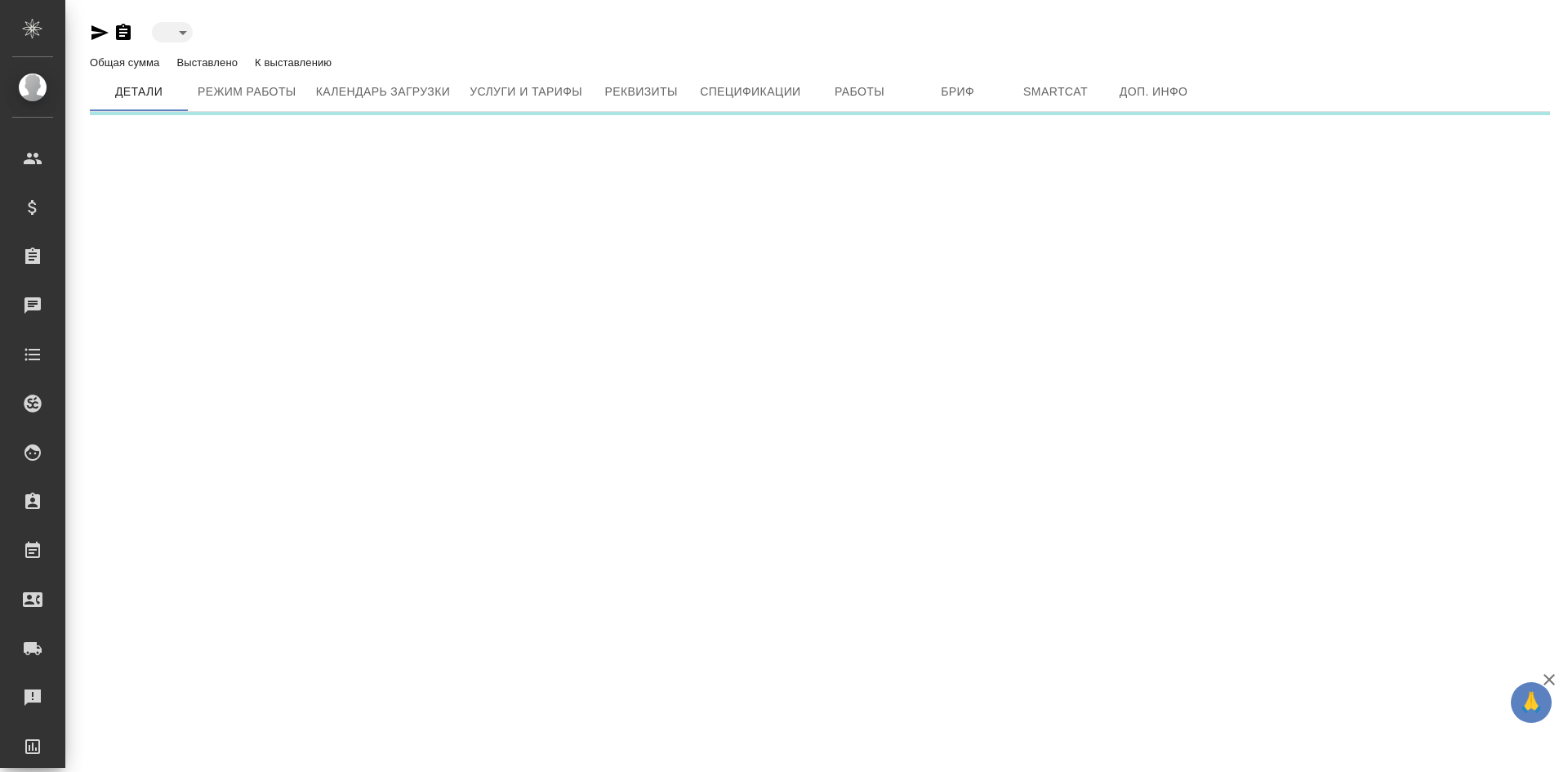
type input "inactive"
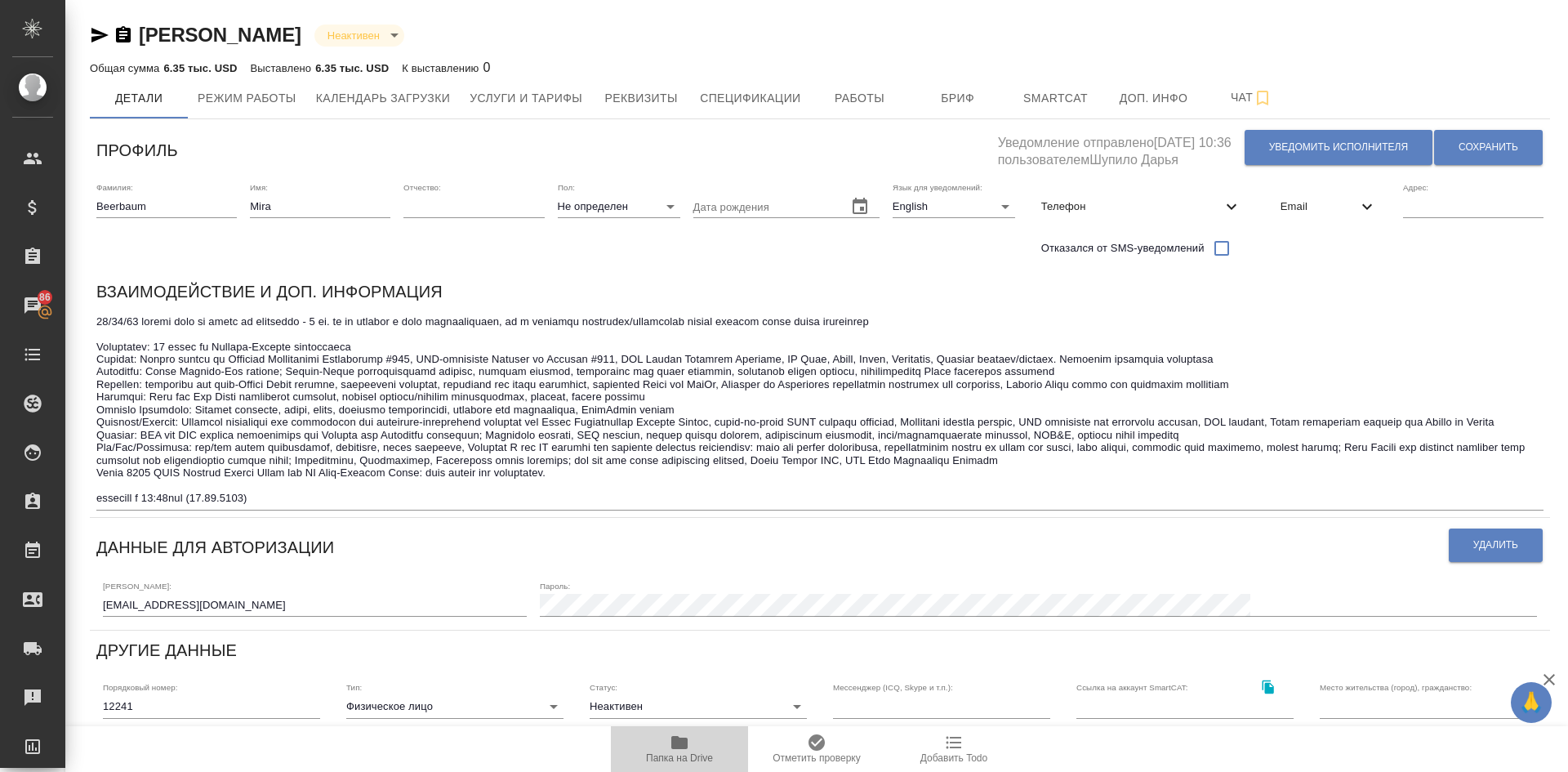
click at [679, 738] on icon "button" at bounding box center [679, 742] width 16 height 13
drag, startPoint x: 241, startPoint y: 605, endPoint x: 101, endPoint y: 603, distance: 140.0
click at [101, 603] on div "Логин: [EMAIL_ADDRESS][DOMAIN_NAME] Пароль:" at bounding box center [819, 598] width 1447 height 50
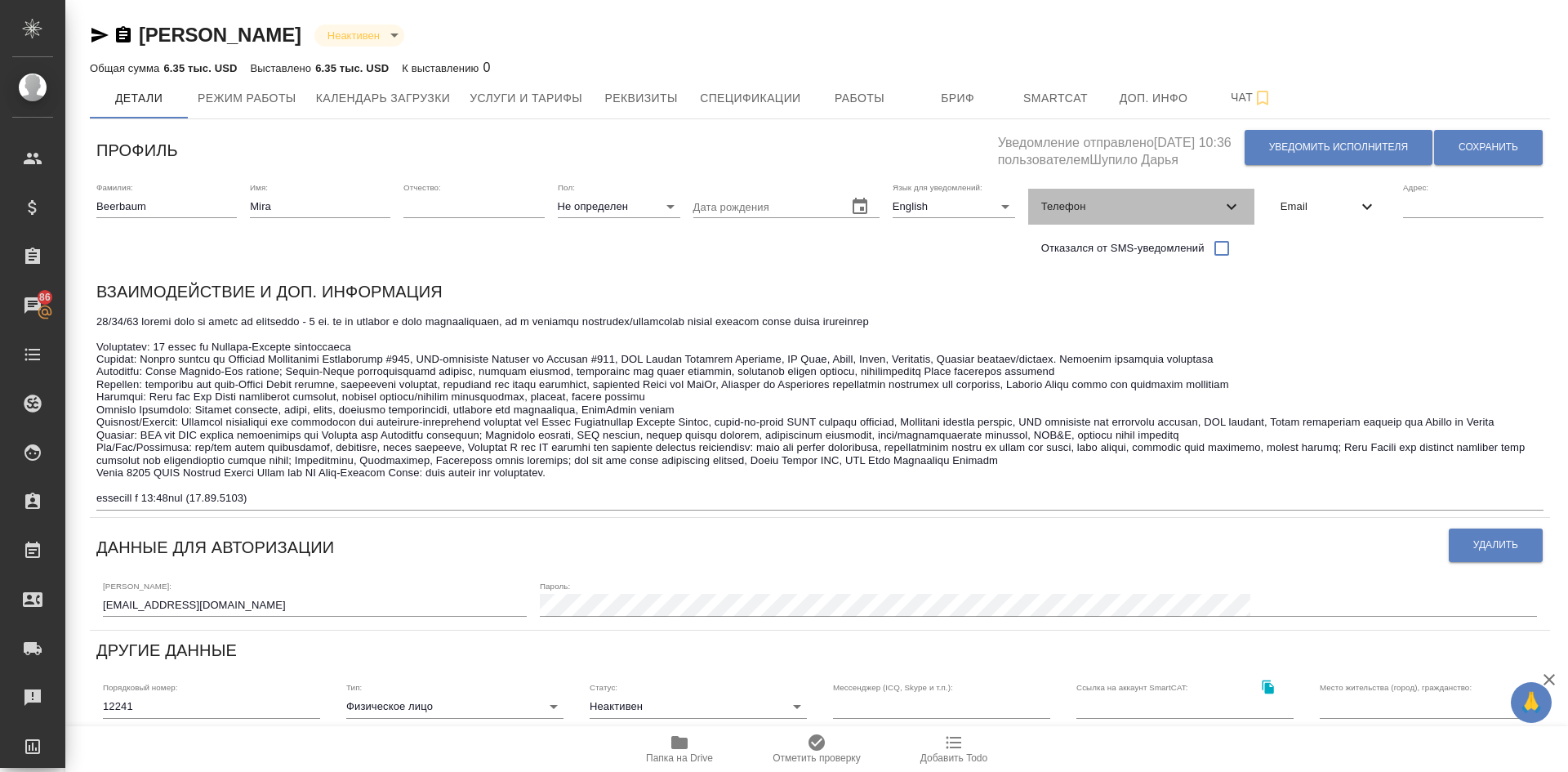
click at [1071, 204] on span "Телефон" at bounding box center [1131, 206] width 180 height 16
select select "KZ"
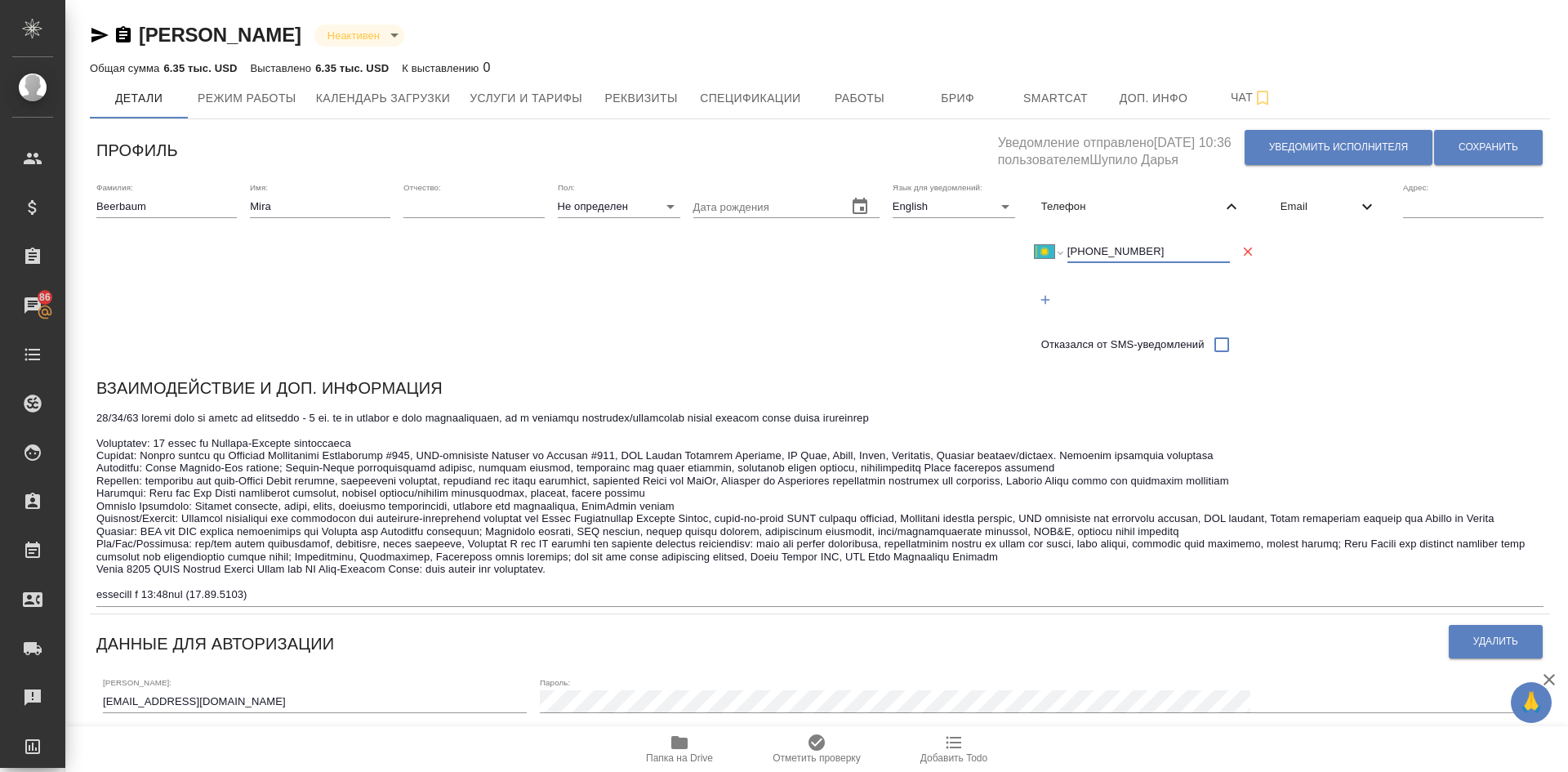
drag, startPoint x: 1177, startPoint y: 248, endPoint x: 1060, endPoint y: 244, distance: 117.1
click at [1060, 244] on div "Международный [GEOGRAPHIC_DATA] [GEOGRAPHIC_DATA] [GEOGRAPHIC_DATA] [GEOGRAPHIC…" at bounding box center [1132, 250] width 195 height 22
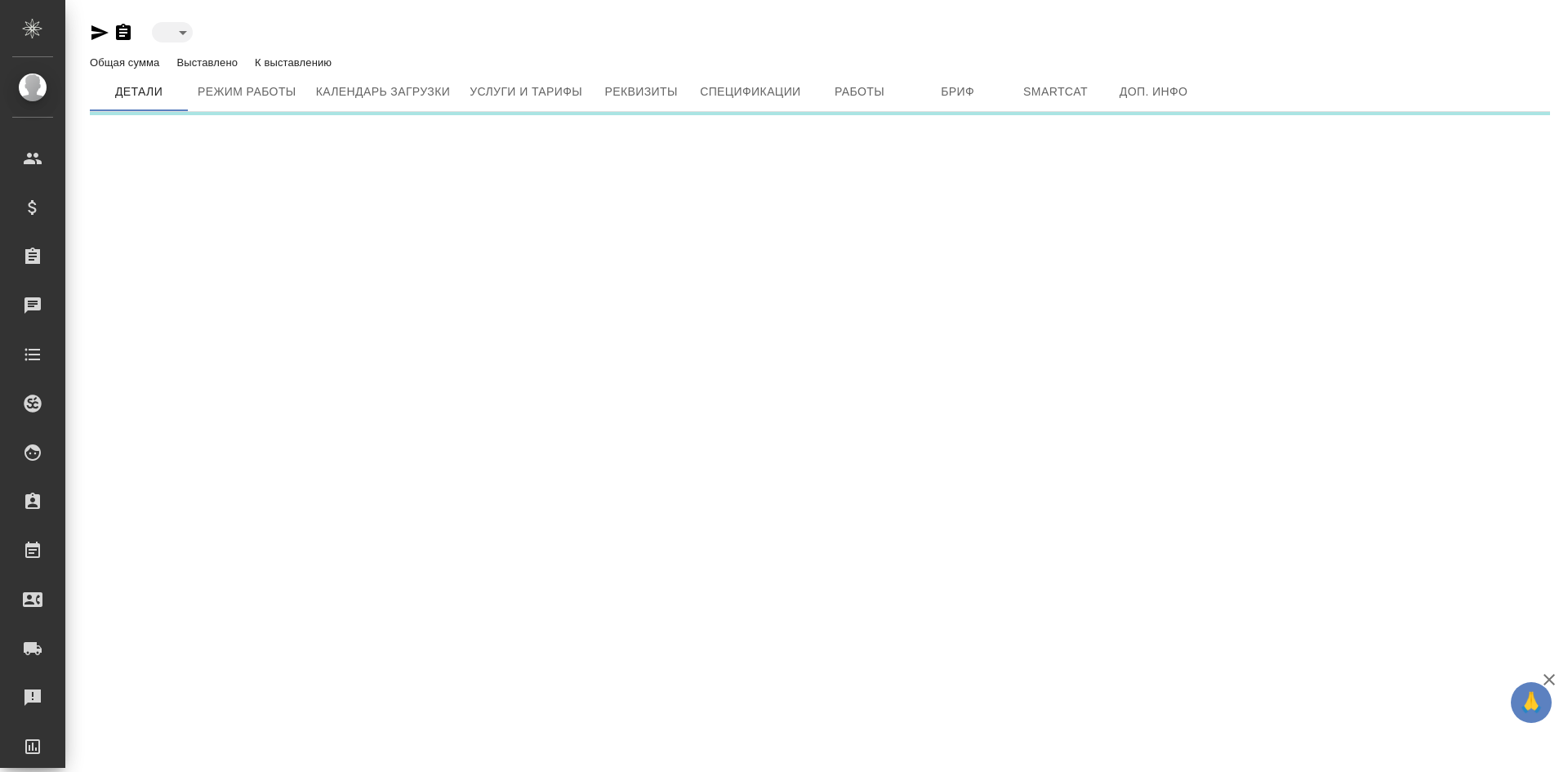
type input "inactive"
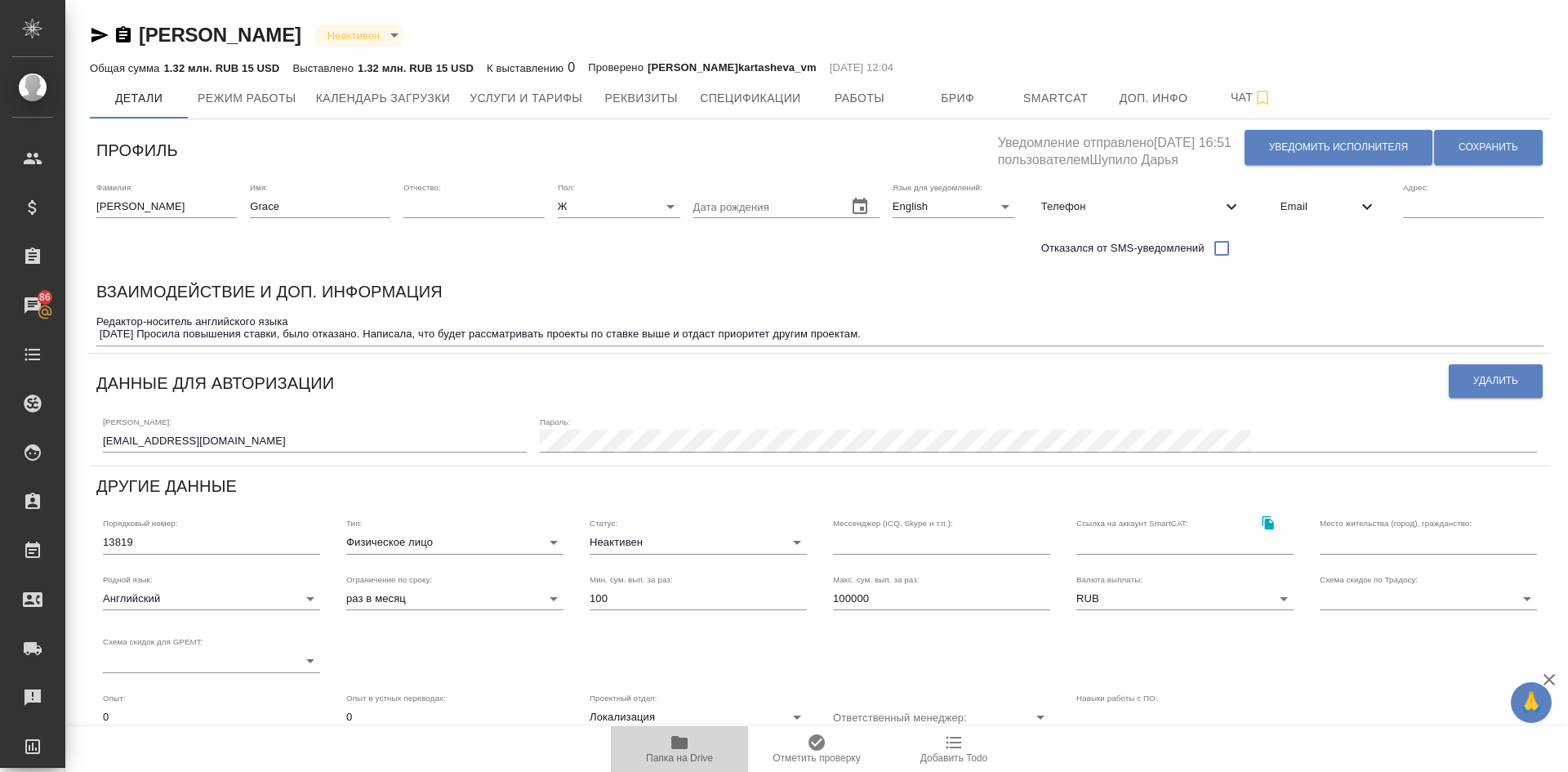
click at [677, 741] on icon "button" at bounding box center [679, 742] width 16 height 13
drag, startPoint x: 276, startPoint y: 38, endPoint x: 144, endPoint y: 37, distance: 132.0
click at [144, 37] on div "Baldauf Grace Неактивен inactive" at bounding box center [819, 35] width 1459 height 26
copy link "Baldauf Grace"
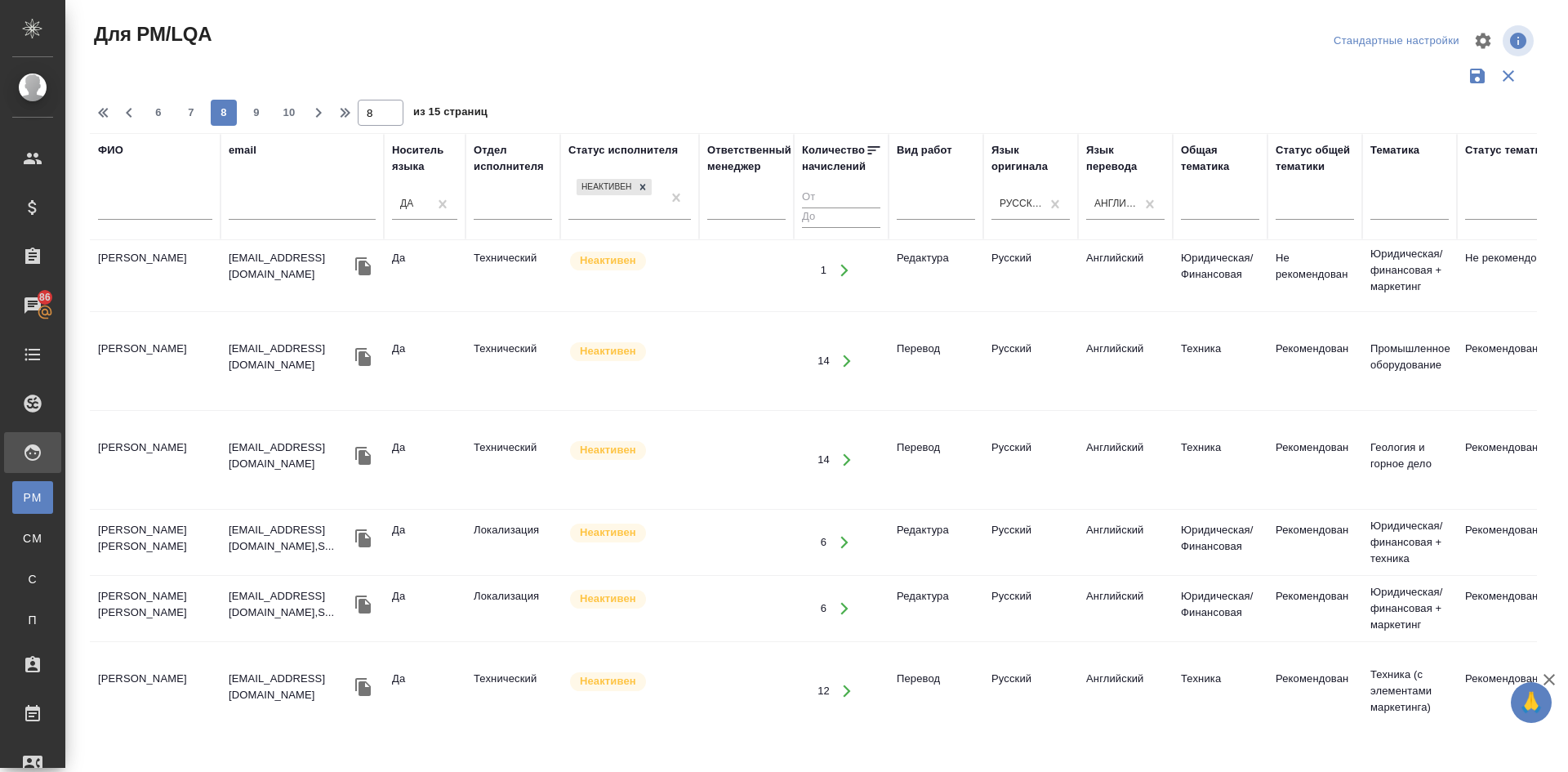
scroll to position [1514, 0]
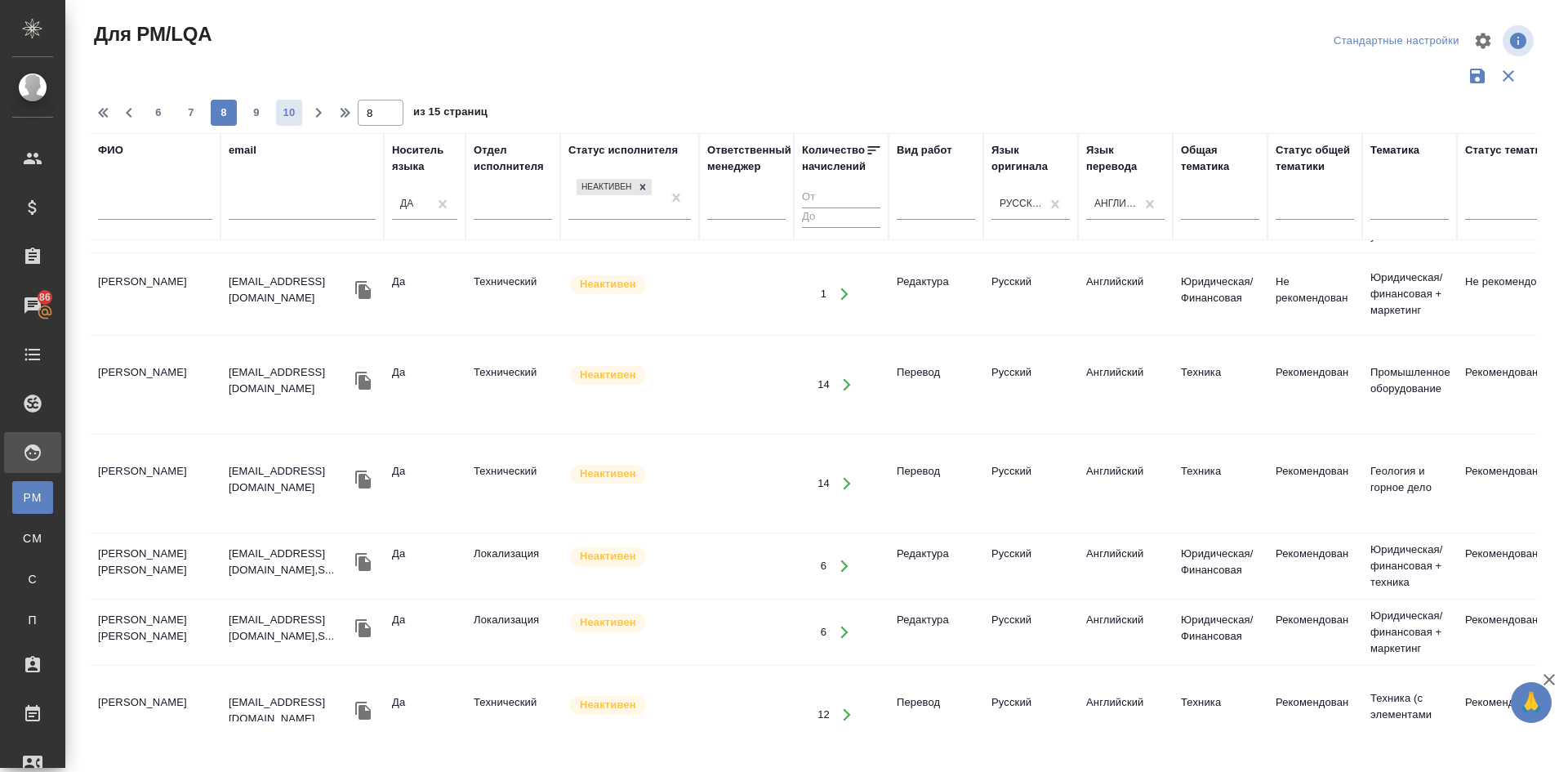
click at [293, 111] on span "10" at bounding box center [288, 112] width 26 height 16
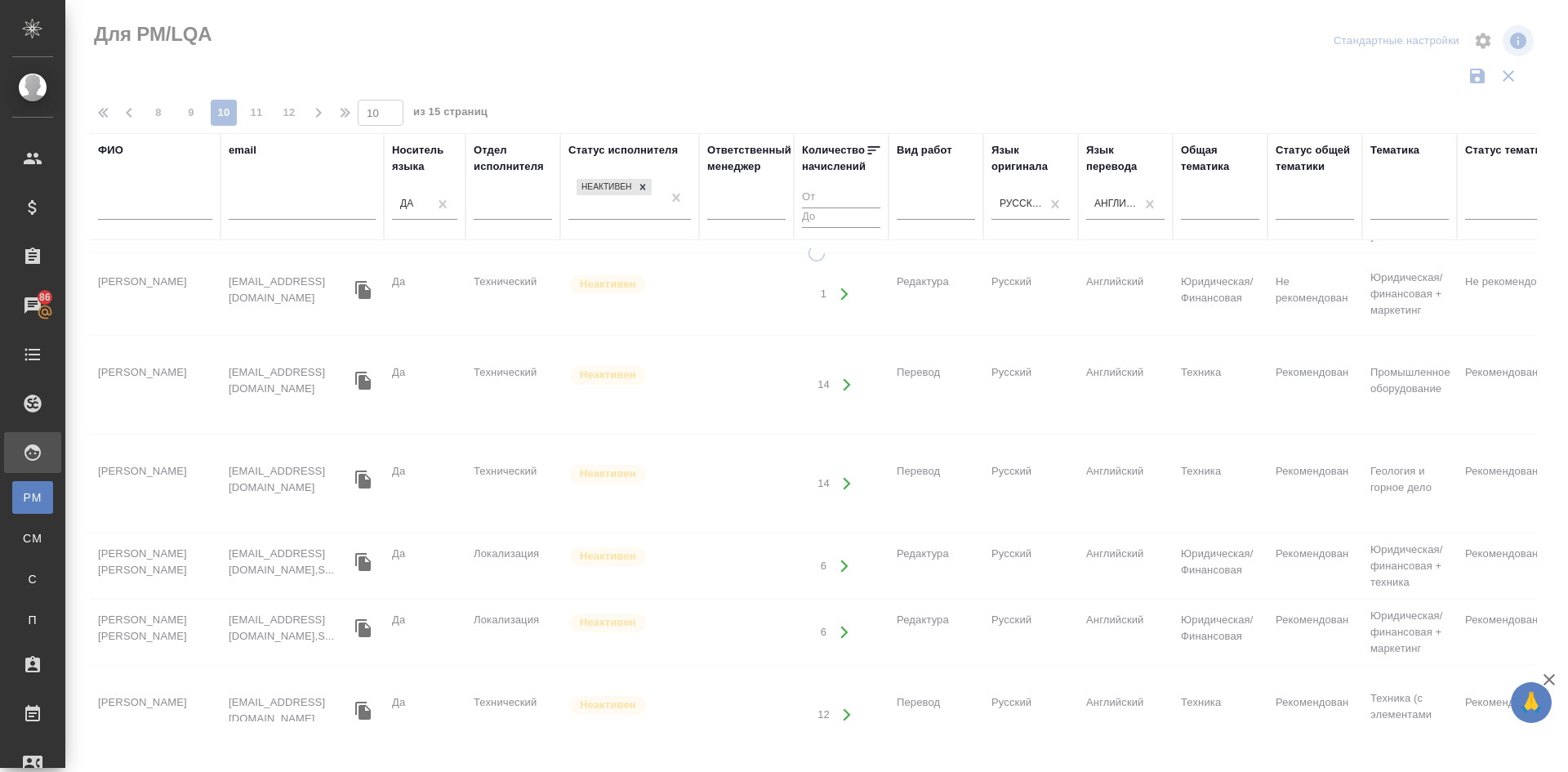
type input "10"
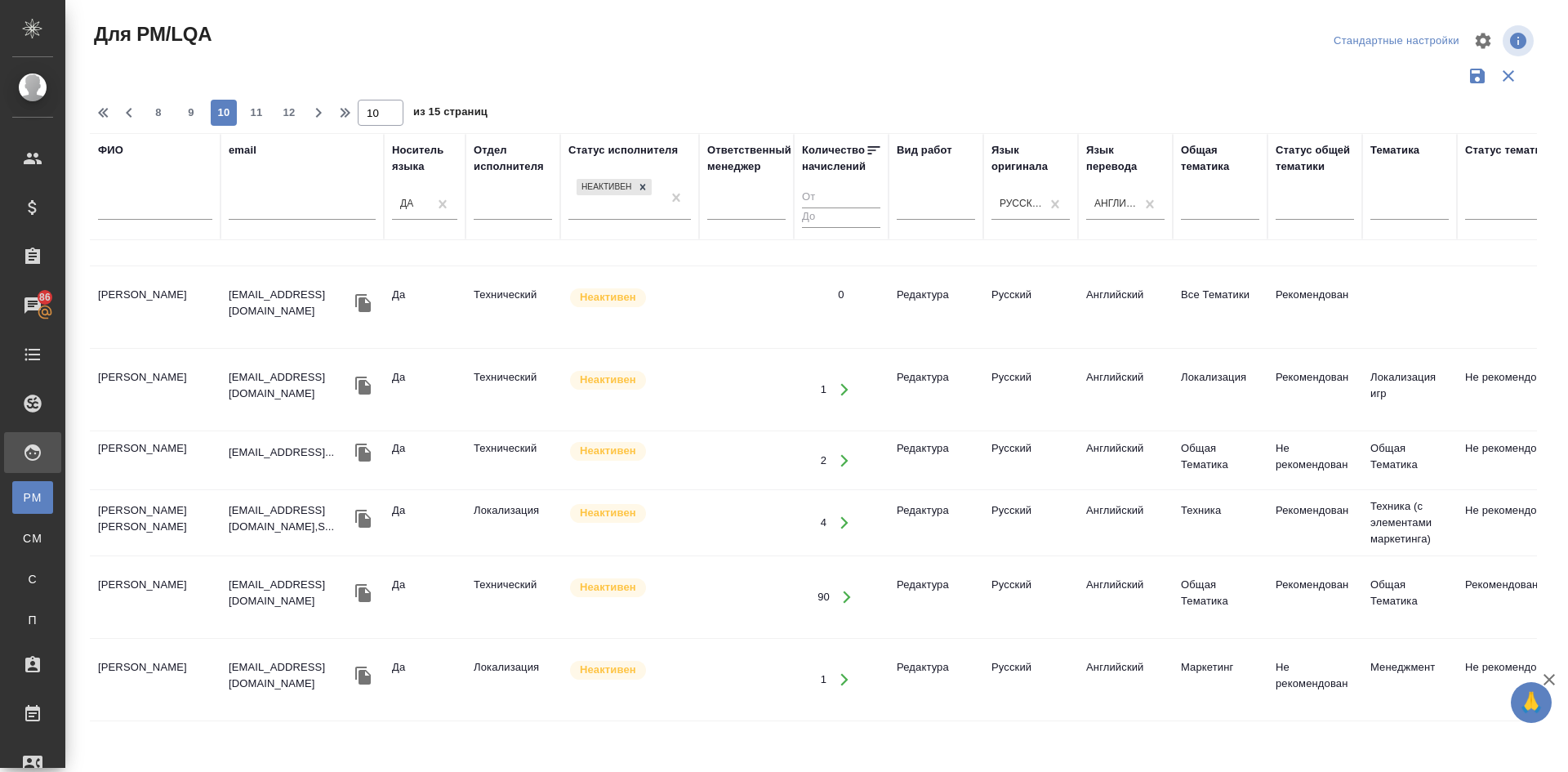
scroll to position [1432, 0]
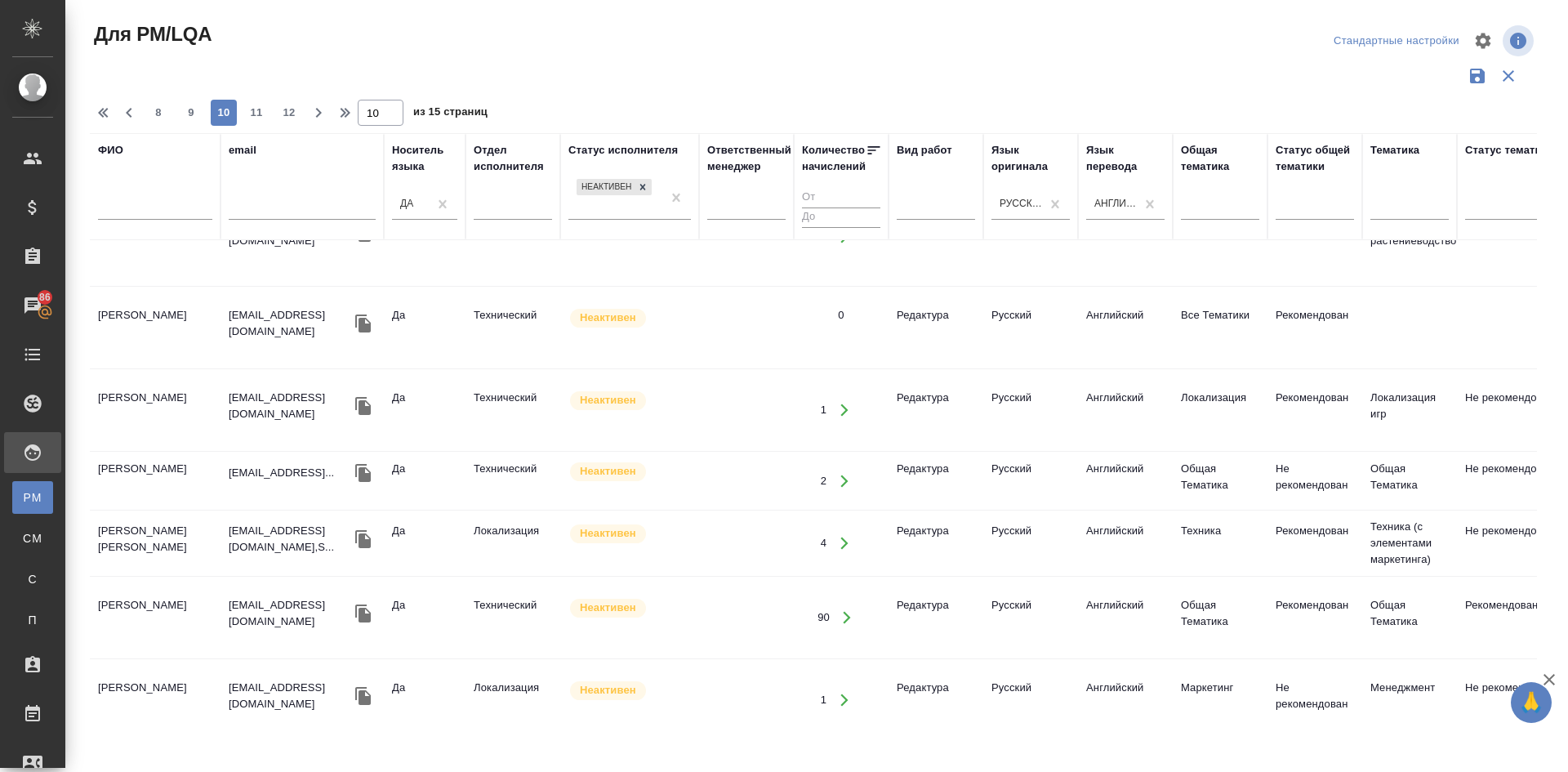
click at [133, 589] on td "Smith Alex" at bounding box center [155, 618] width 131 height 57
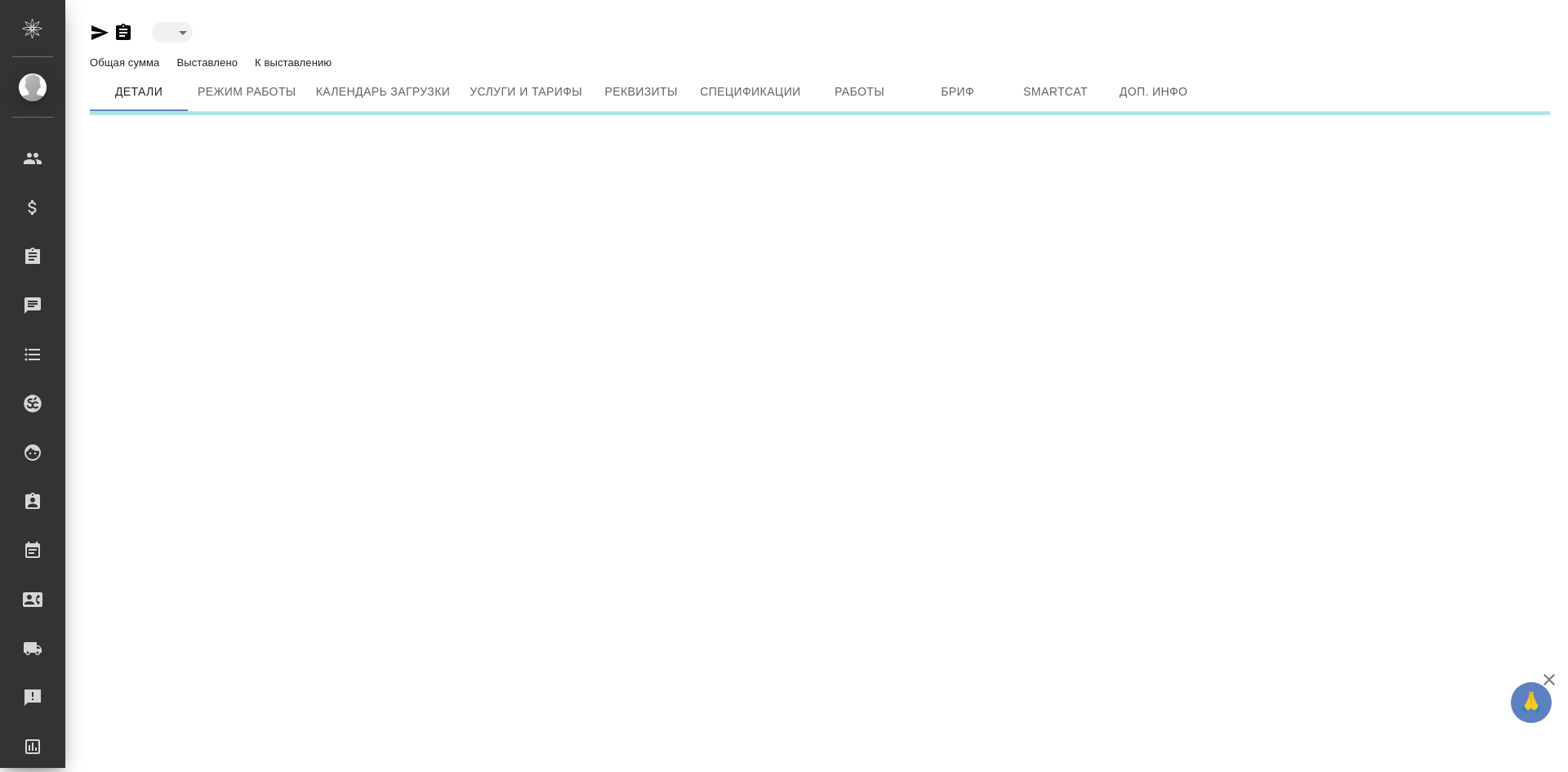
type input "inactive"
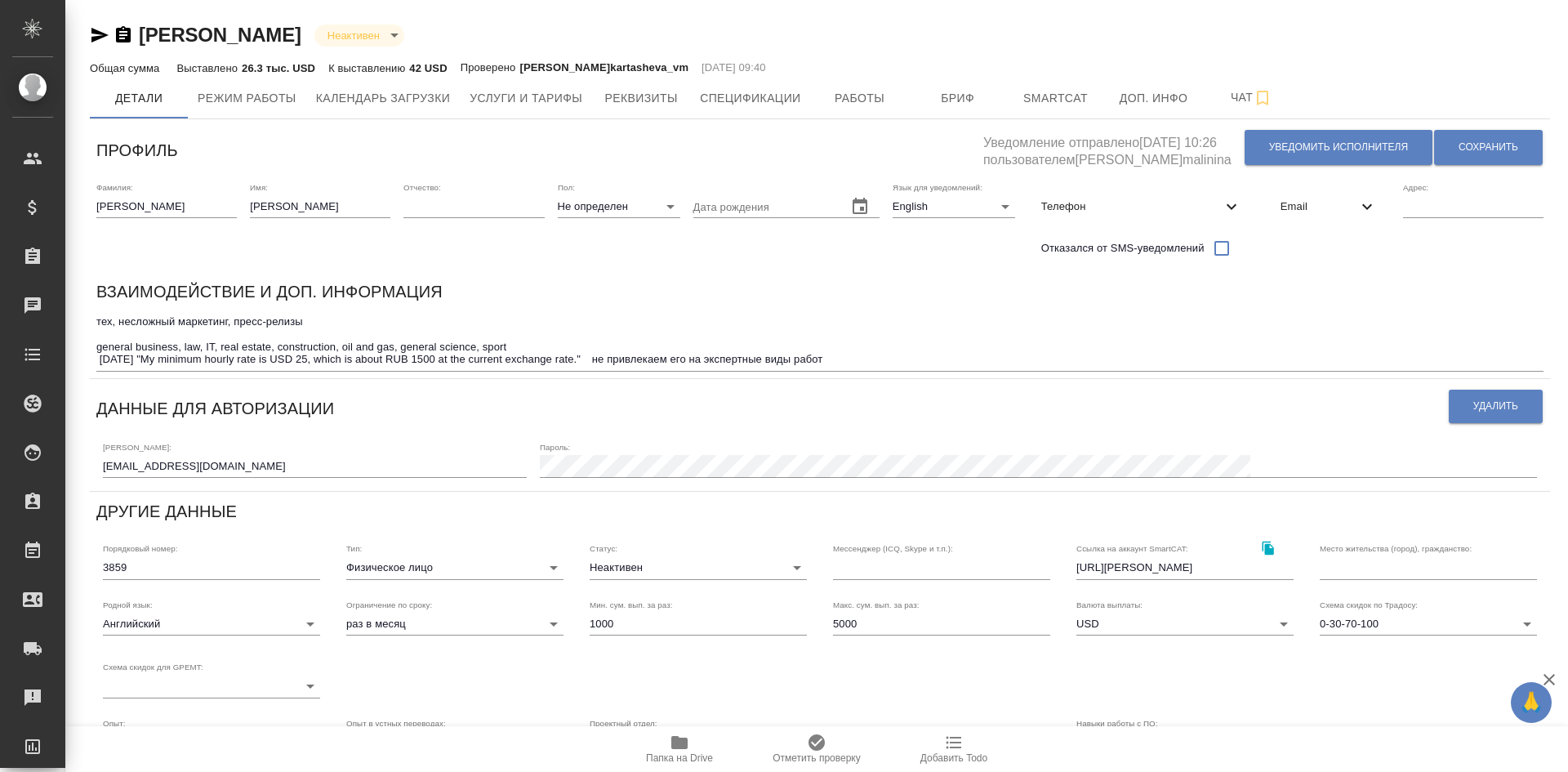
type input "Trados 2009MemoQ. SmartCAT"
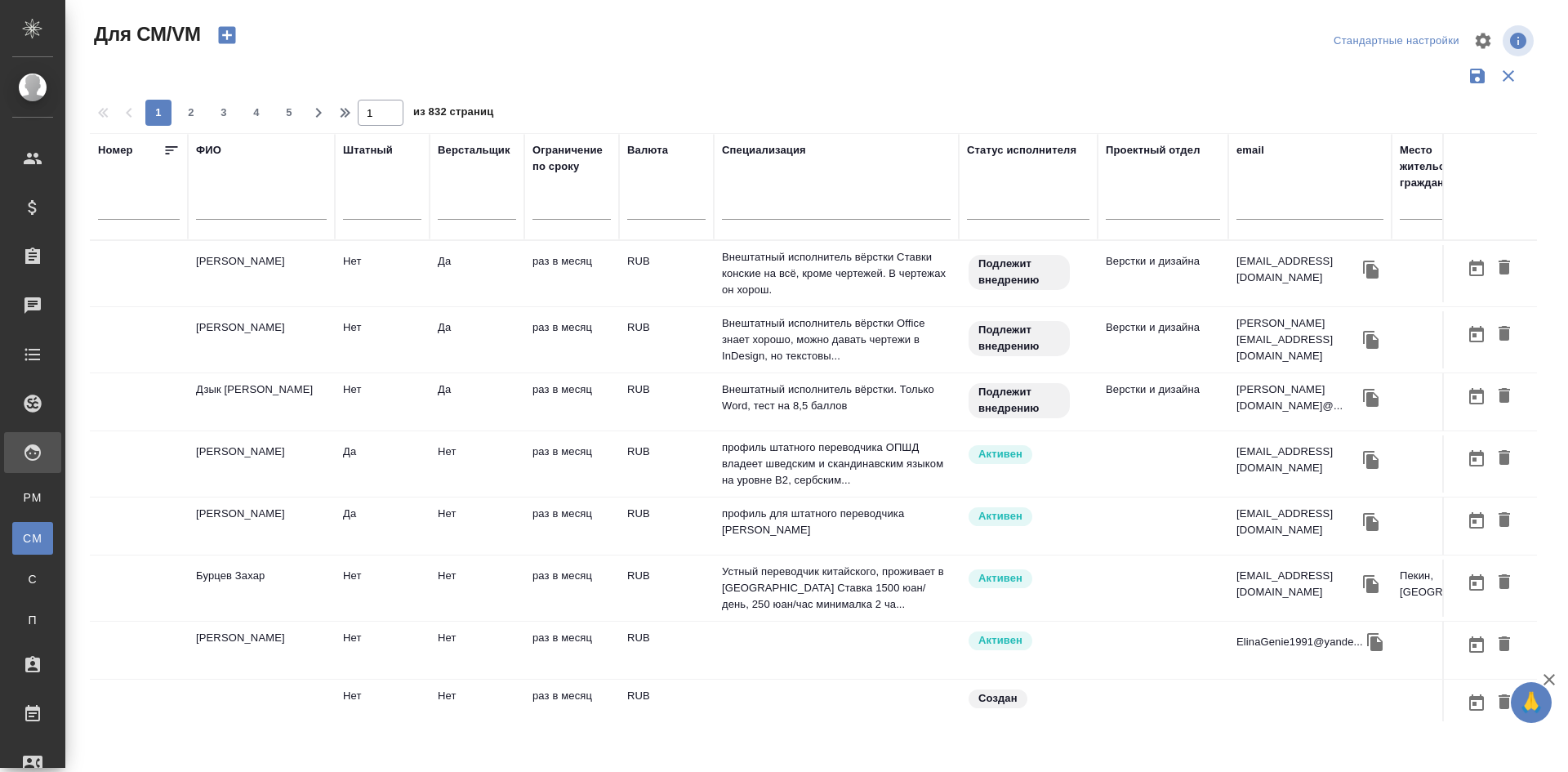
click at [204, 151] on div "ФИО" at bounding box center [208, 150] width 25 height 16
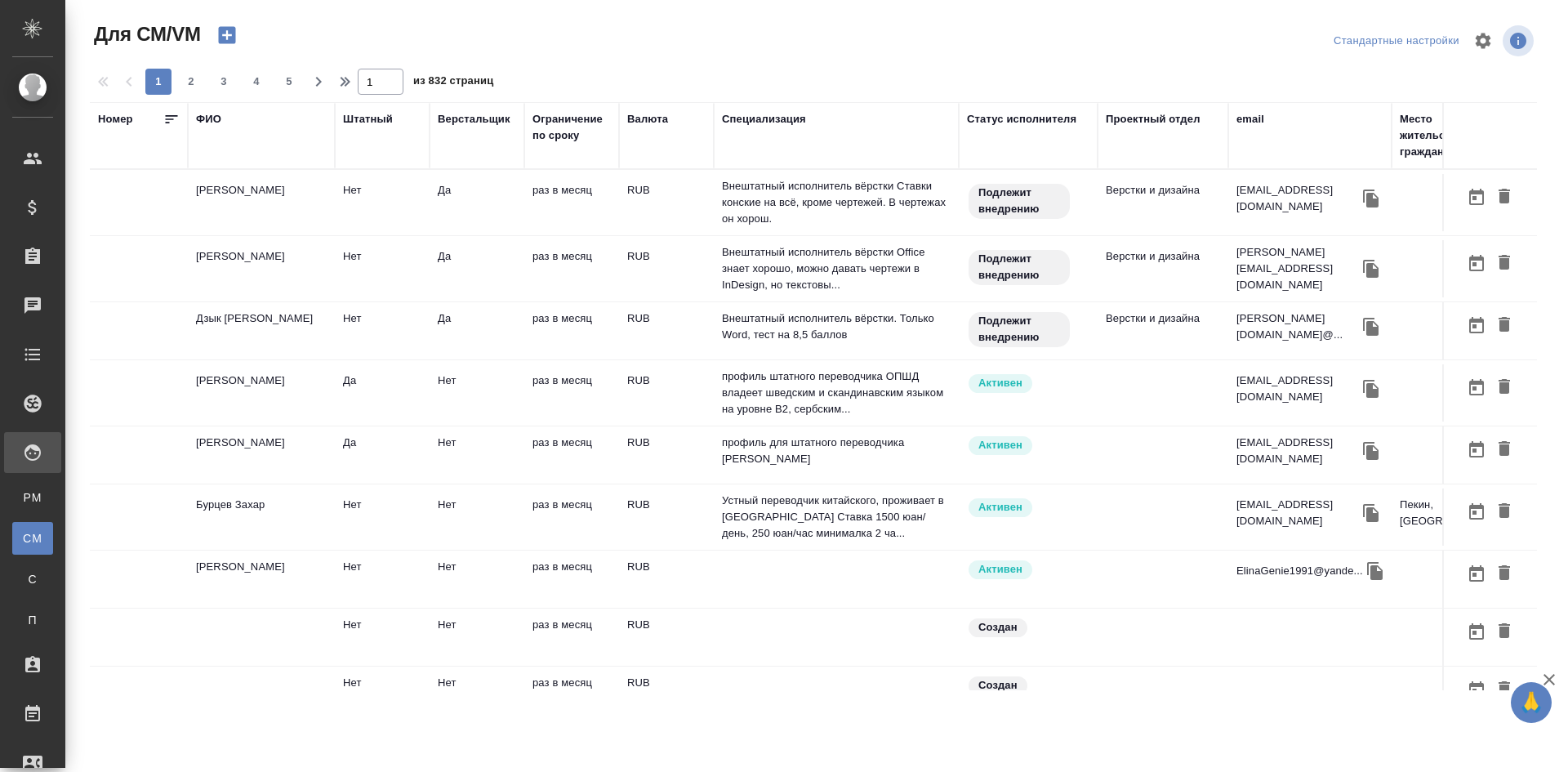
click at [220, 216] on td "Воробьев Александр" at bounding box center [261, 203] width 147 height 57
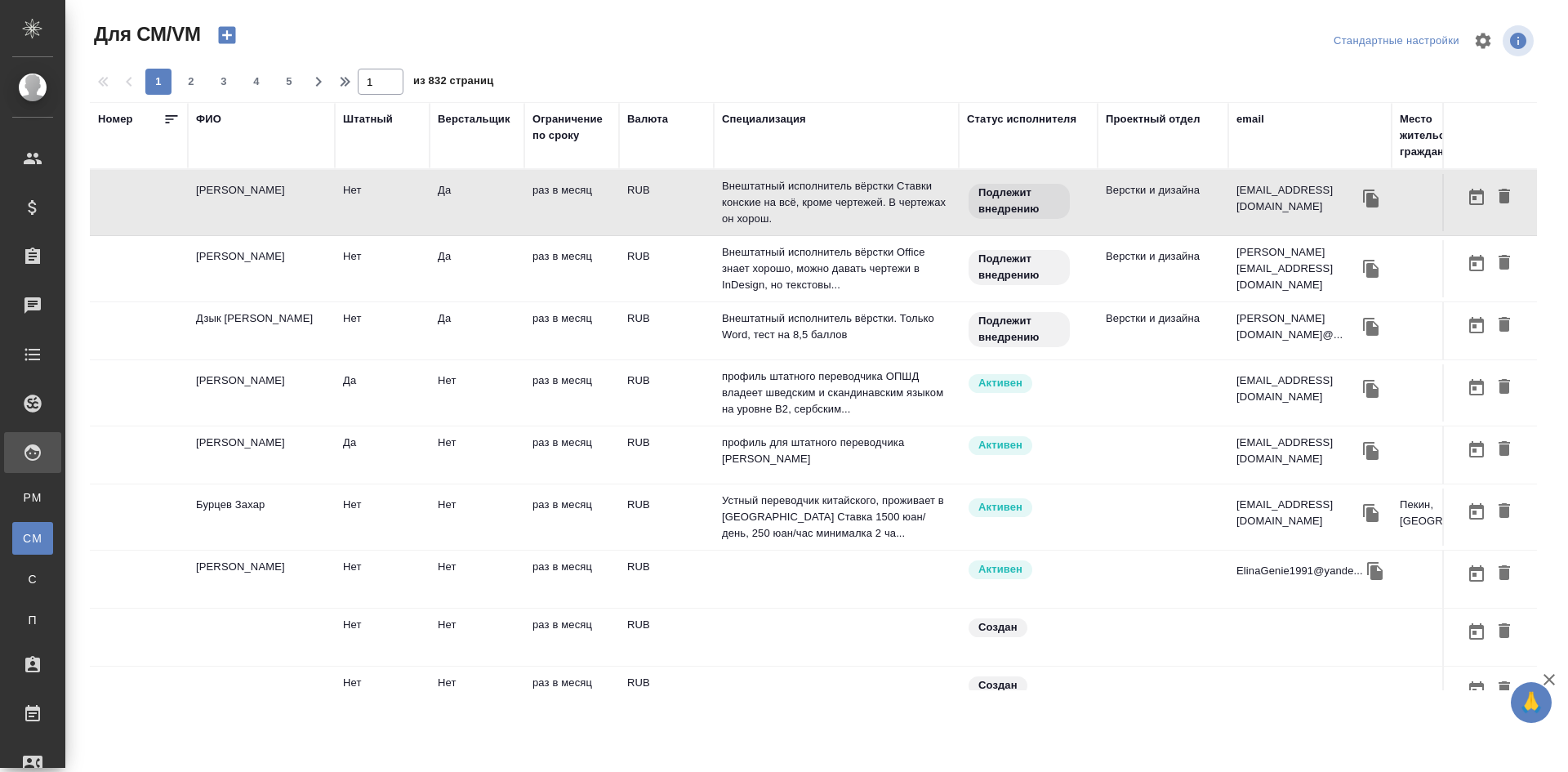
click at [226, 161] on th "ФИО" at bounding box center [261, 136] width 147 height 67
click at [232, 149] on div "ФИО" at bounding box center [261, 136] width 131 height 49
click at [210, 117] on div "ФИО" at bounding box center [208, 119] width 25 height 16
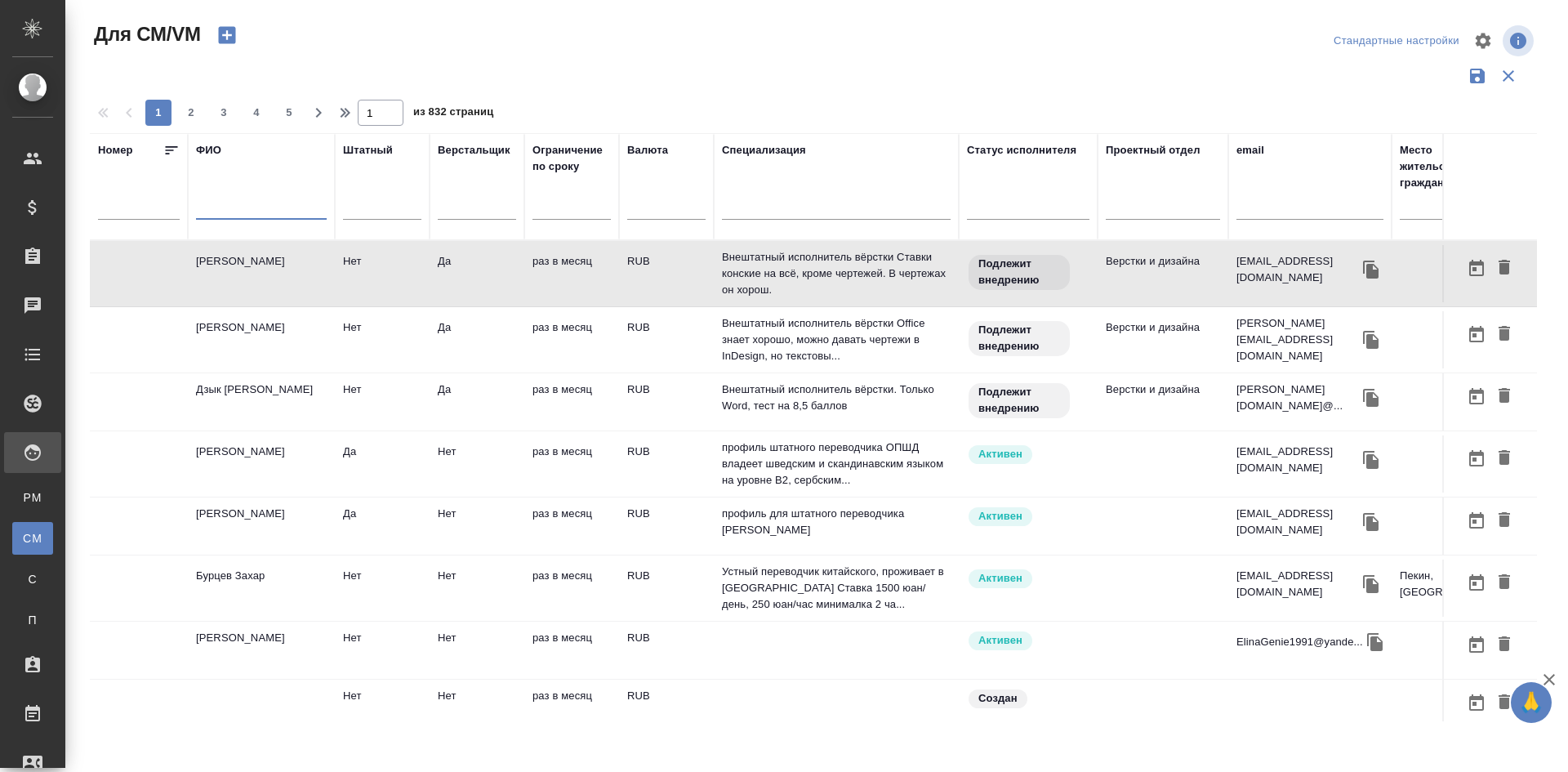
click at [226, 214] on input "text" at bounding box center [261, 209] width 131 height 21
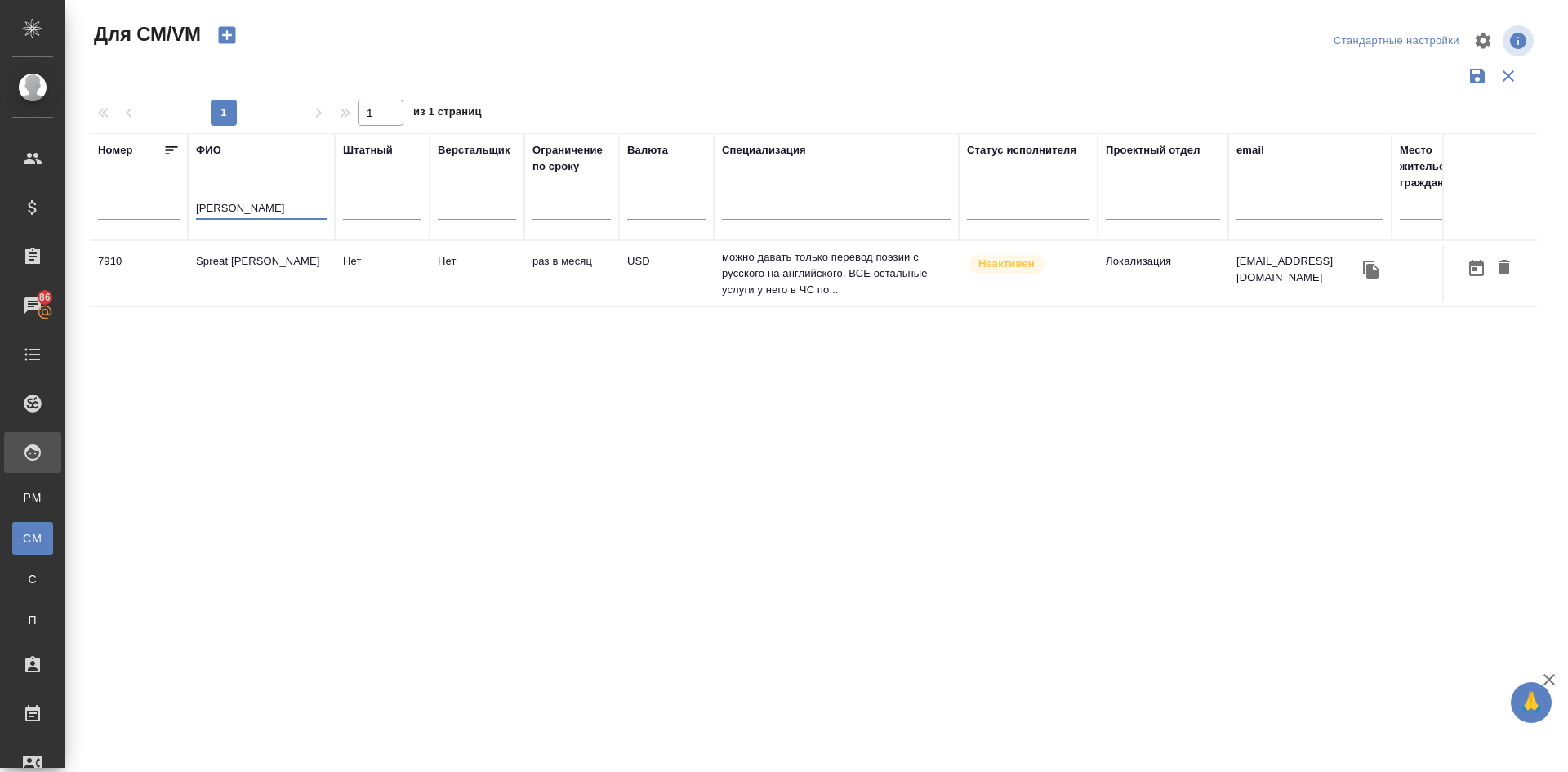
type input "eric spre"
click at [219, 268] on td "[PERSON_NAME]" at bounding box center [261, 274] width 147 height 57
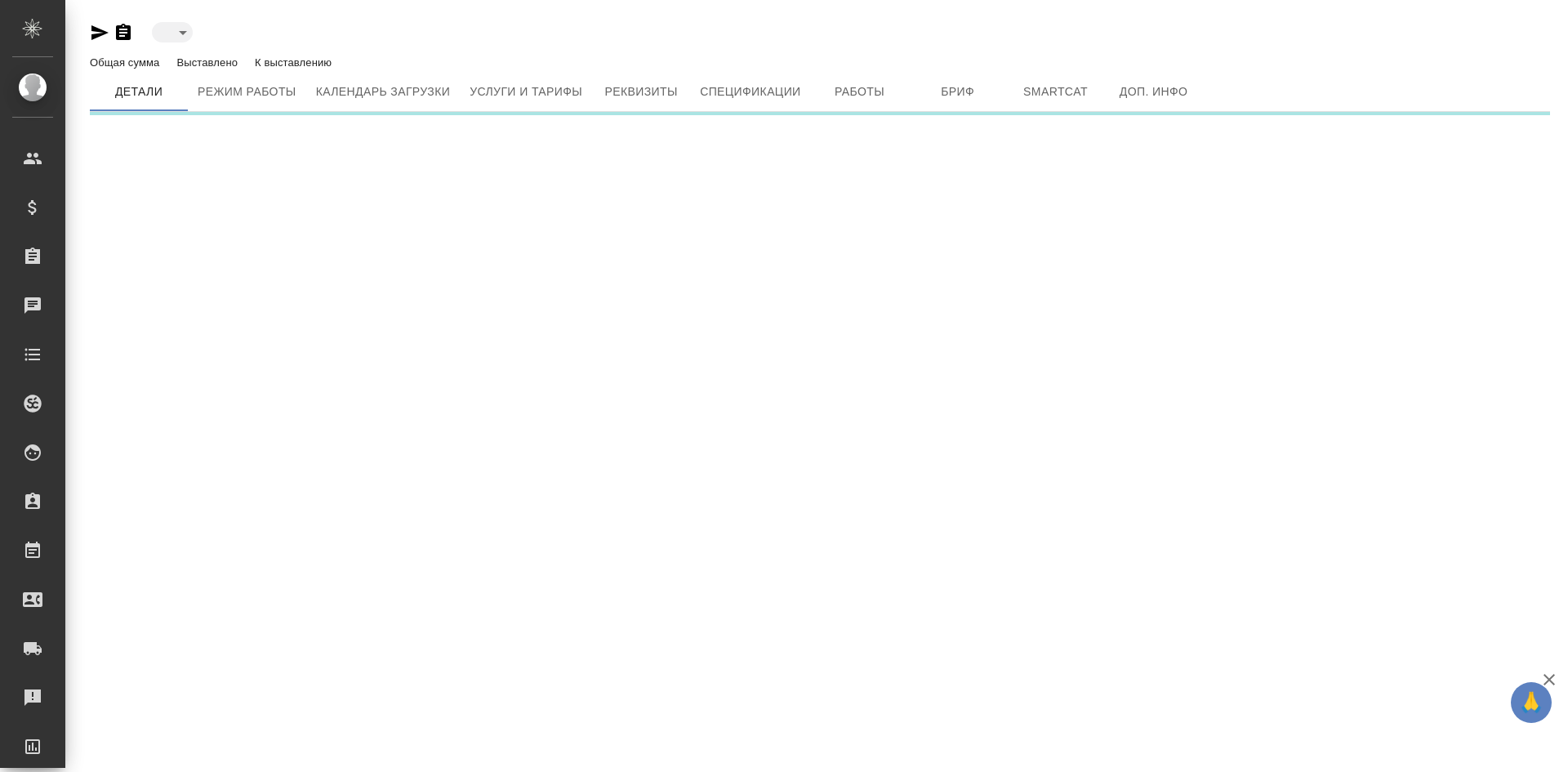
type input "inactive"
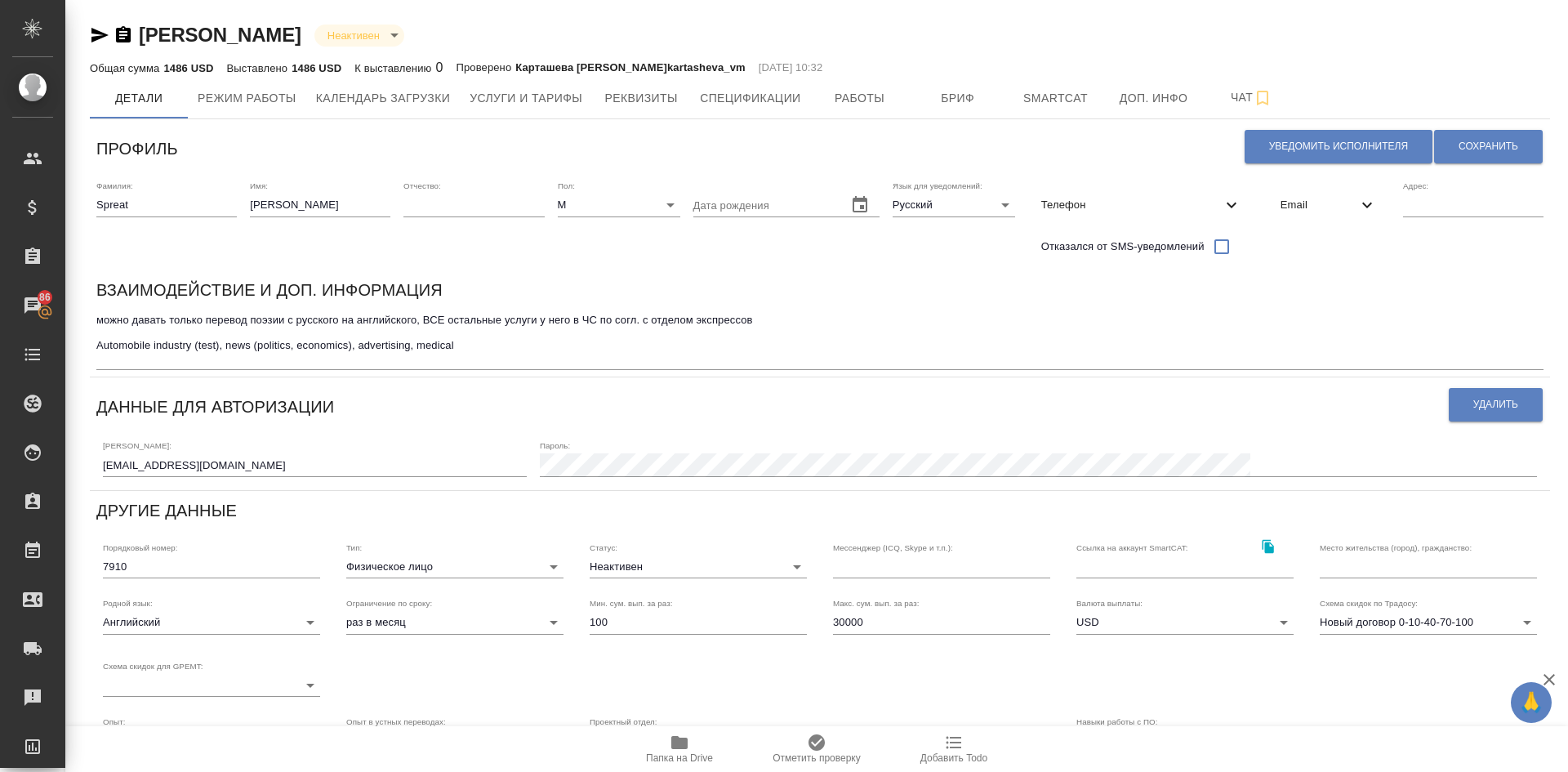
click at [670, 739] on icon "button" at bounding box center [679, 742] width 20 height 20
